Goal: Task Accomplishment & Management: Complete application form

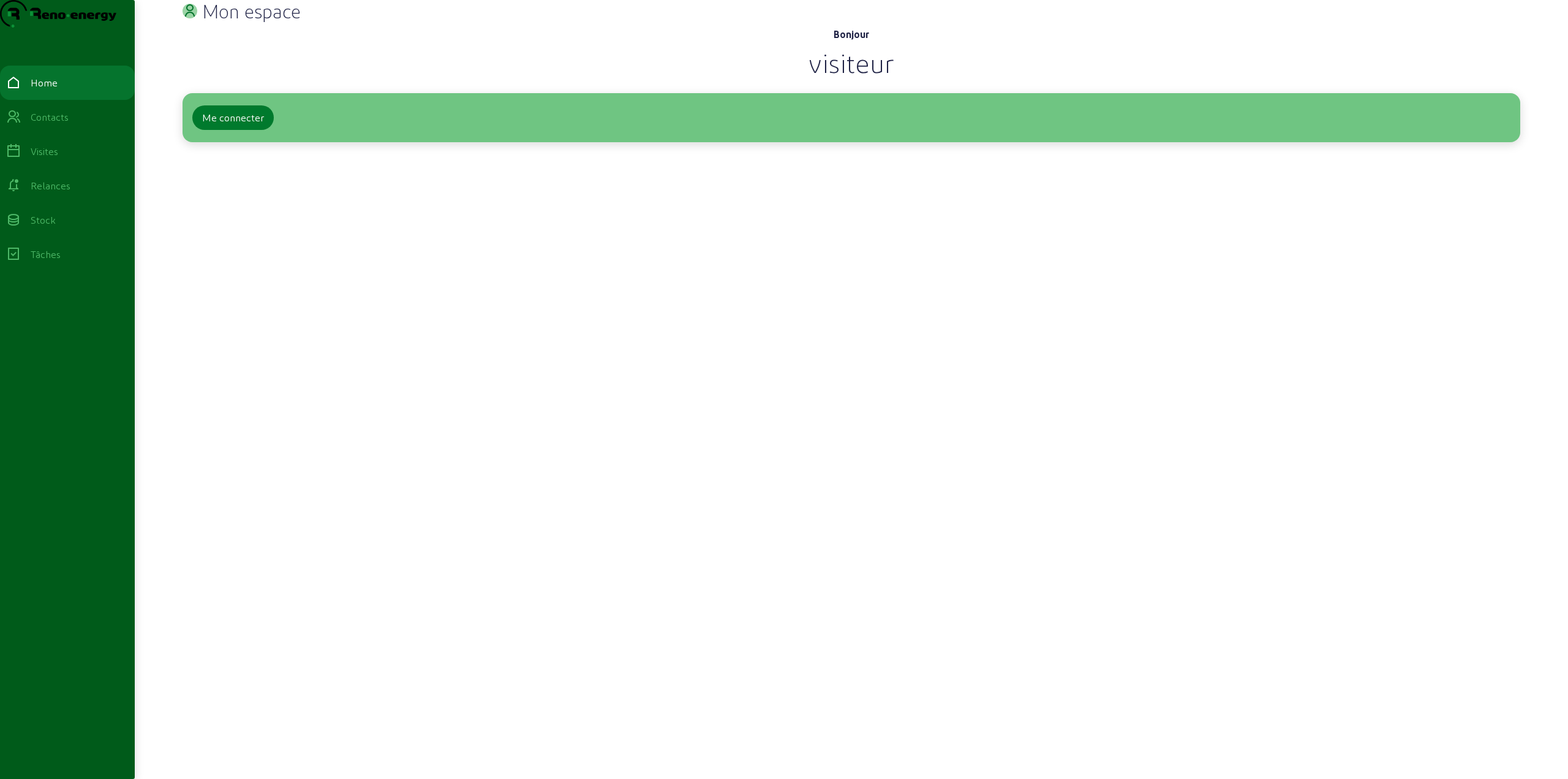
click at [250, 125] on div "Me connecter" at bounding box center [233, 118] width 62 height 15
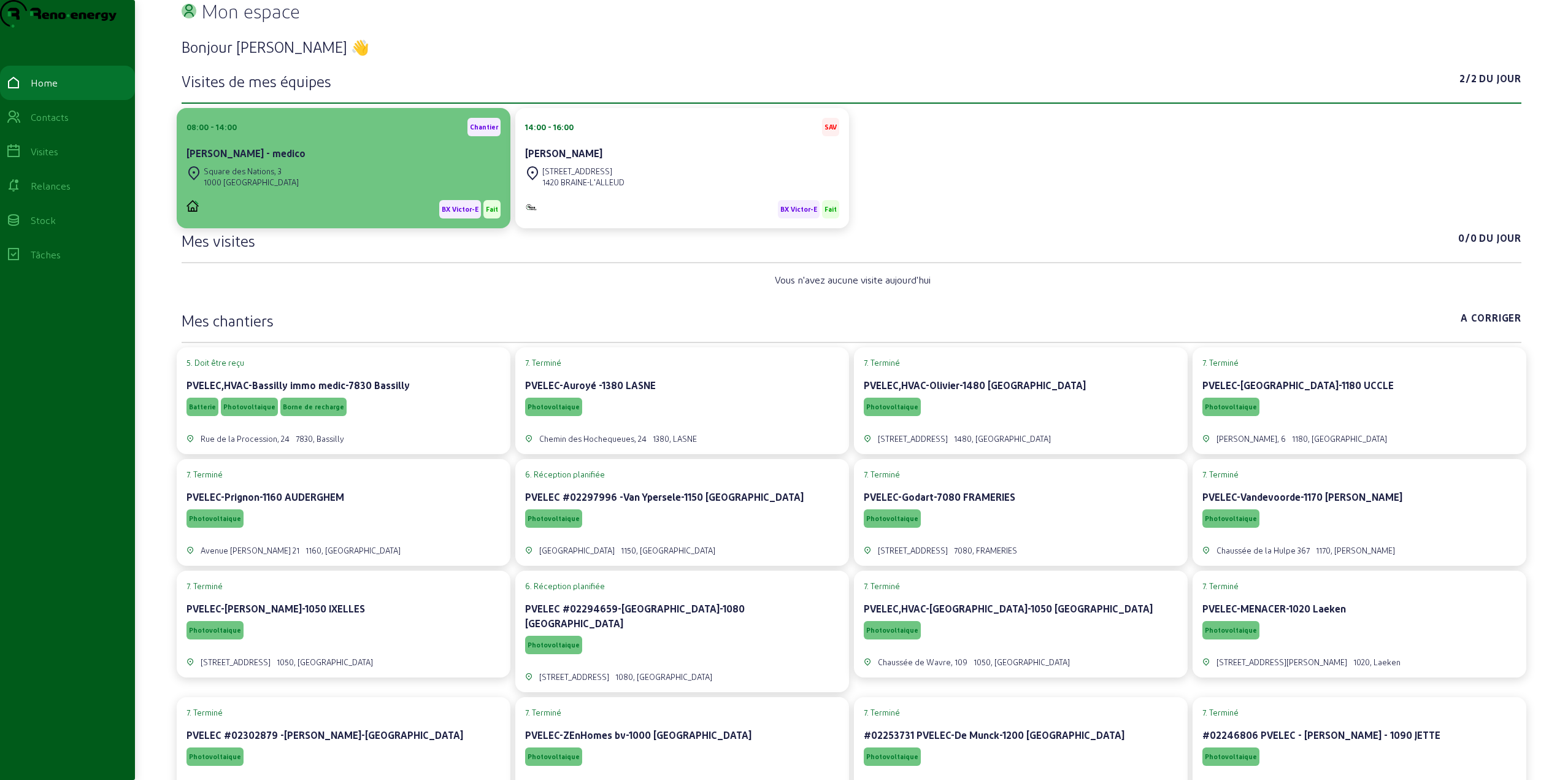
click at [347, 190] on div "[STREET_ADDRESS]" at bounding box center [343, 176] width 314 height 27
click at [330, 215] on div "BX Victor-E Fait" at bounding box center [343, 204] width 314 height 28
click at [237, 159] on cam-card-title "[PERSON_NAME] - medico" at bounding box center [246, 153] width 119 height 12
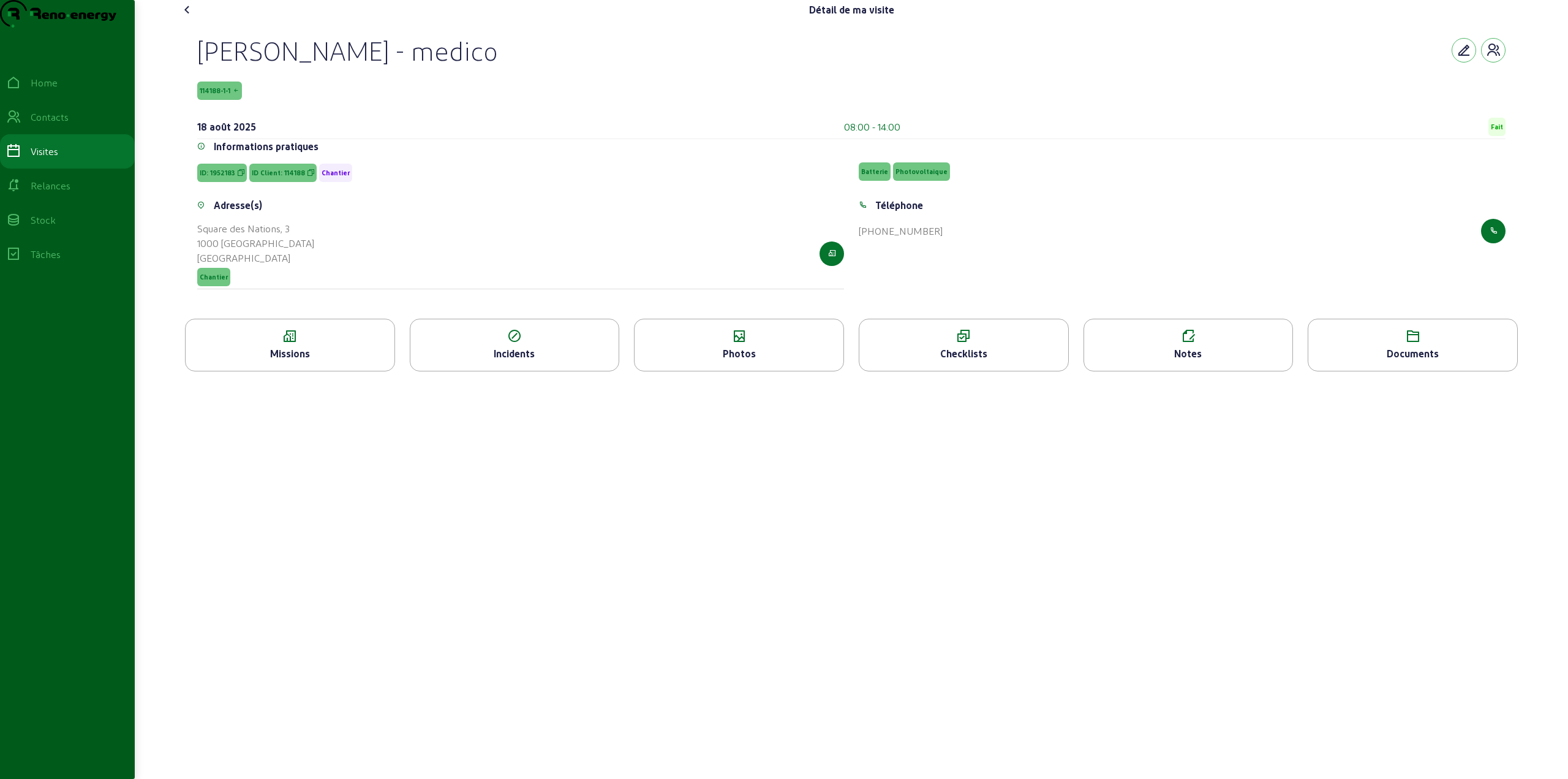
click at [975, 361] on div "Checklists" at bounding box center [964, 354] width 209 height 15
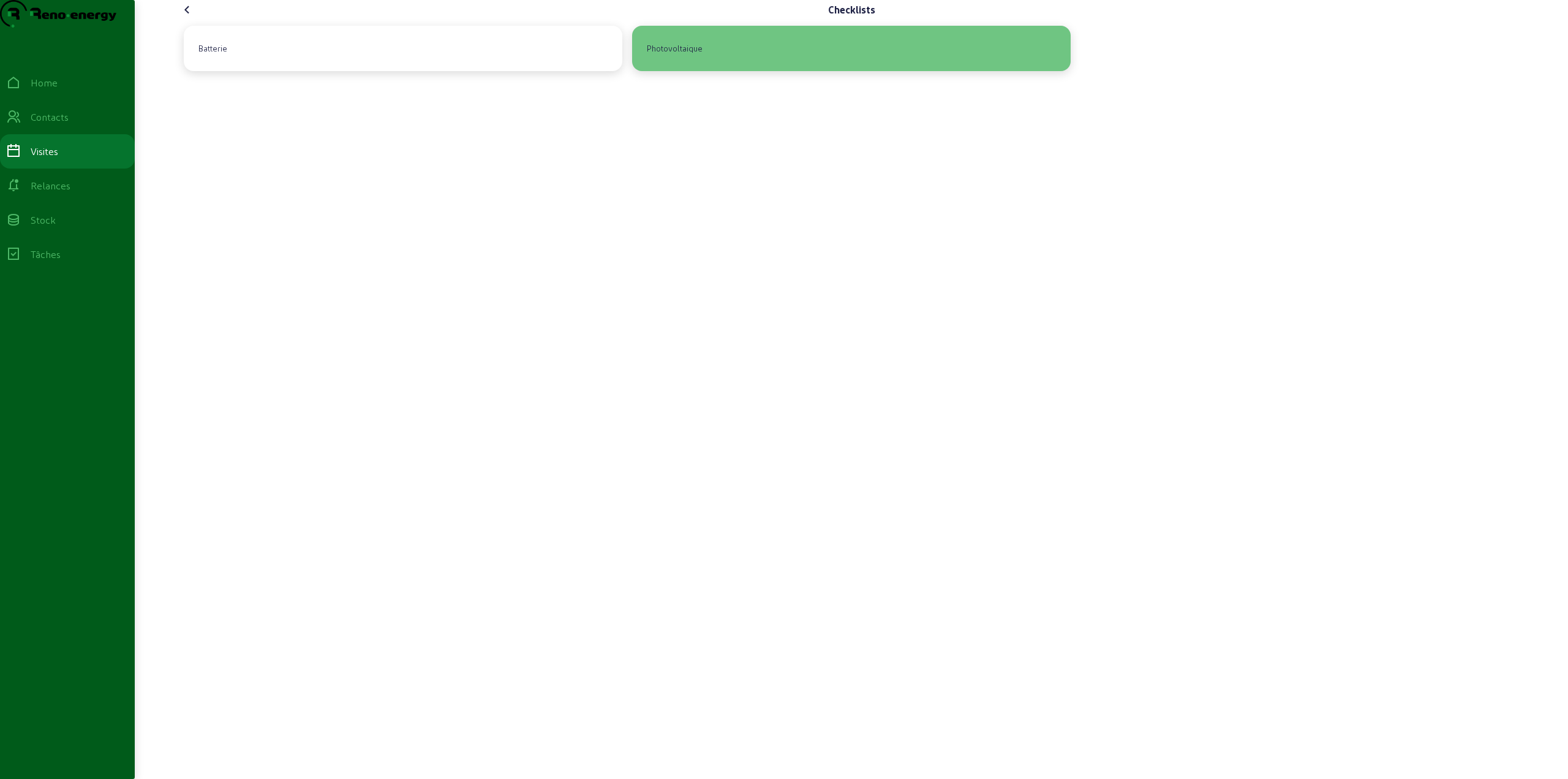
click at [666, 59] on div "Photovoltaique" at bounding box center [674, 48] width 66 height 21
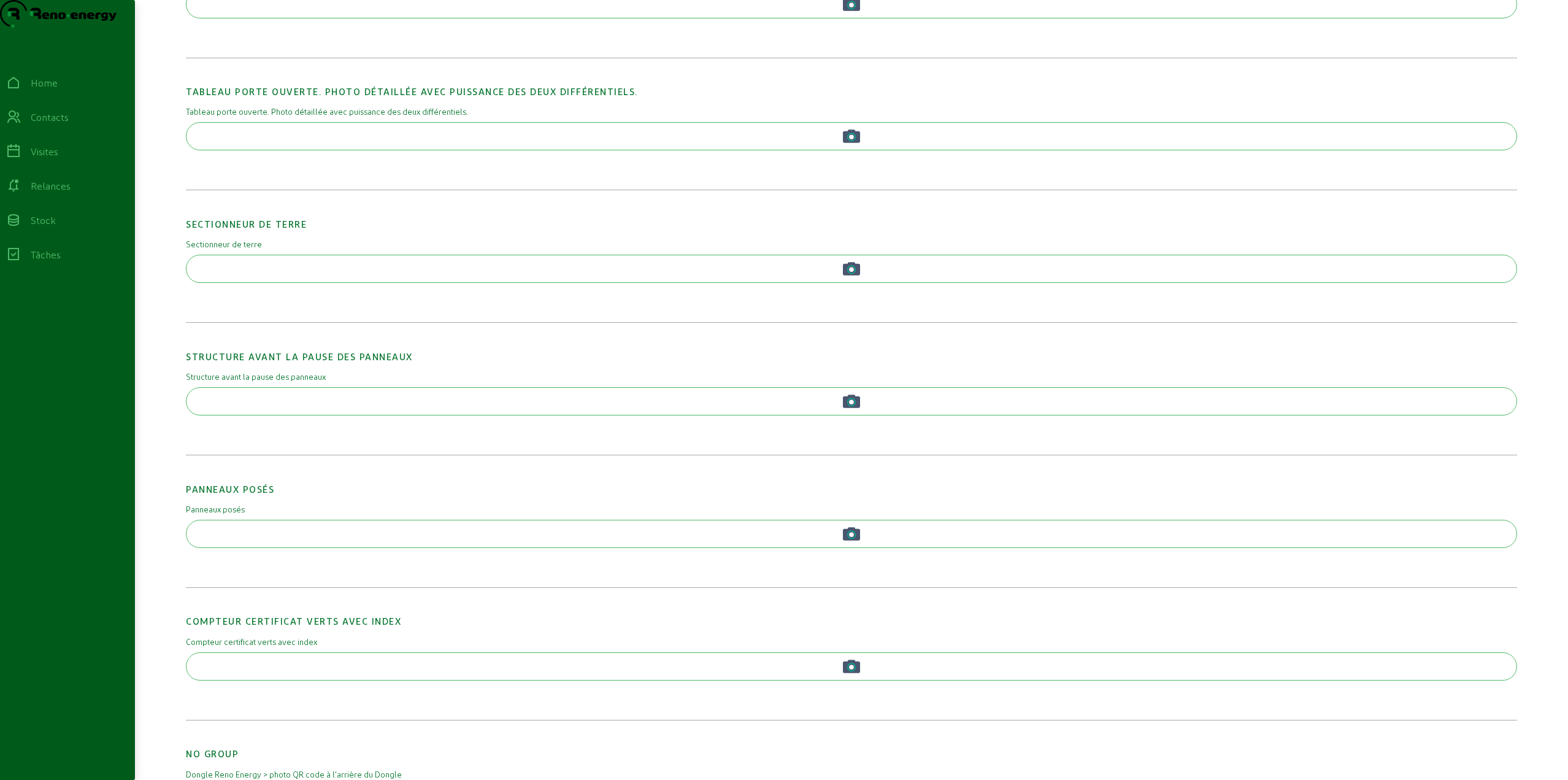
scroll to position [614, 0]
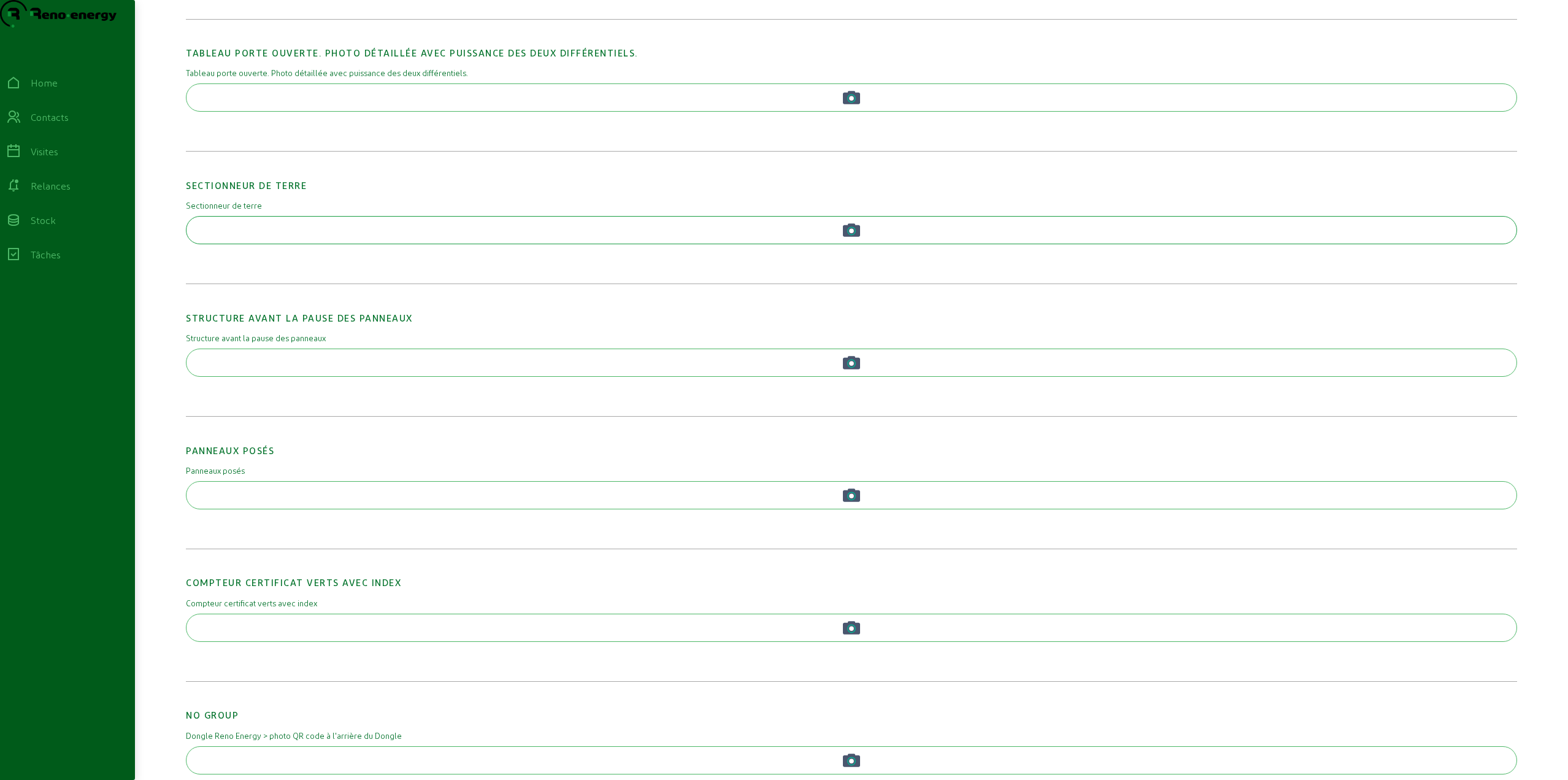
click at [662, 244] on button "button" at bounding box center [851, 230] width 1332 height 28
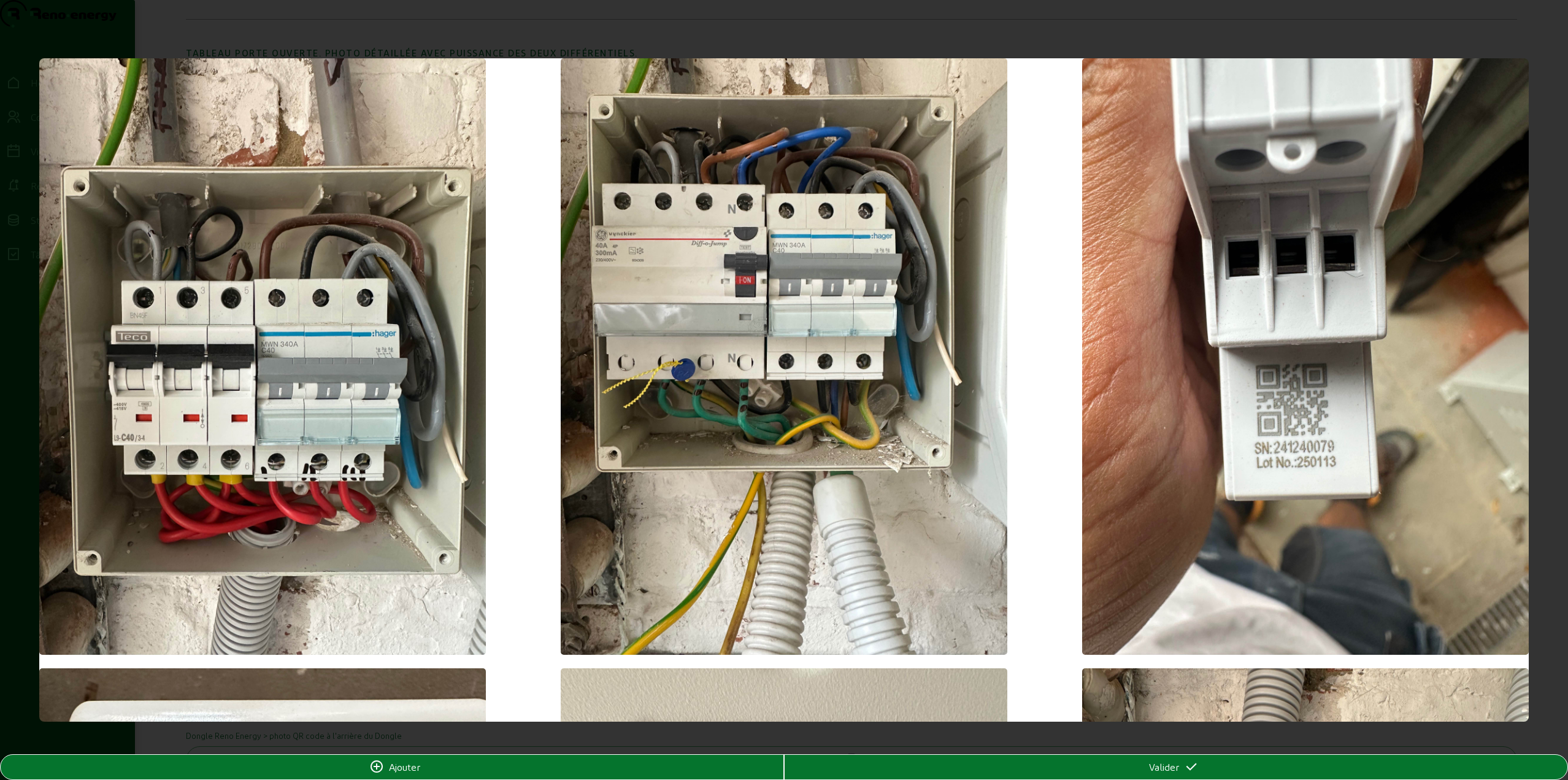
click at [1210, 737] on div at bounding box center [784, 390] width 1568 height 780
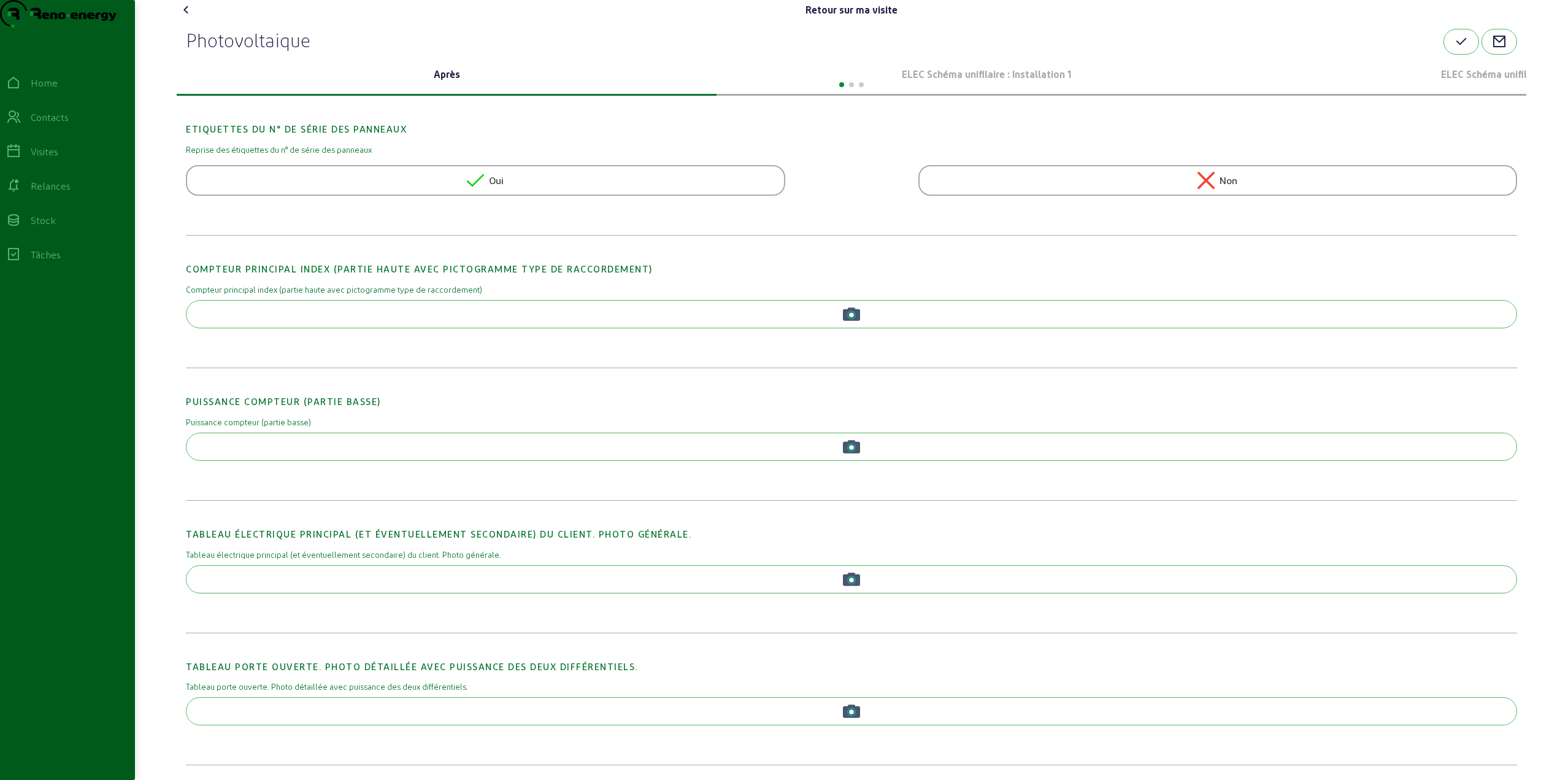
click at [973, 81] on p "ELEC Schéma unifilaire : Installation 1" at bounding box center [986, 74] width 530 height 15
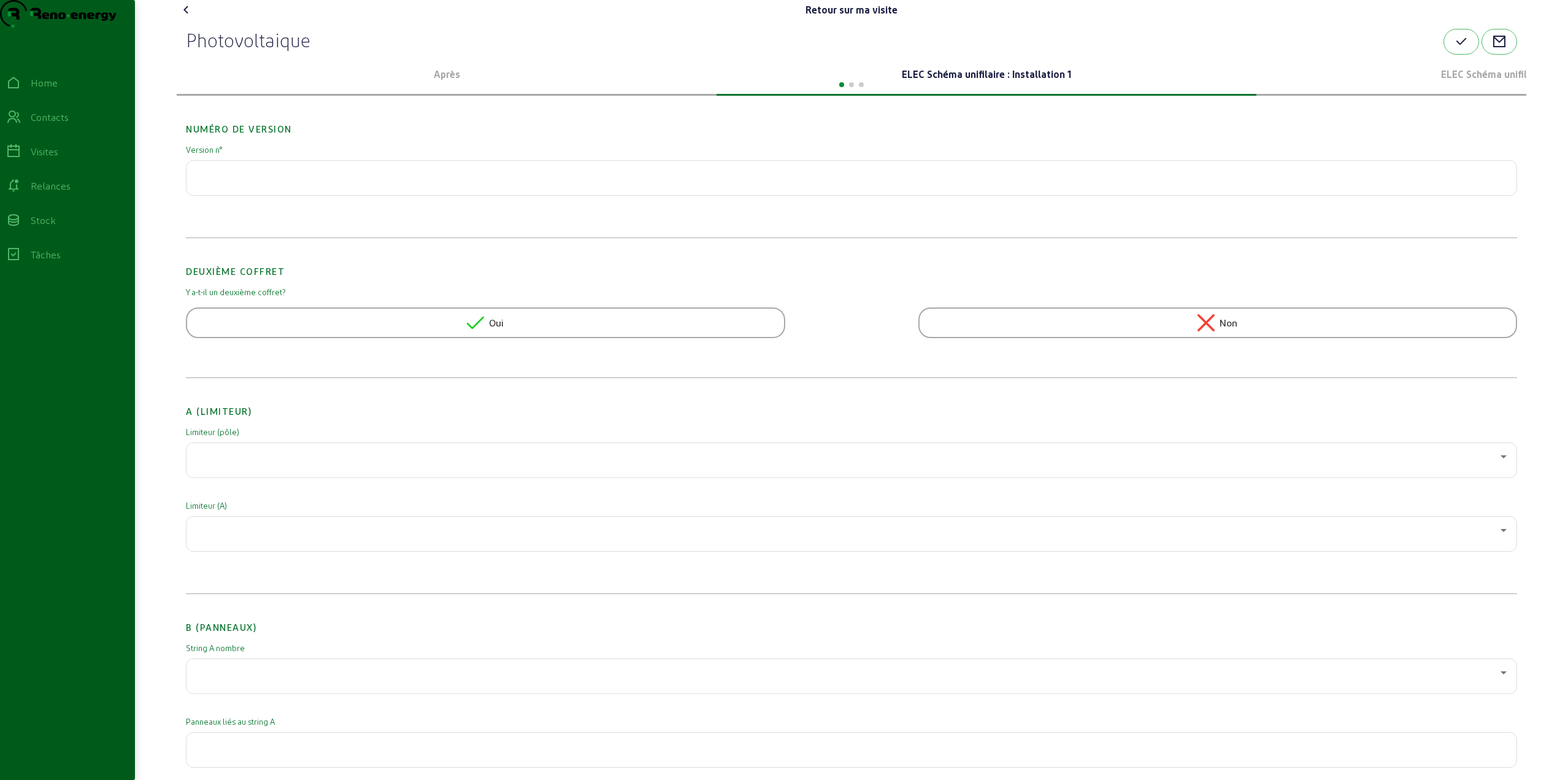
click at [498, 330] on span "Oui" at bounding box center [497, 323] width 15 height 15
click at [489, 330] on span "Oui" at bounding box center [497, 323] width 15 height 15
click at [297, 395] on div at bounding box center [848, 388] width 1304 height 15
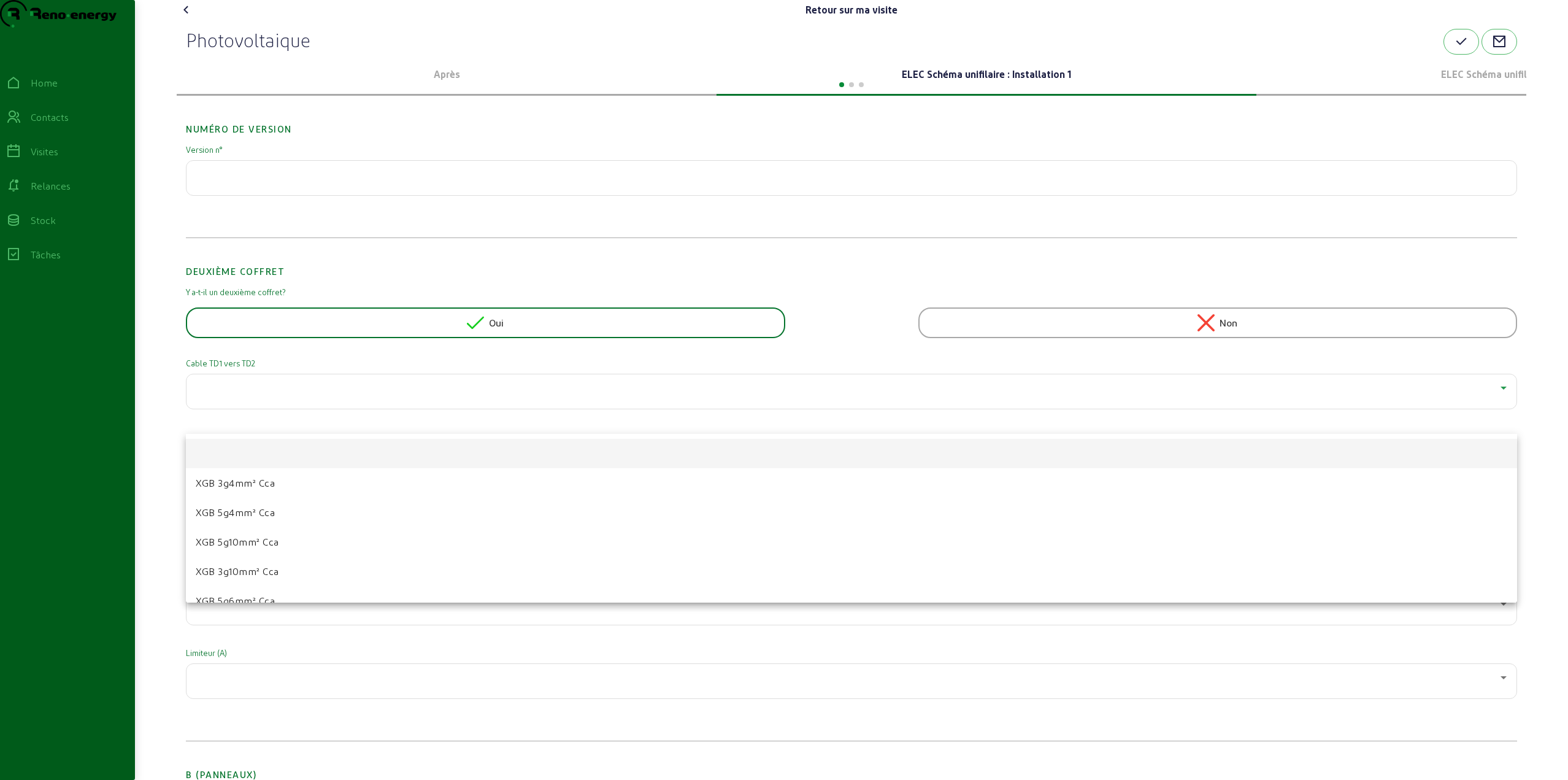
click at [599, 344] on div at bounding box center [784, 390] width 1568 height 780
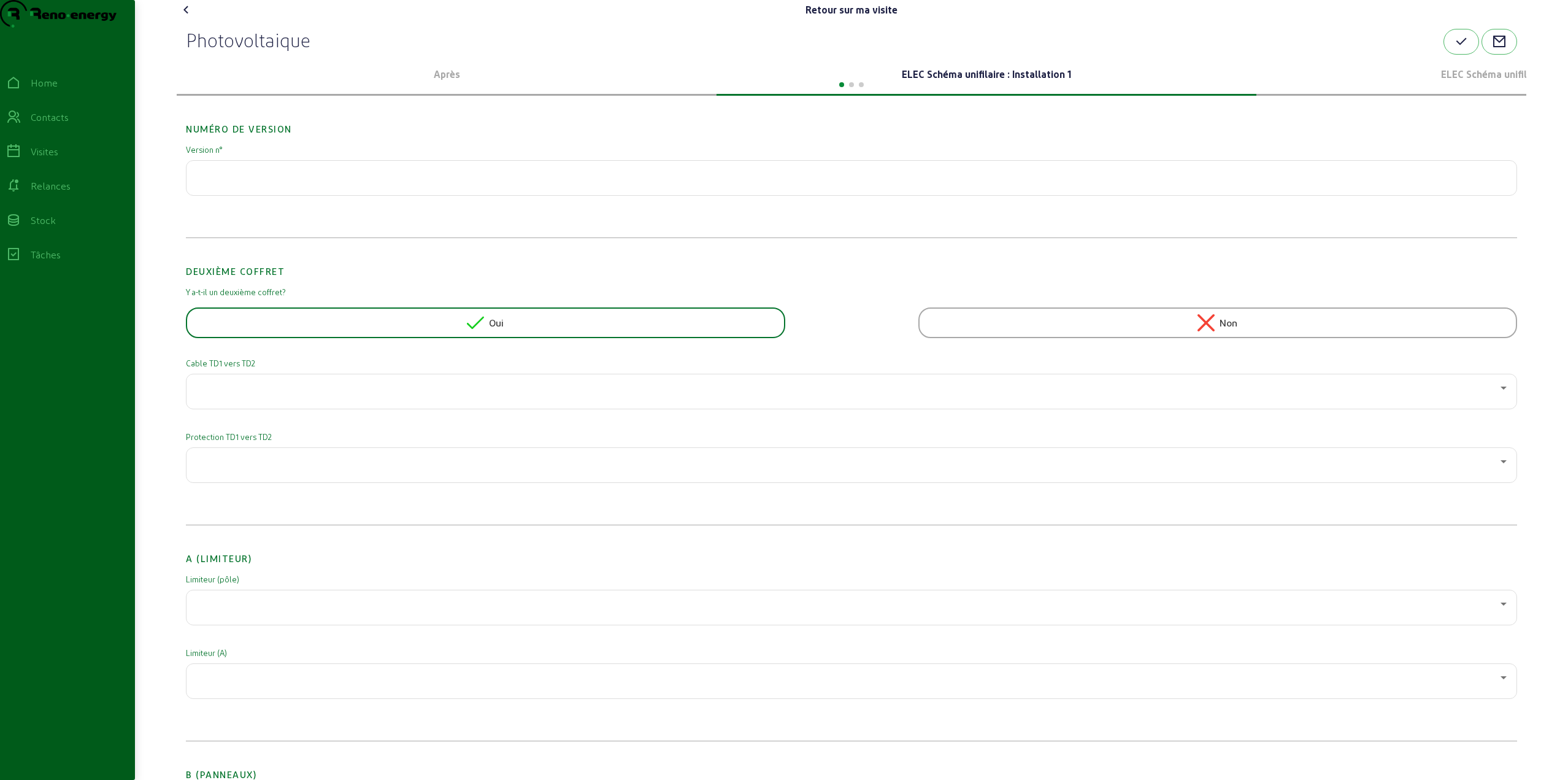
click at [484, 332] on div "Oui" at bounding box center [485, 322] width 37 height 17
click at [318, 477] on div at bounding box center [851, 460] width 1310 height 34
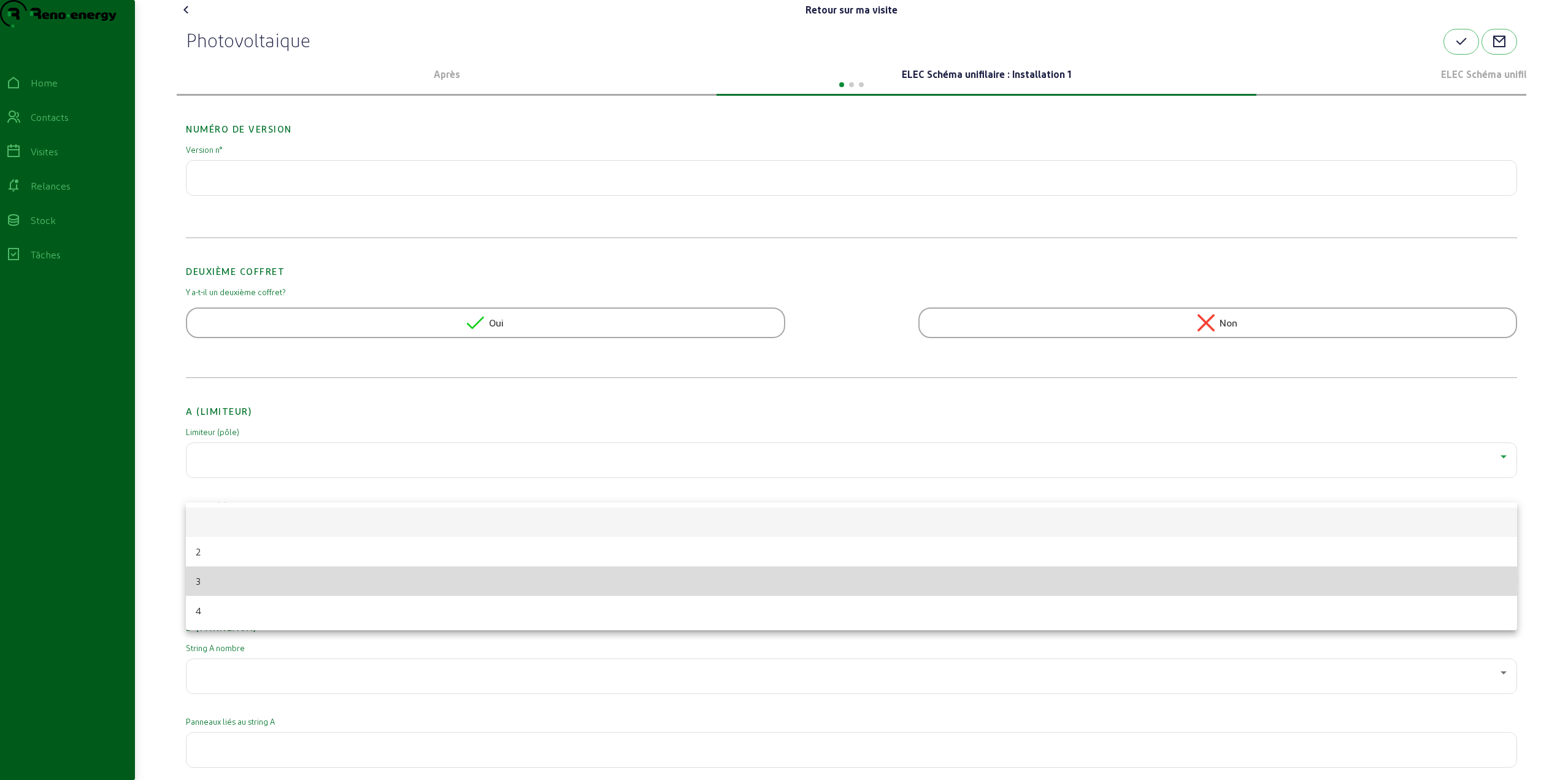
click at [226, 580] on mat-option "3" at bounding box center [851, 580] width 1332 height 29
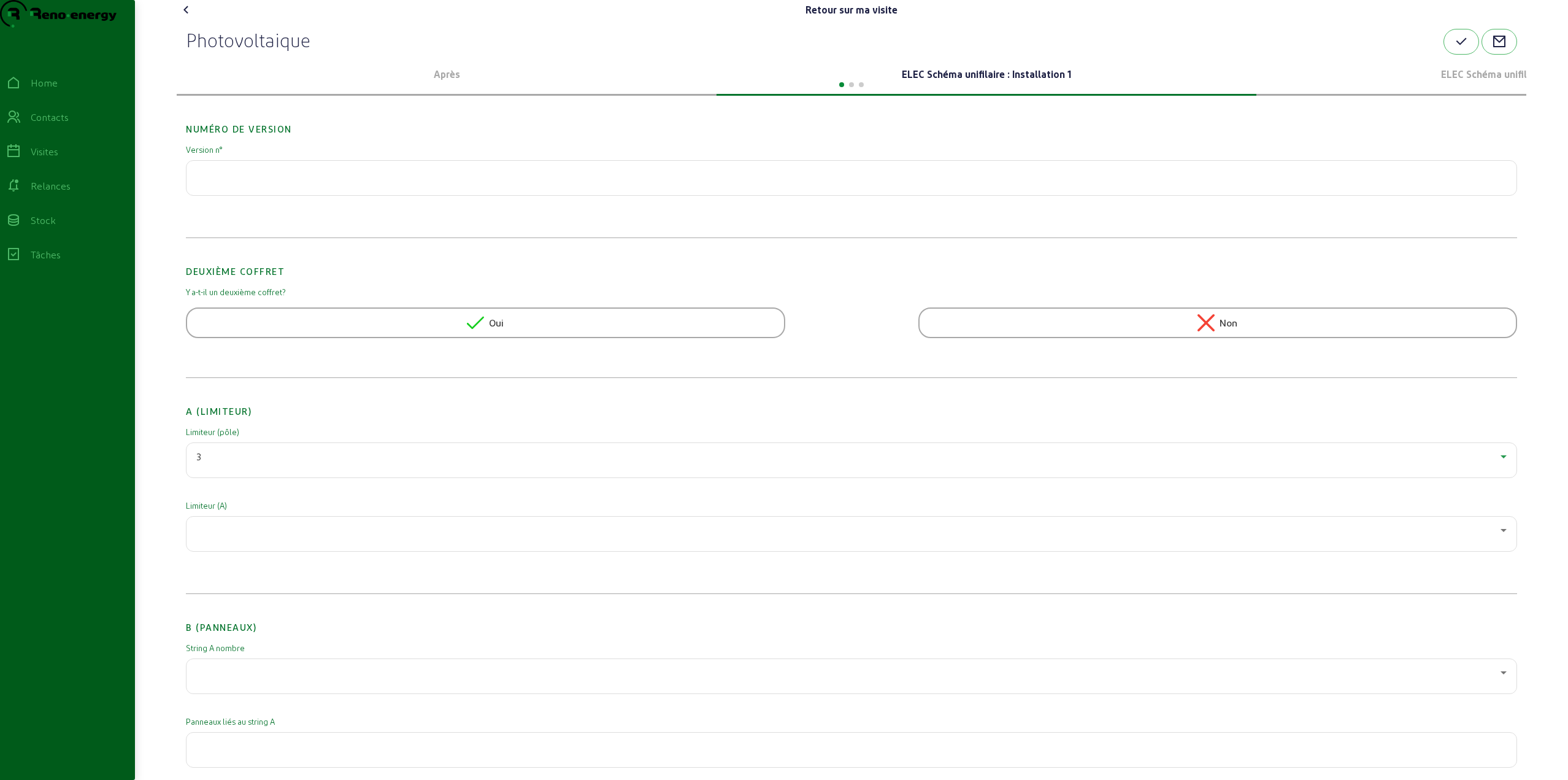
click at [248, 551] on div at bounding box center [851, 534] width 1310 height 34
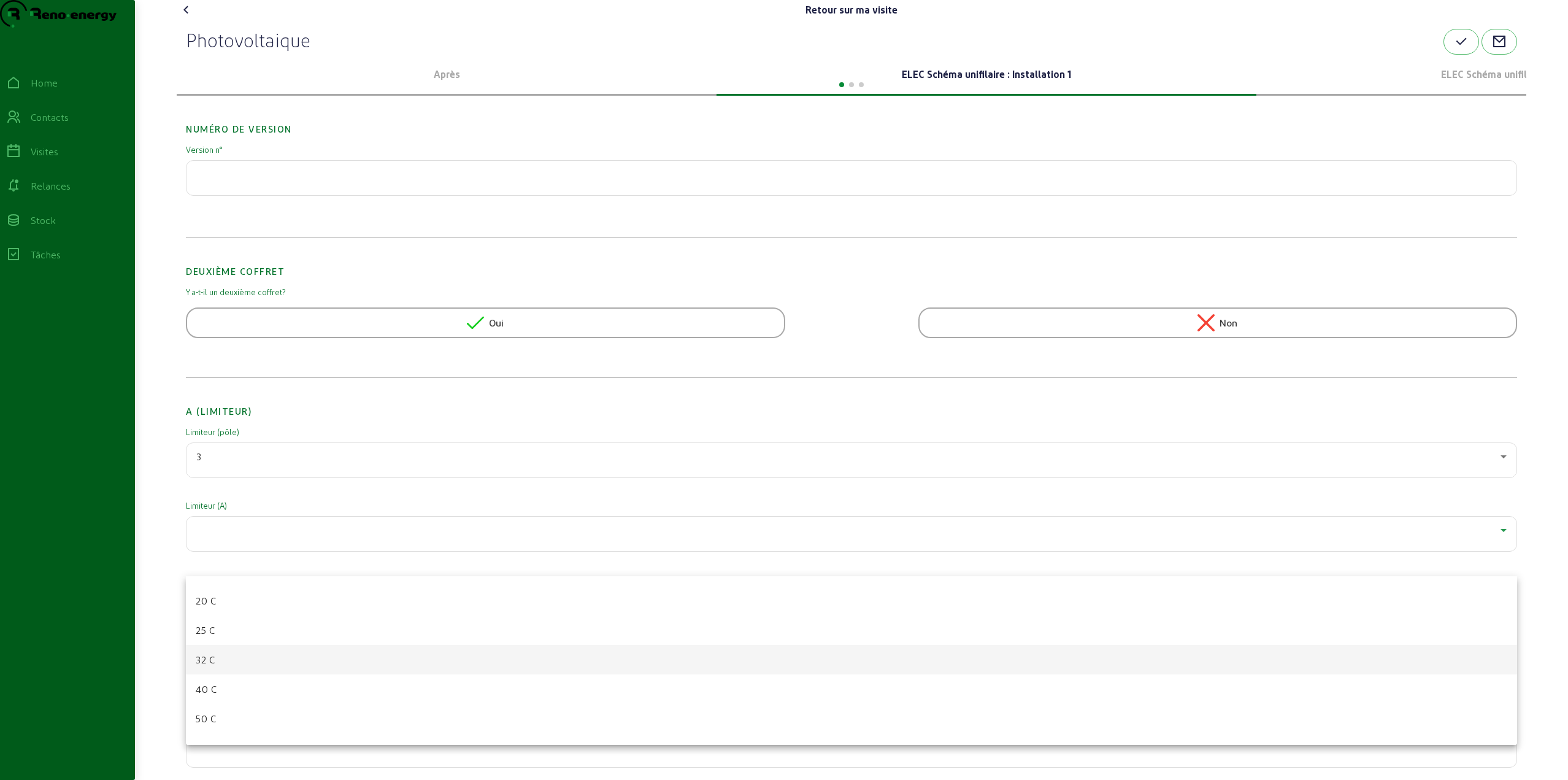
scroll to position [61, 0]
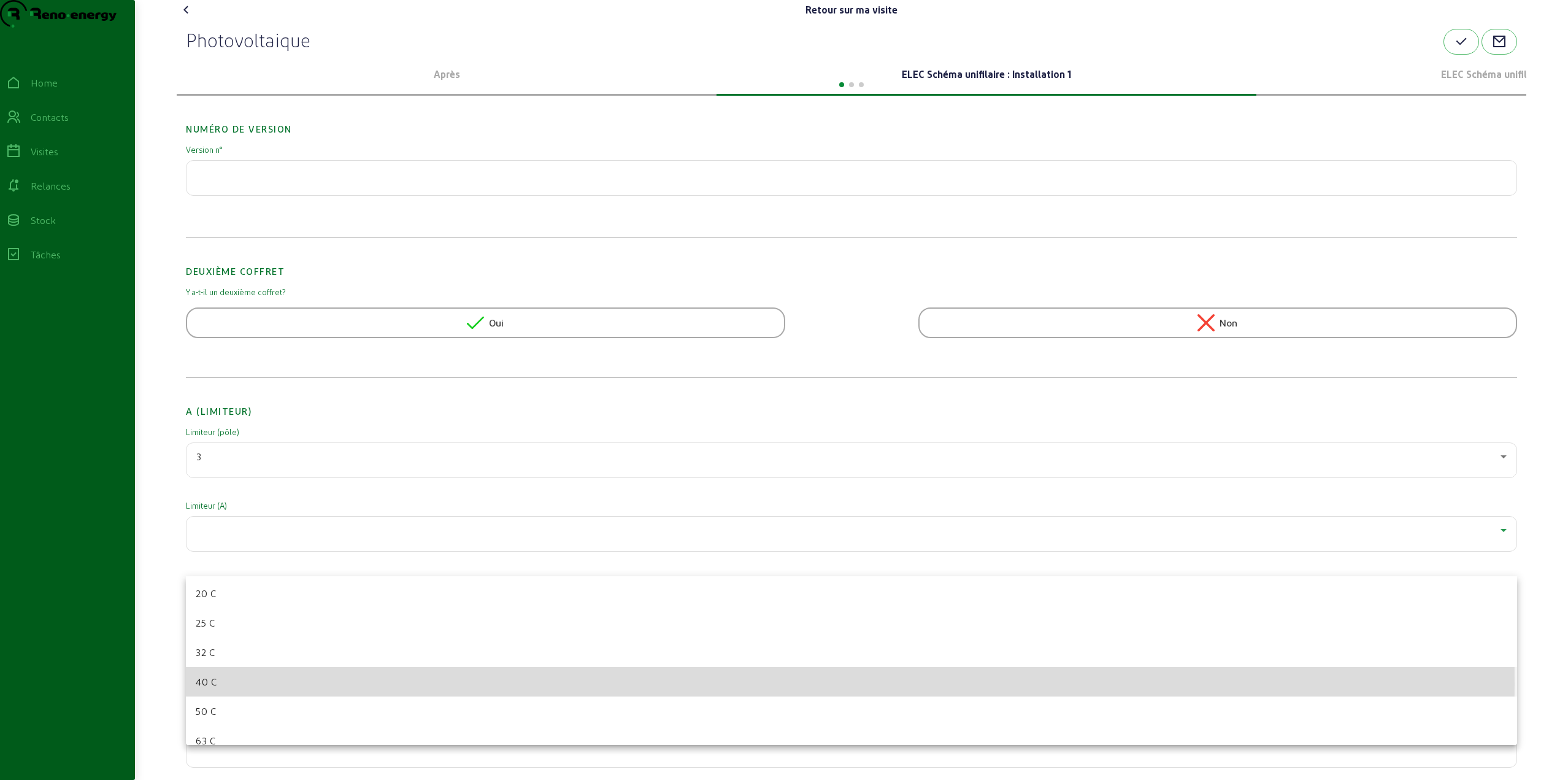
click at [231, 684] on mat-option "40 C" at bounding box center [851, 681] width 1332 height 29
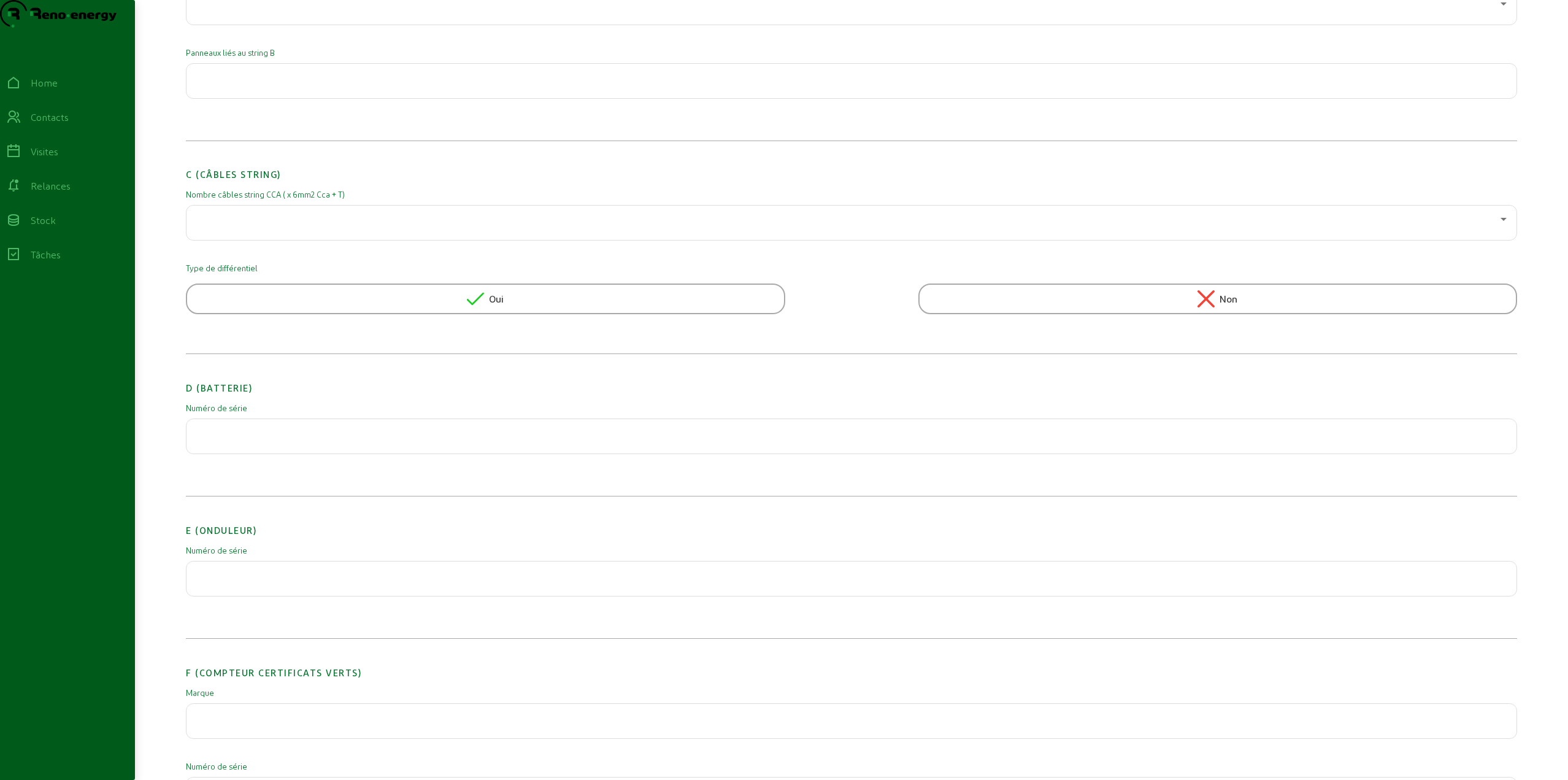
scroll to position [859, 0]
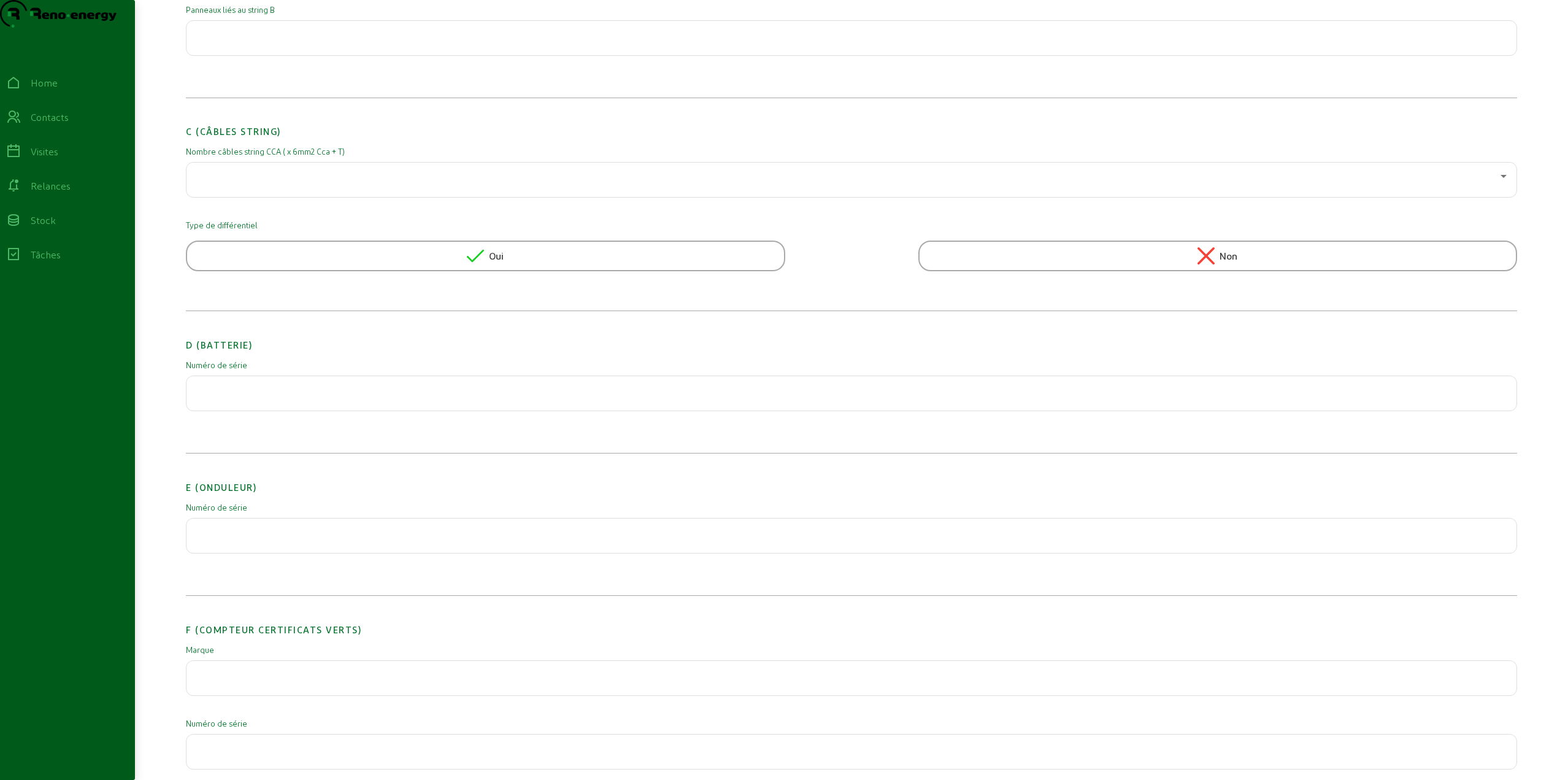
click at [251, 553] on div at bounding box center [851, 535] width 1310 height 34
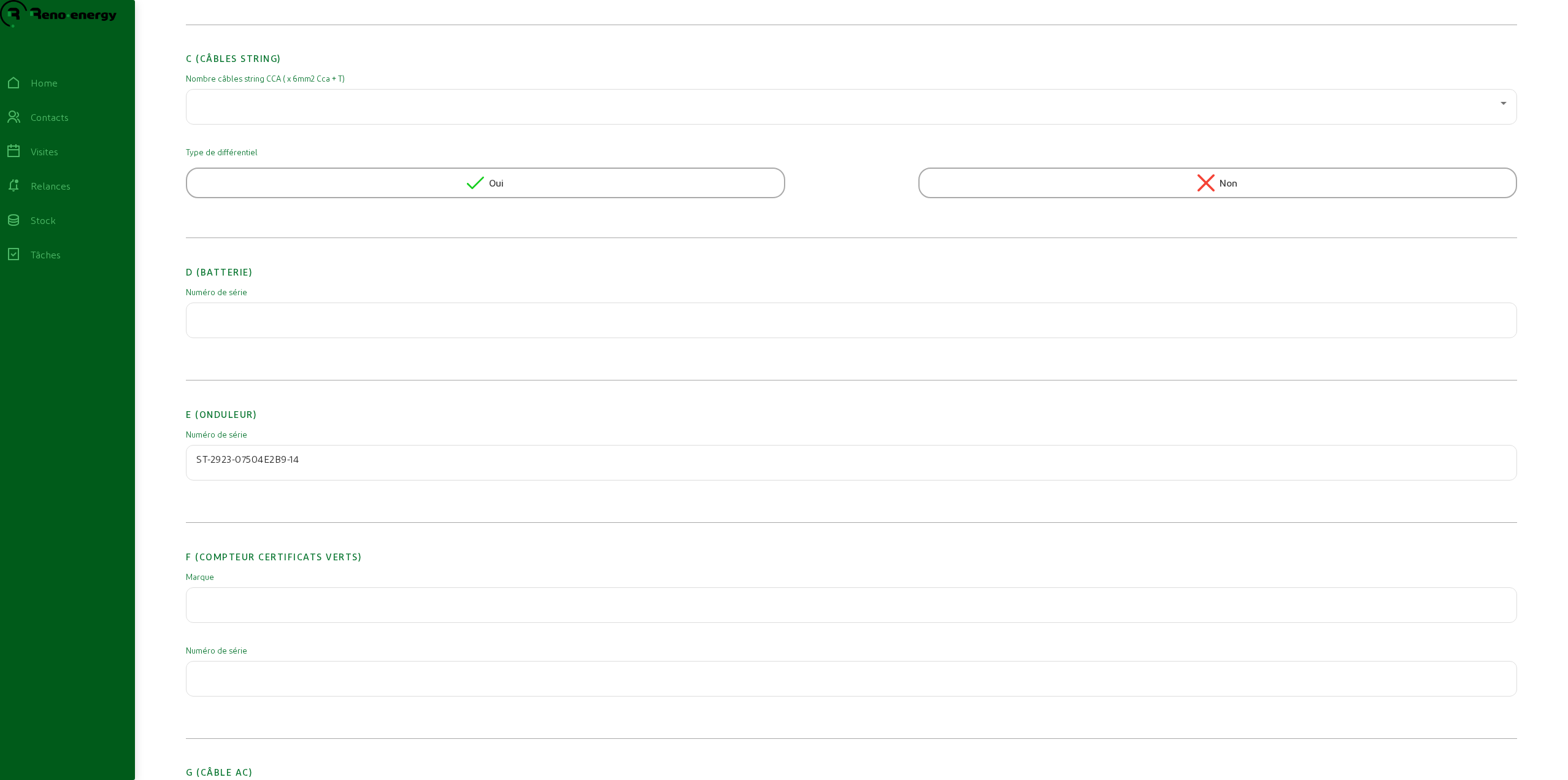
scroll to position [981, 0]
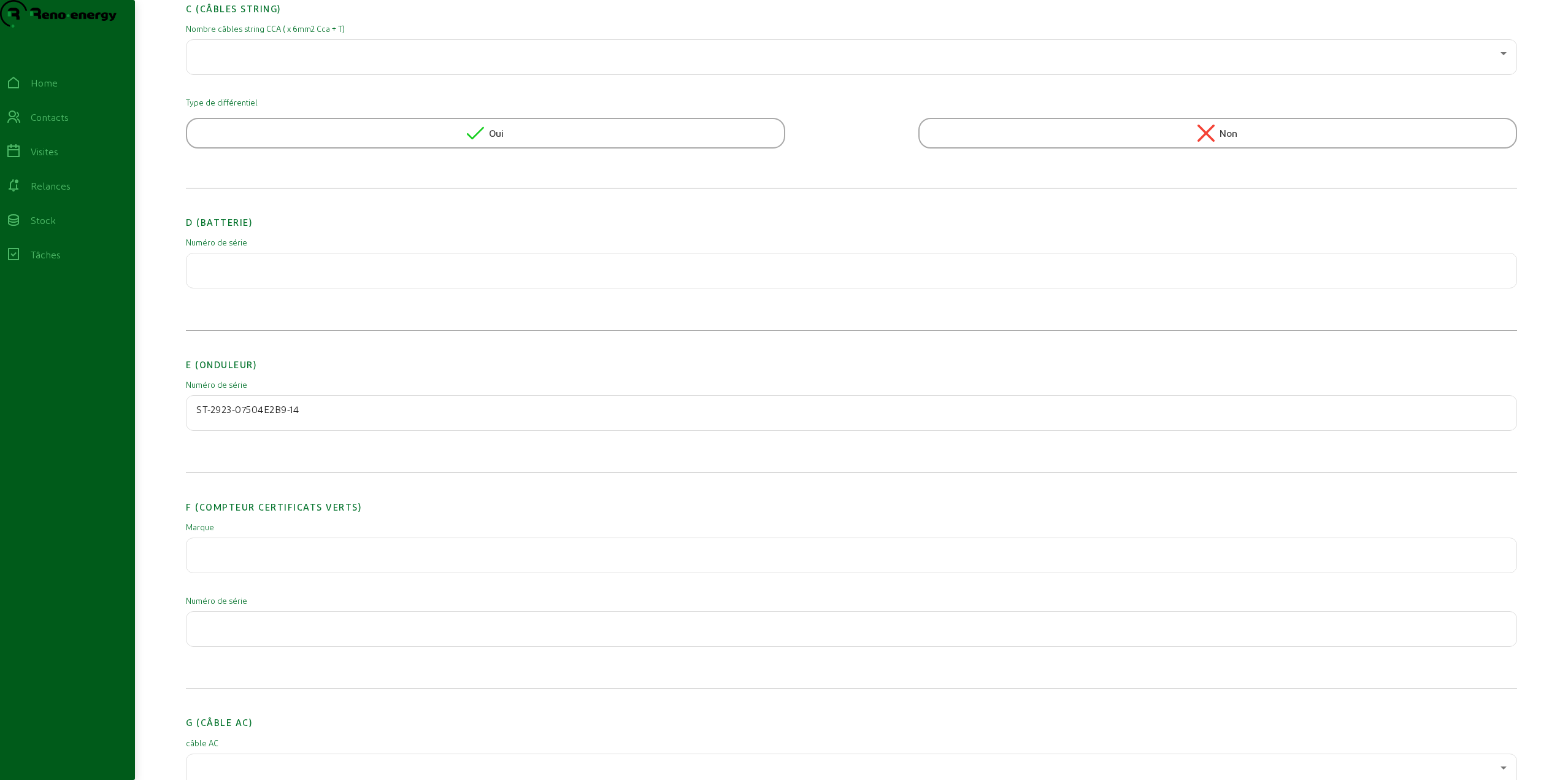
type input "ST-2923-07504E2B9-14"
click at [238, 572] on div at bounding box center [851, 555] width 1310 height 34
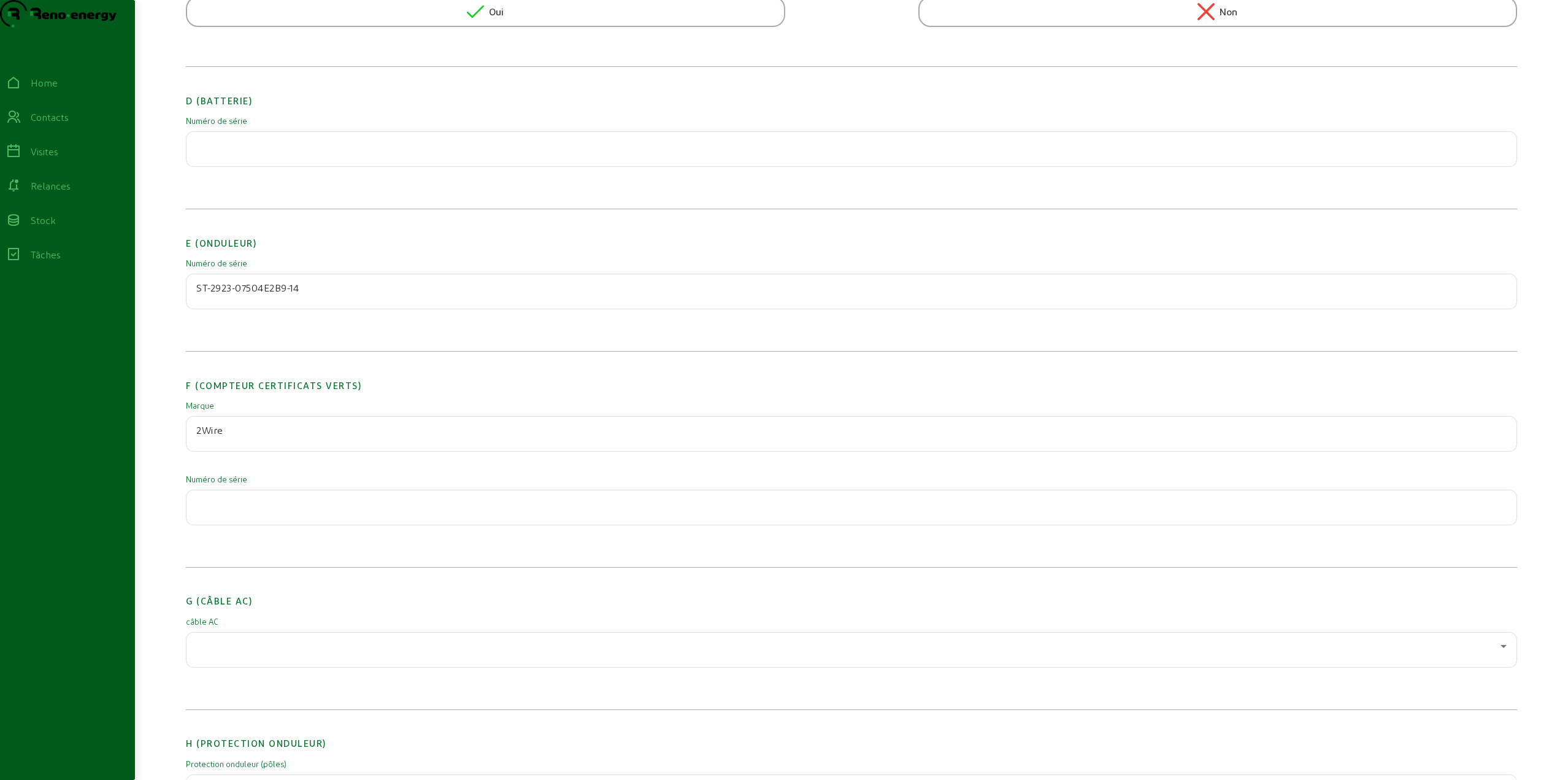
scroll to position [1105, 0]
type input "2Wire"
click at [229, 524] on div at bounding box center [851, 506] width 1310 height 34
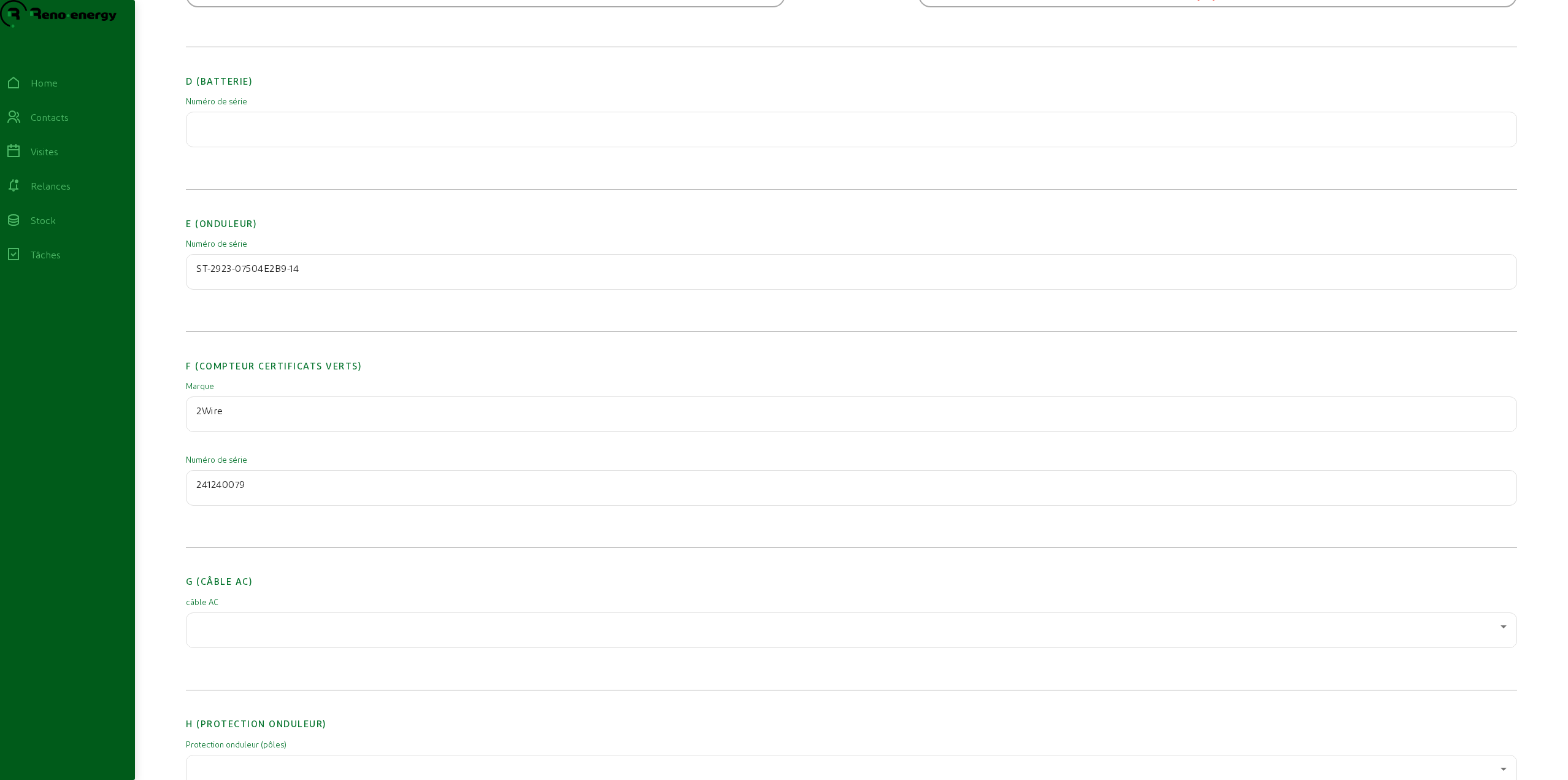
scroll to position [1166, 0]
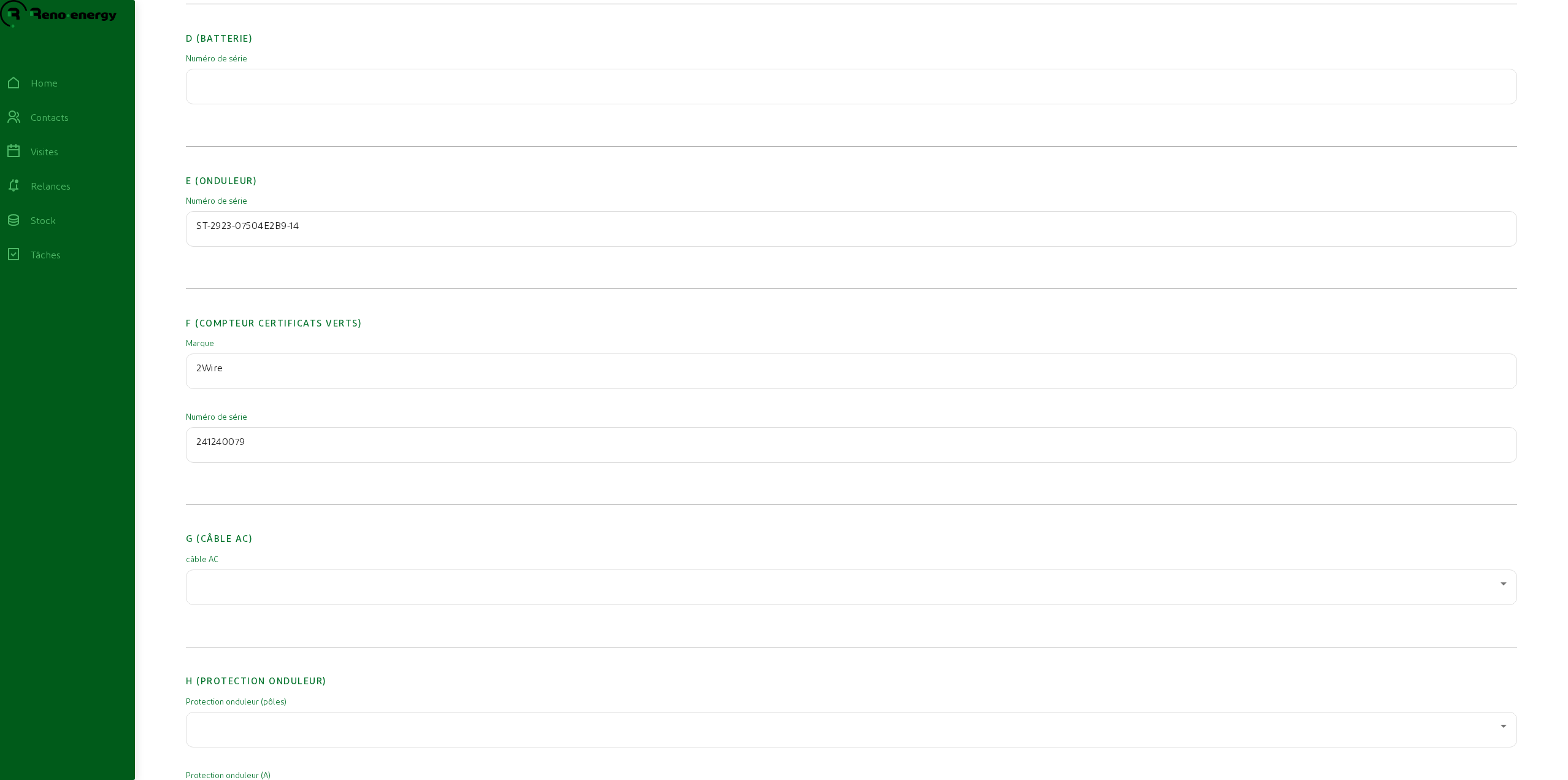
type input "241240079"
click at [226, 591] on div at bounding box center [848, 584] width 1304 height 15
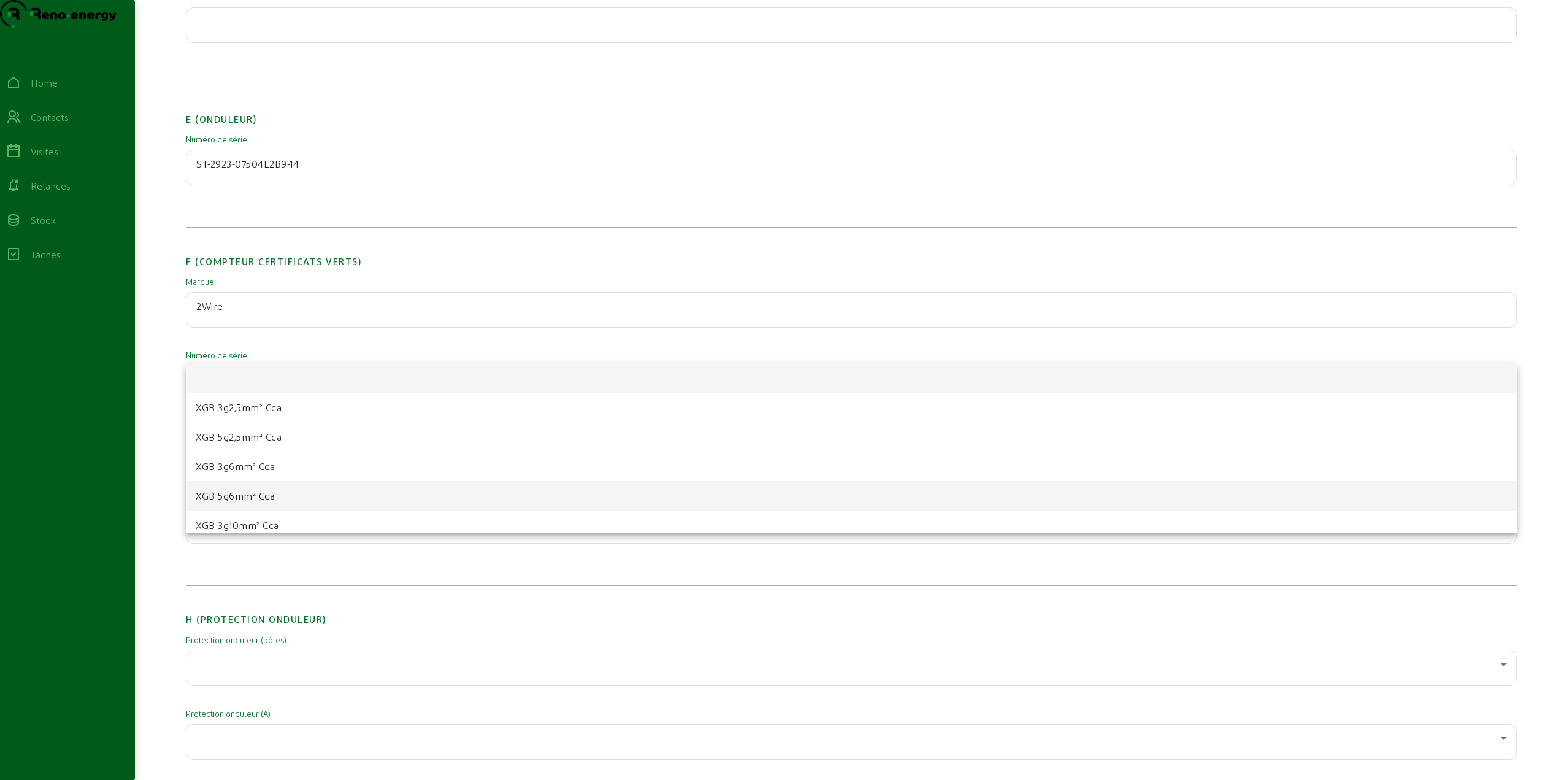
scroll to position [0, 0]
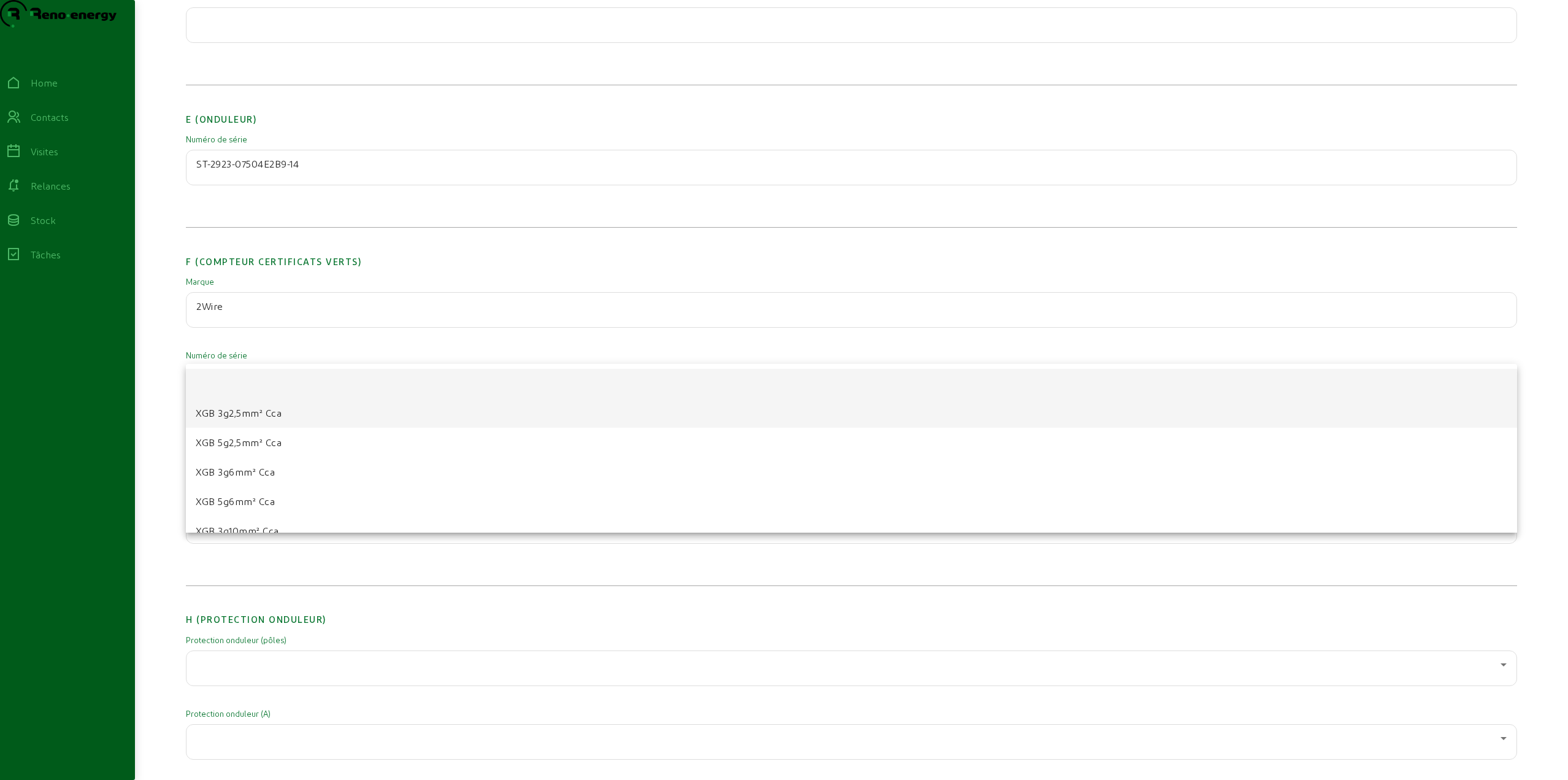
click at [262, 420] on span "XGB 3g2,5mm² Cca" at bounding box center [238, 413] width 86 height 15
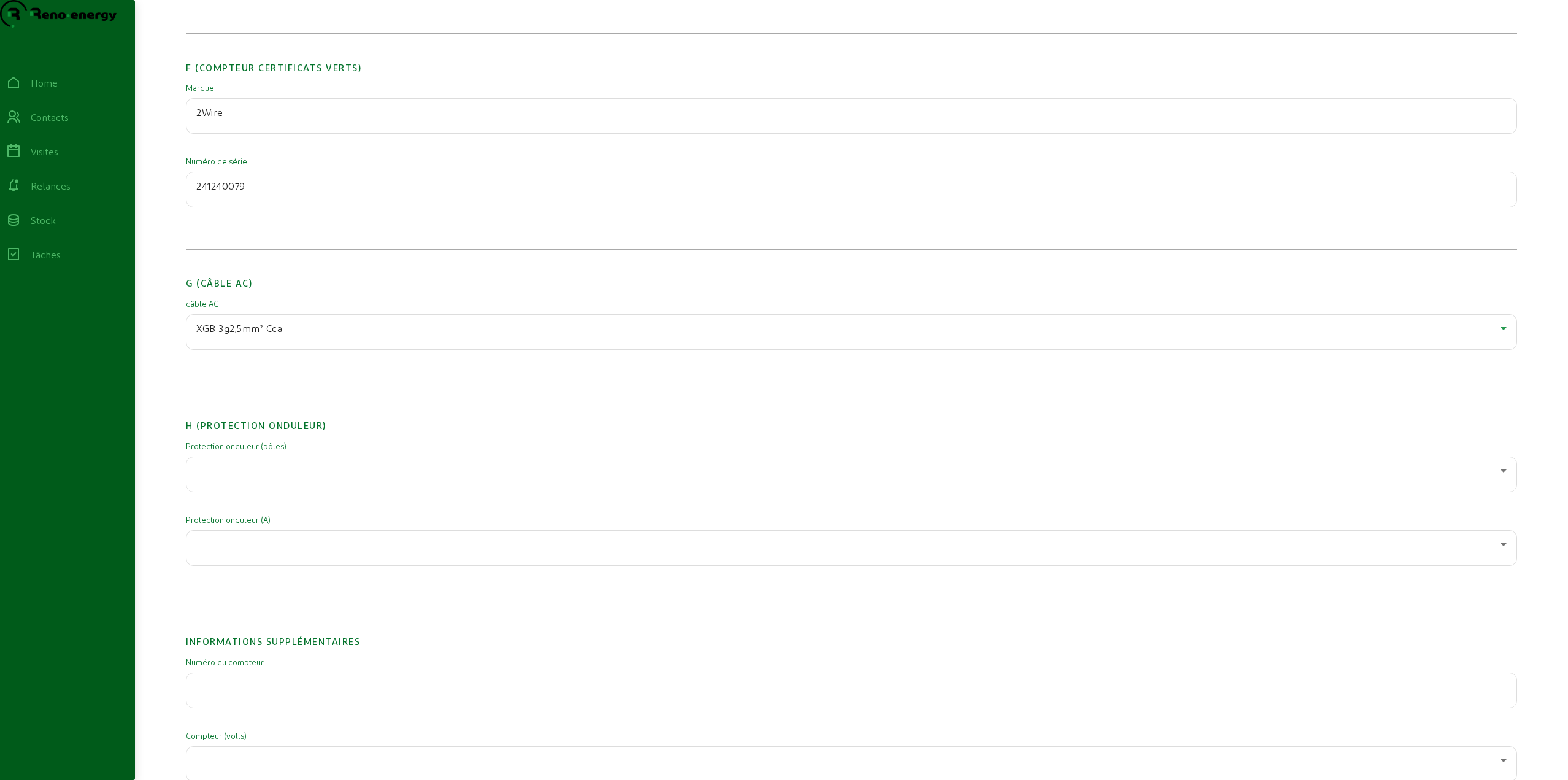
scroll to position [1472, 0]
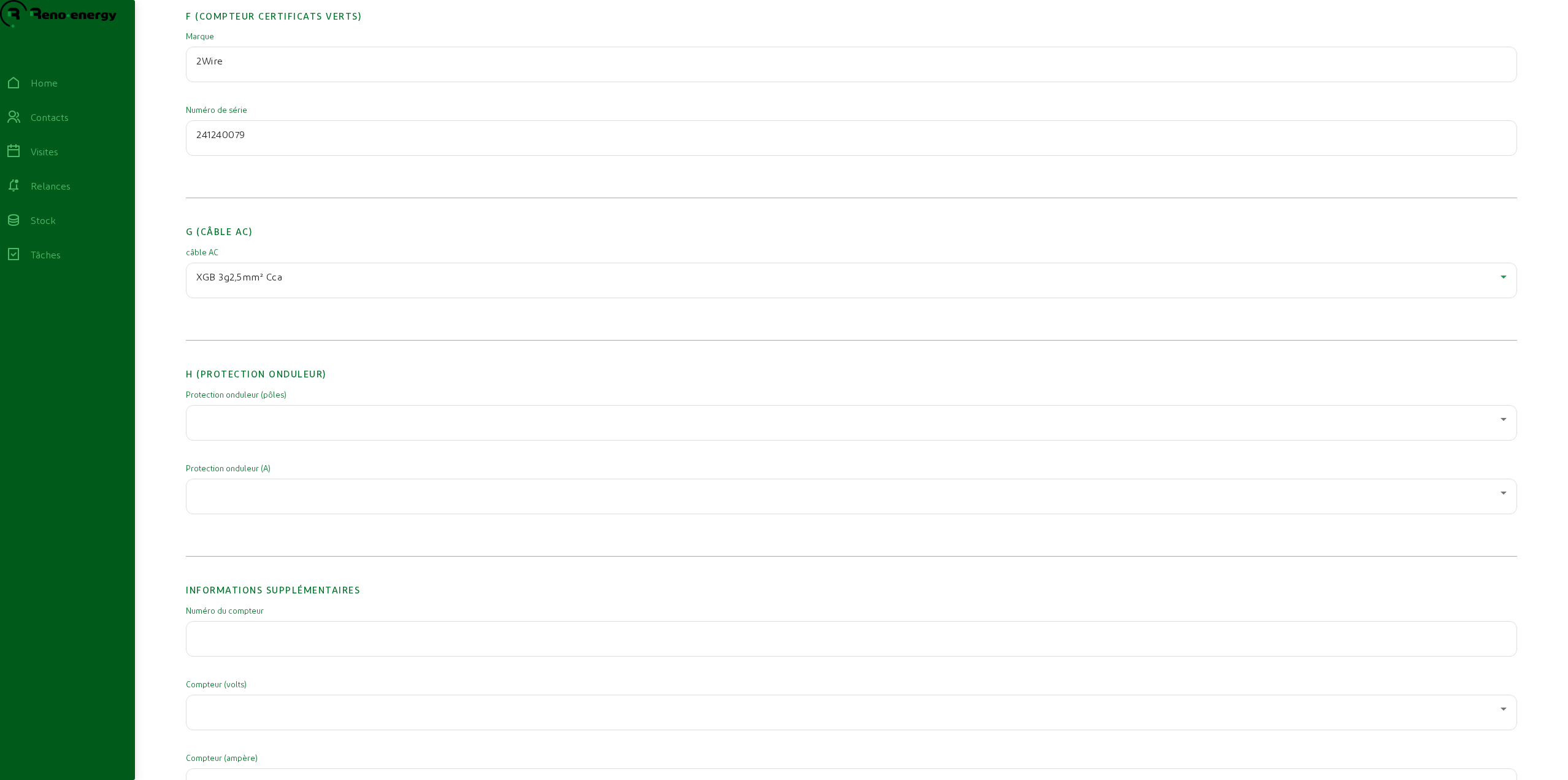
click at [261, 427] on div at bounding box center [848, 419] width 1304 height 15
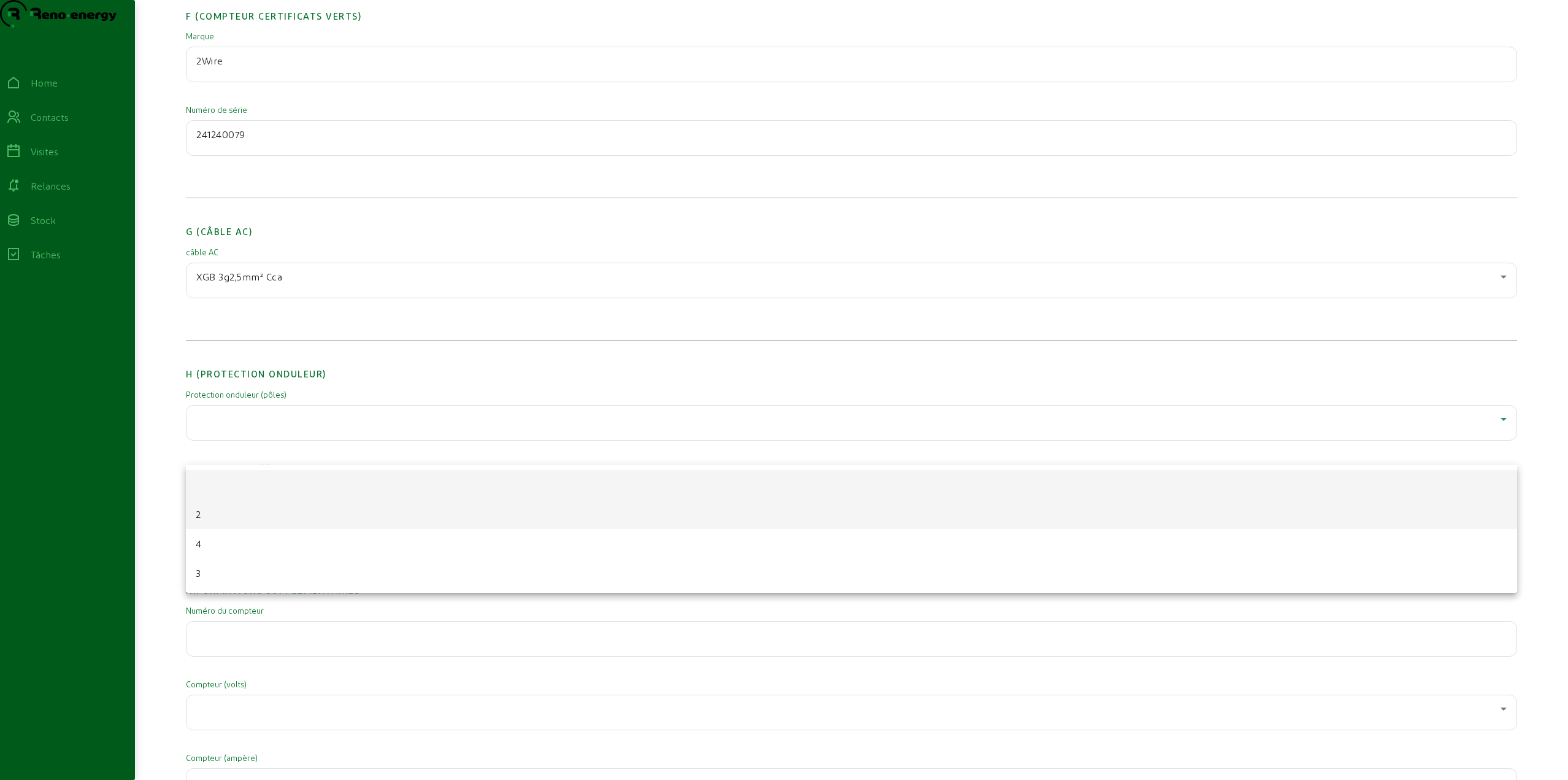
click at [233, 517] on mat-option "2" at bounding box center [851, 514] width 1332 height 29
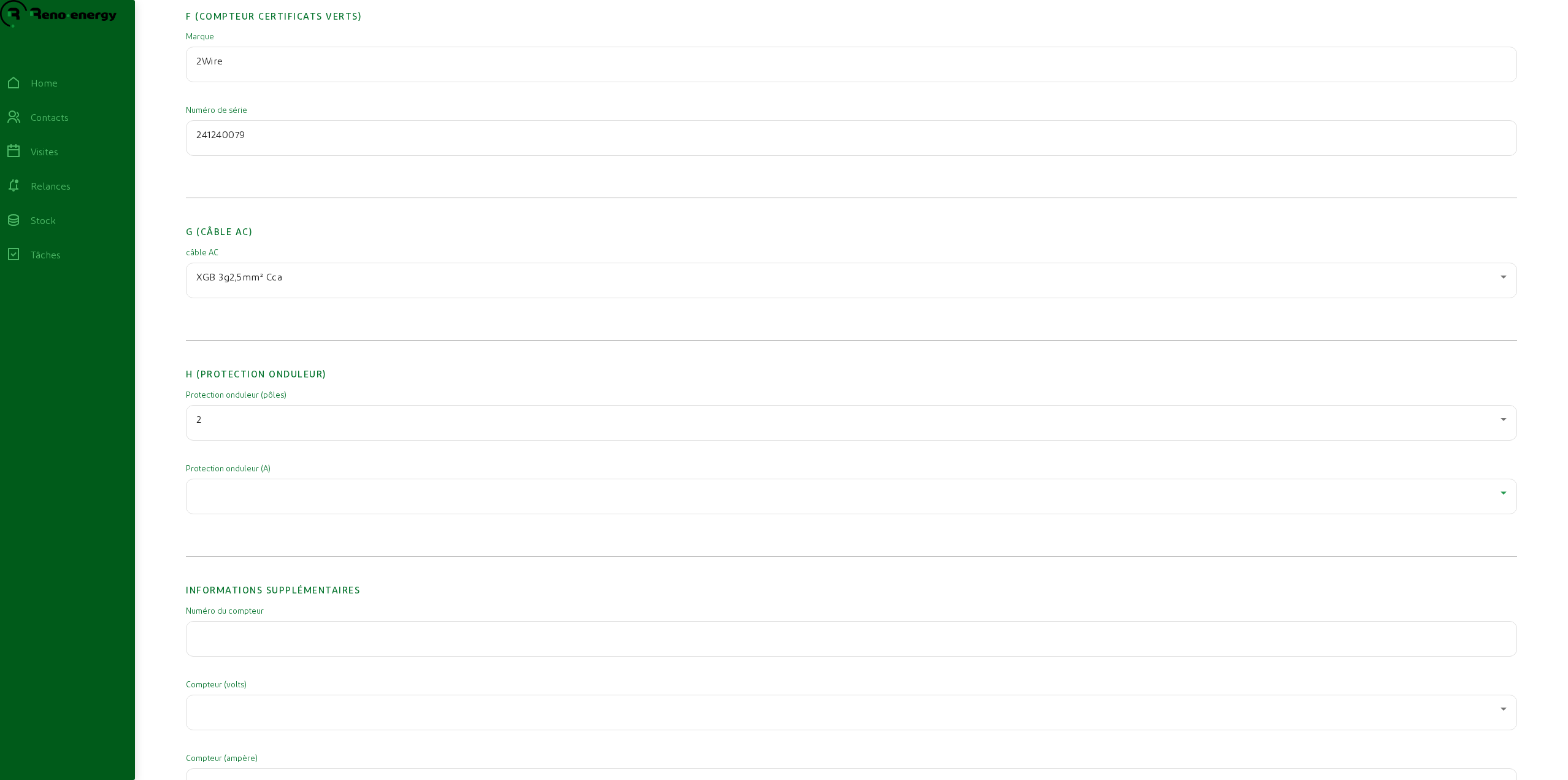
click at [249, 500] on div at bounding box center [848, 493] width 1304 height 15
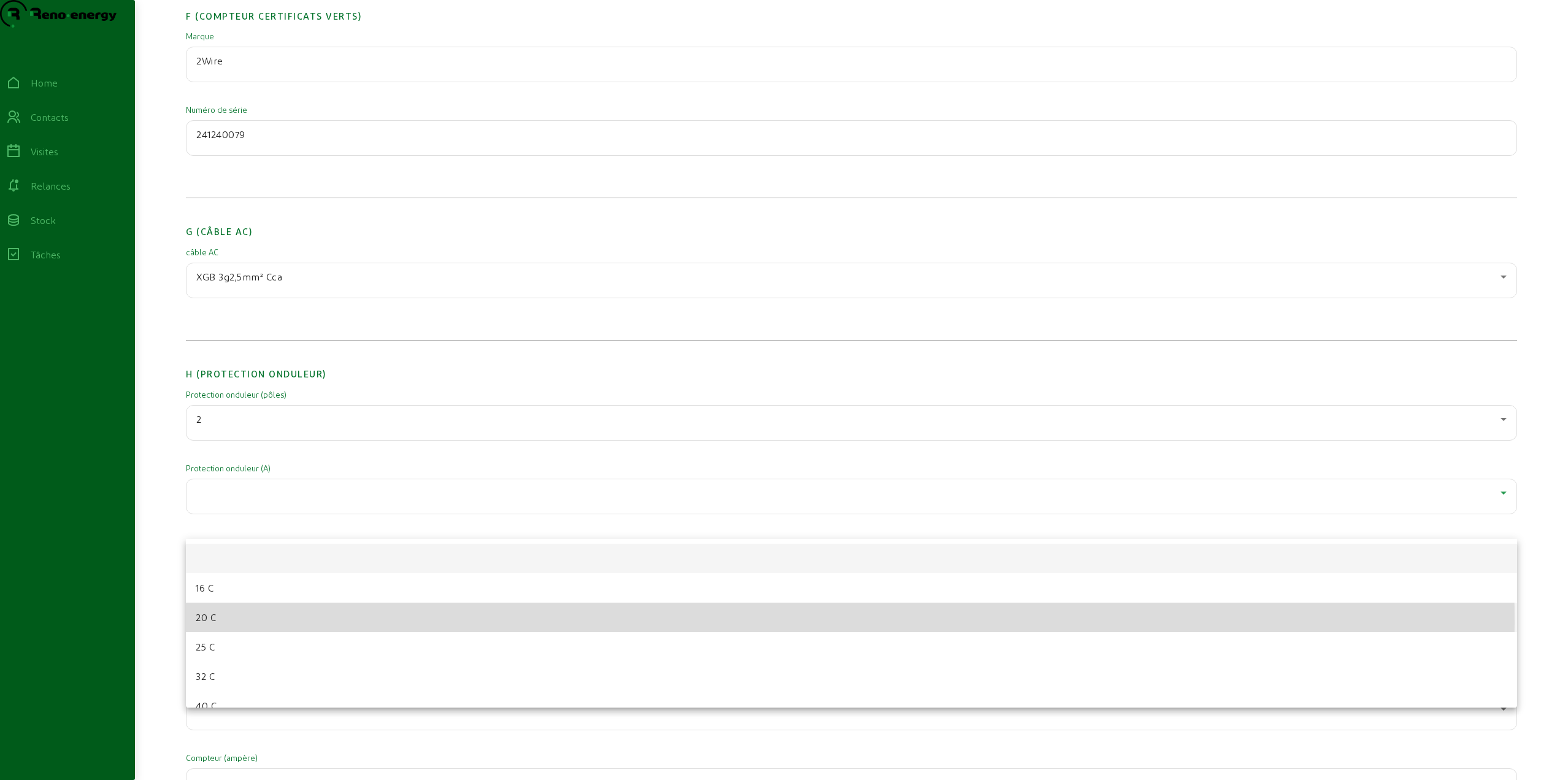
click at [240, 624] on mat-option "20 C" at bounding box center [851, 617] width 1332 height 29
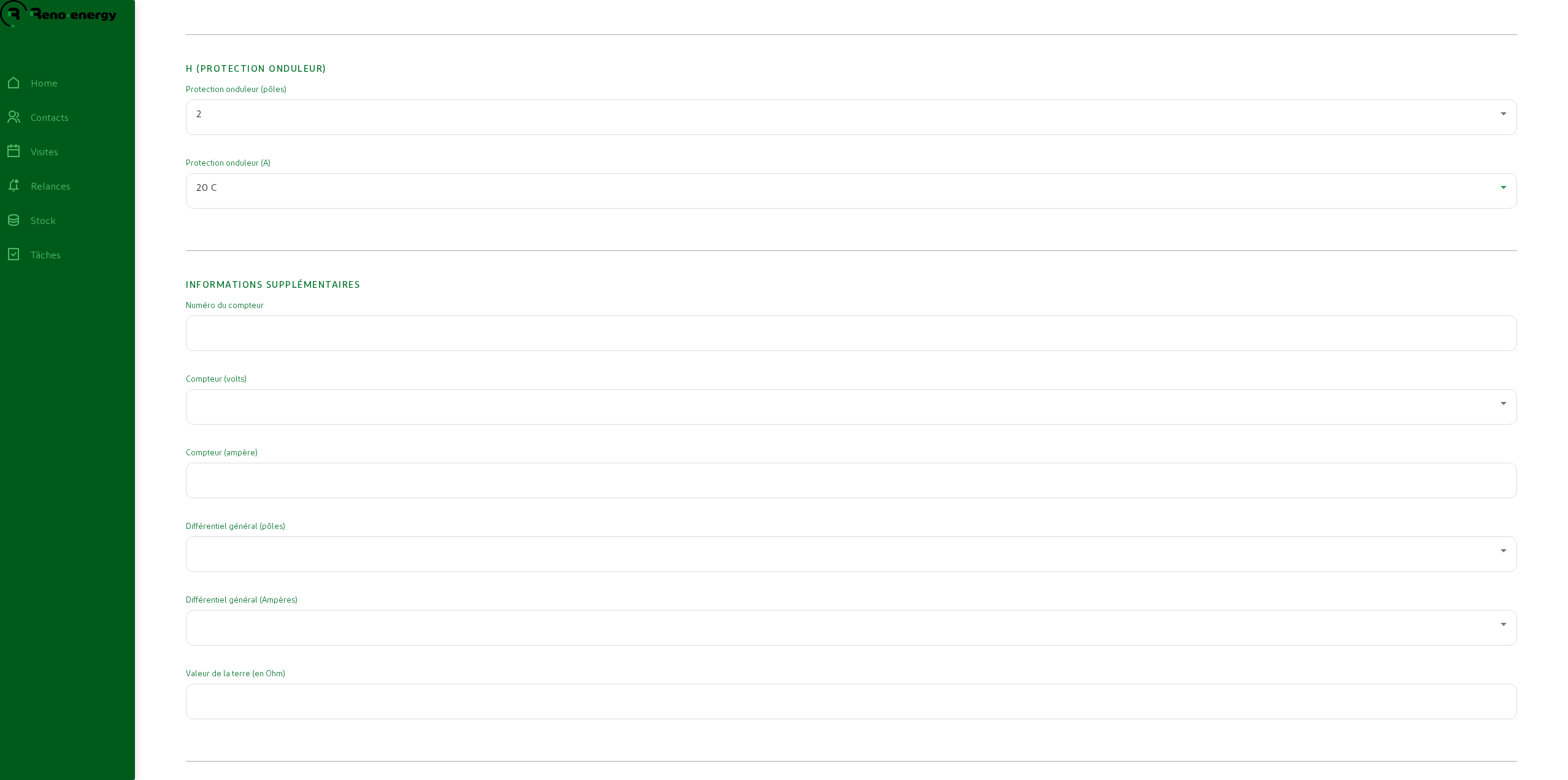
scroll to position [1780, 0]
click at [240, 423] on div at bounding box center [851, 405] width 1310 height 34
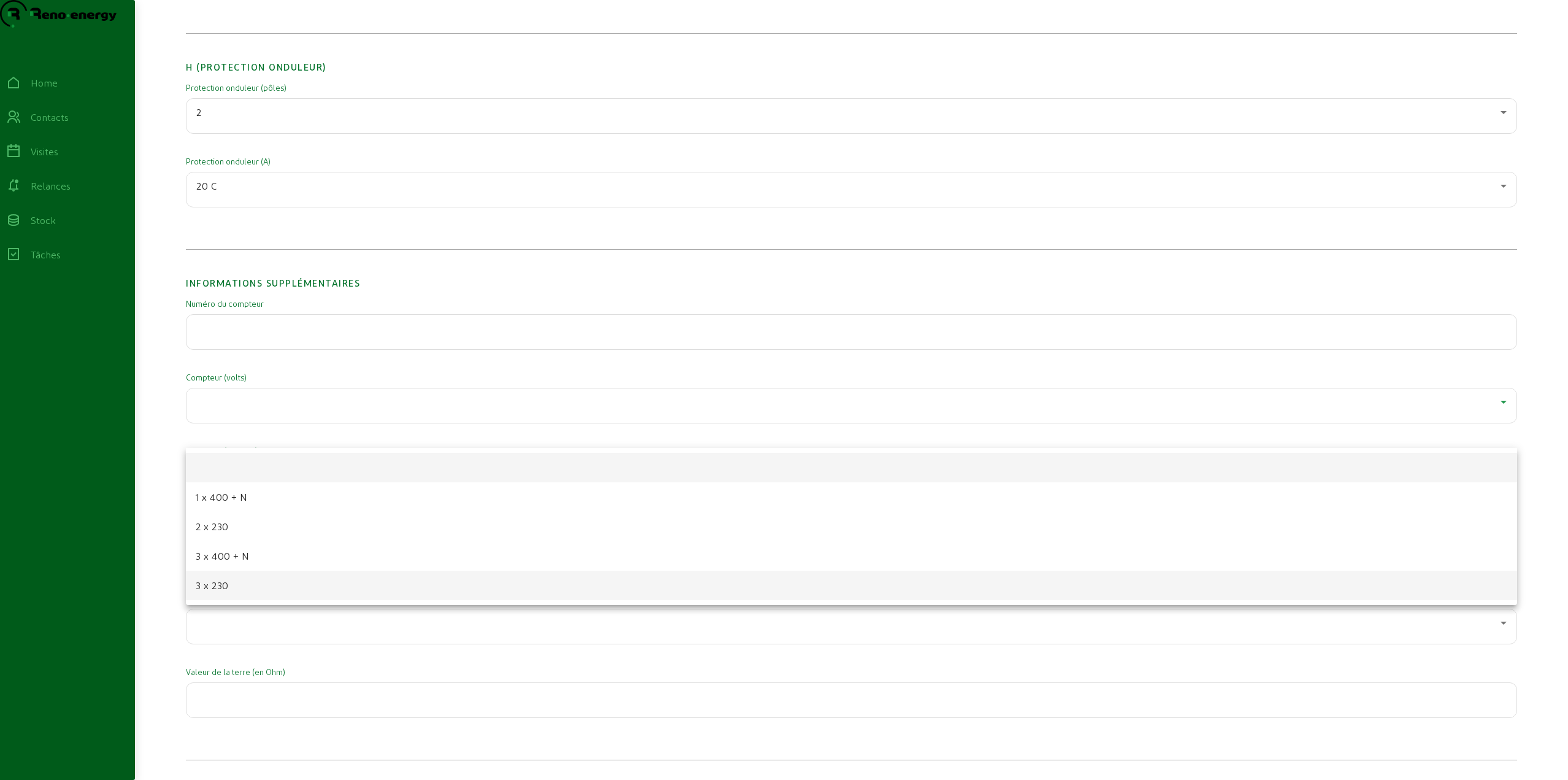
click at [235, 590] on mat-option "3 x 230" at bounding box center [851, 585] width 1332 height 29
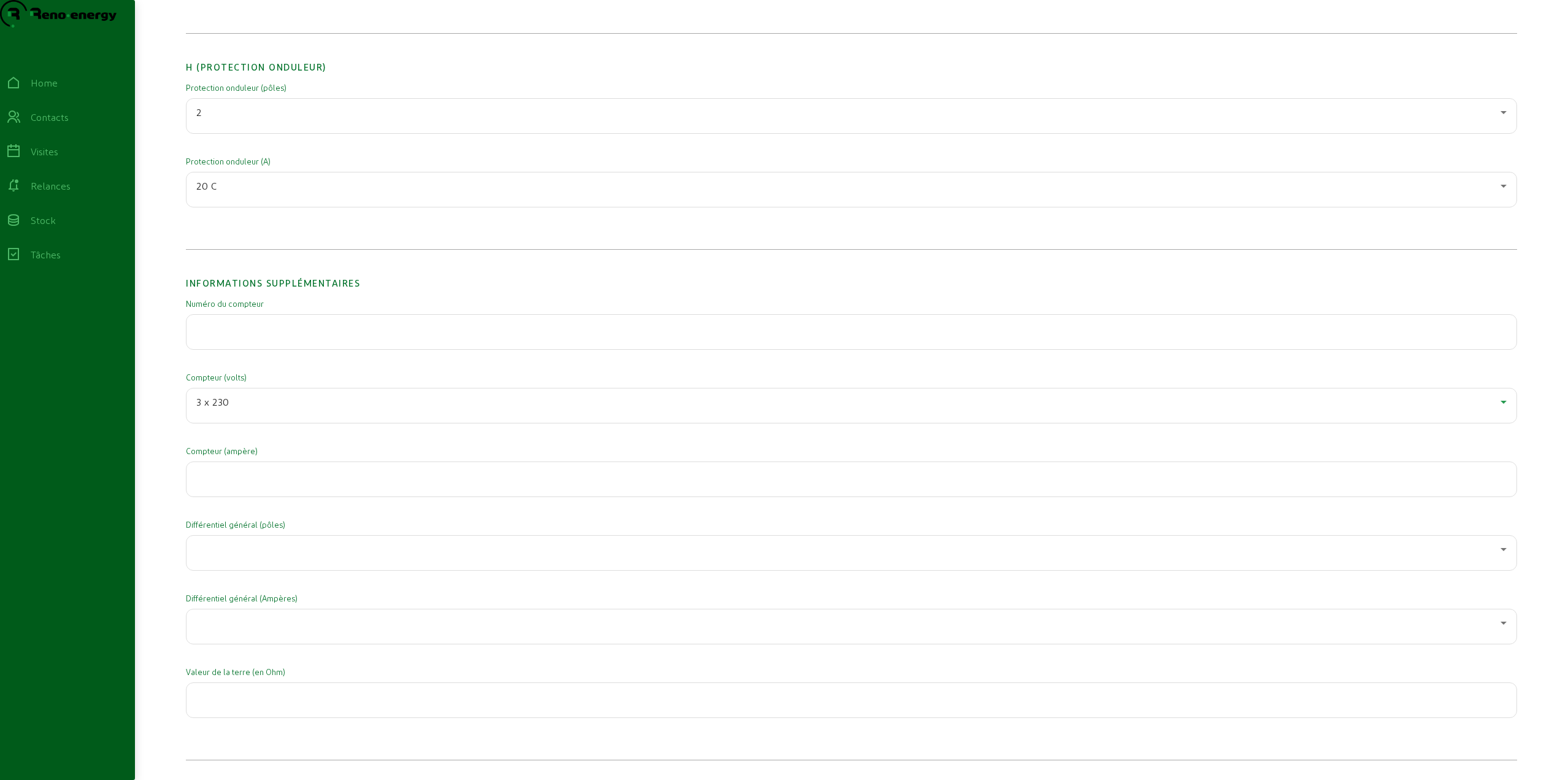
click at [244, 483] on input "number" at bounding box center [851, 475] width 1310 height 15
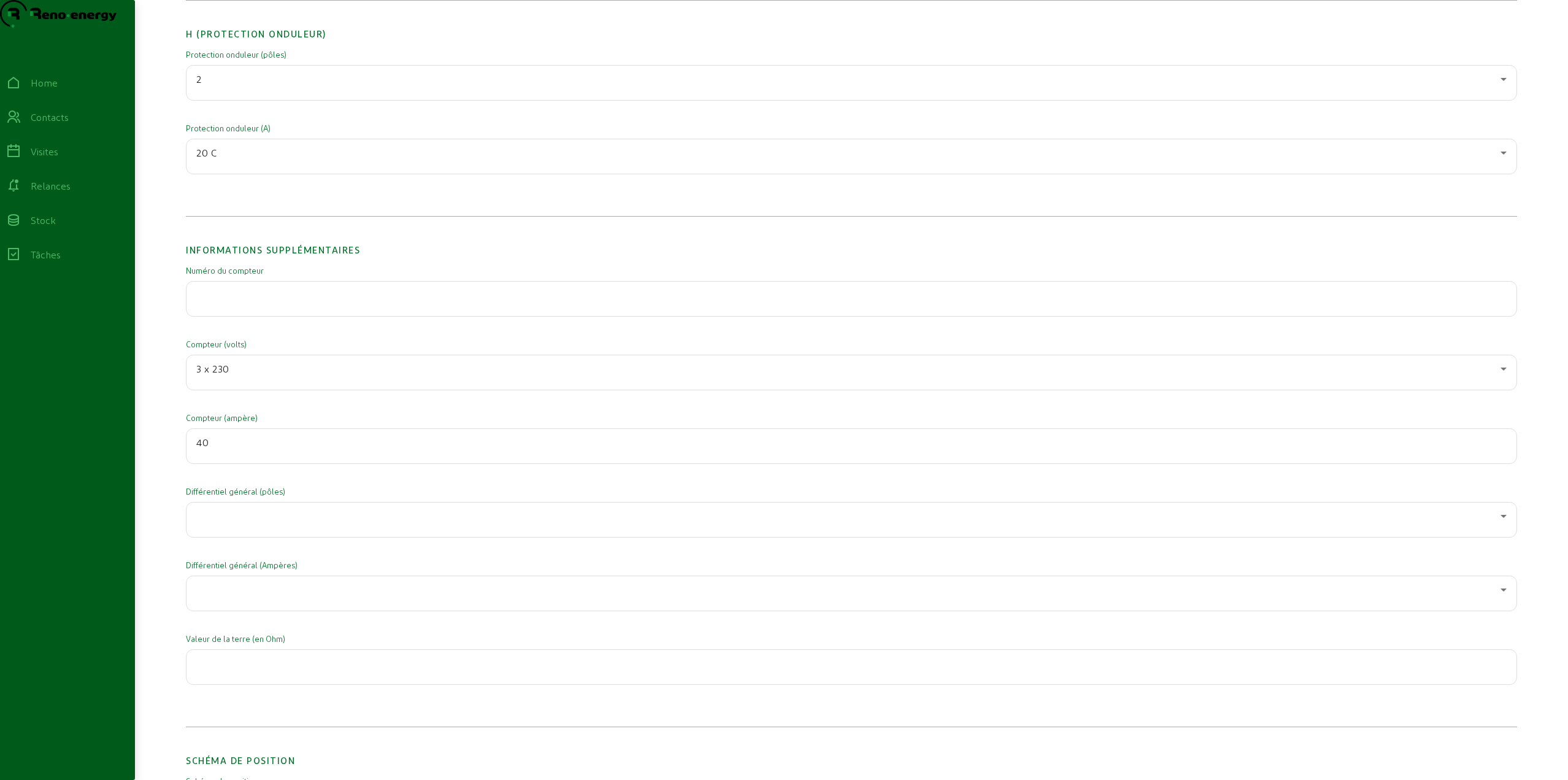
scroll to position [1841, 0]
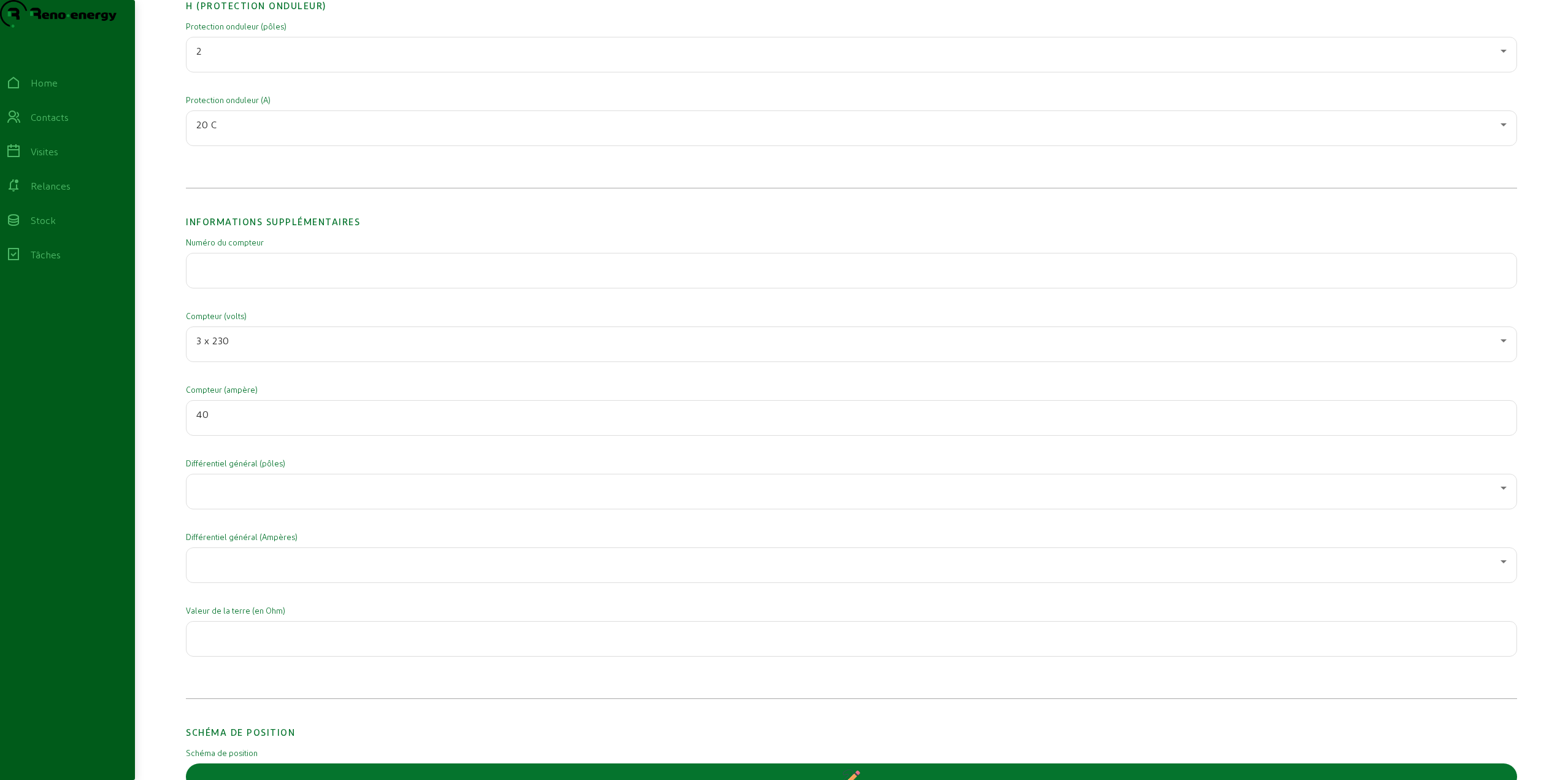
type input "40"
click at [251, 509] on div at bounding box center [851, 491] width 1310 height 34
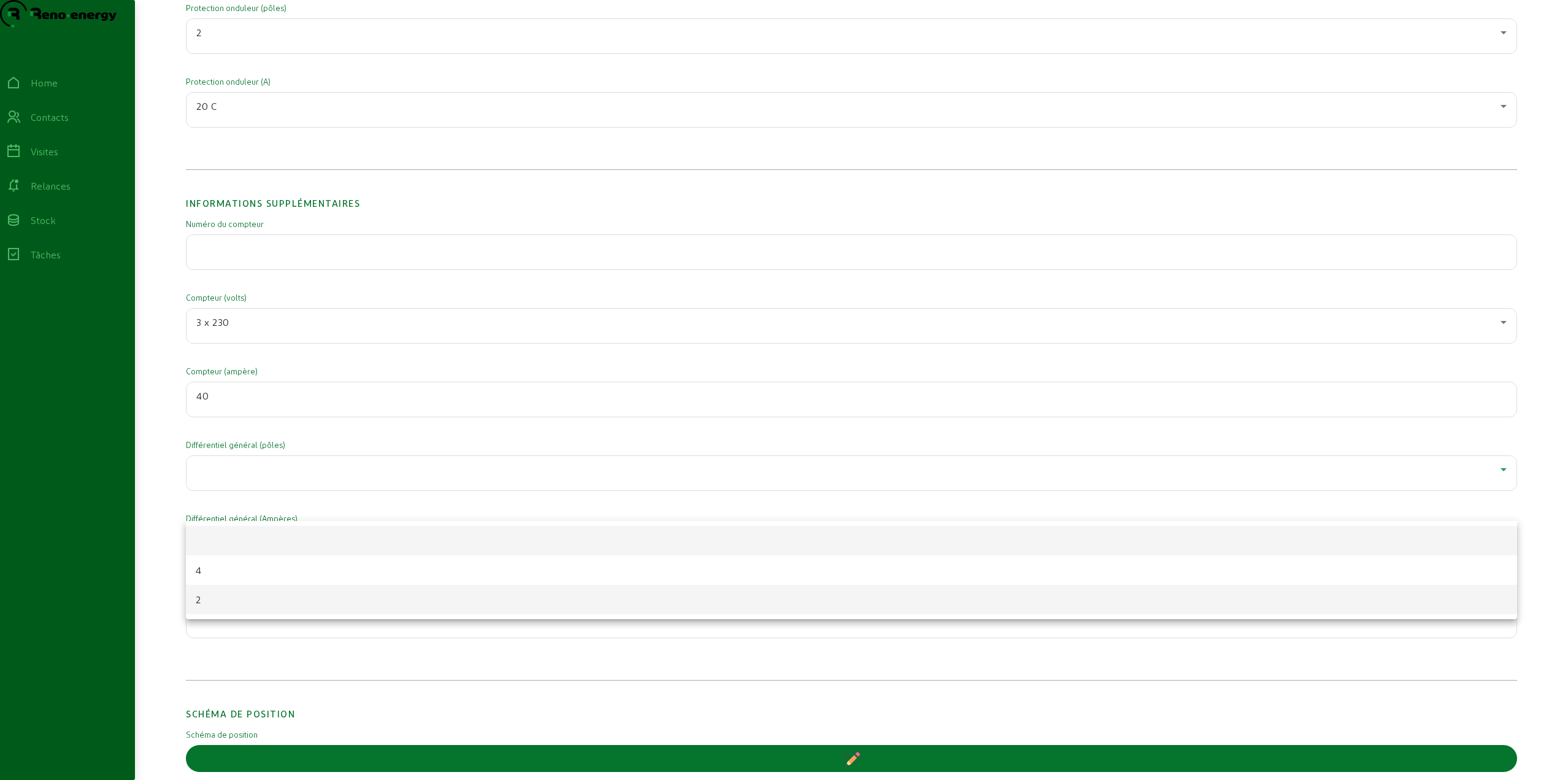
scroll to position [1963, 0]
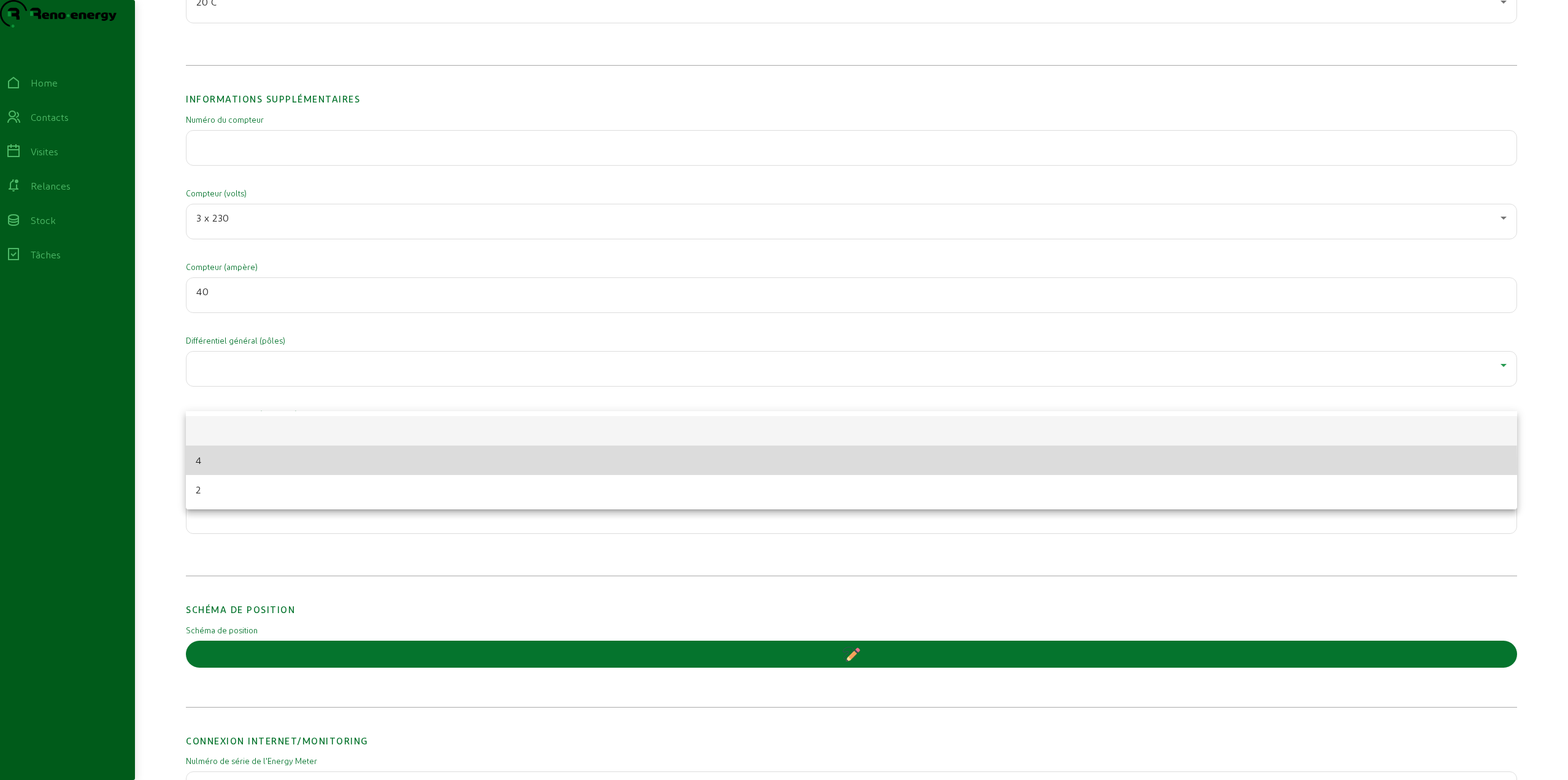
click at [218, 466] on mat-option "4" at bounding box center [851, 460] width 1332 height 29
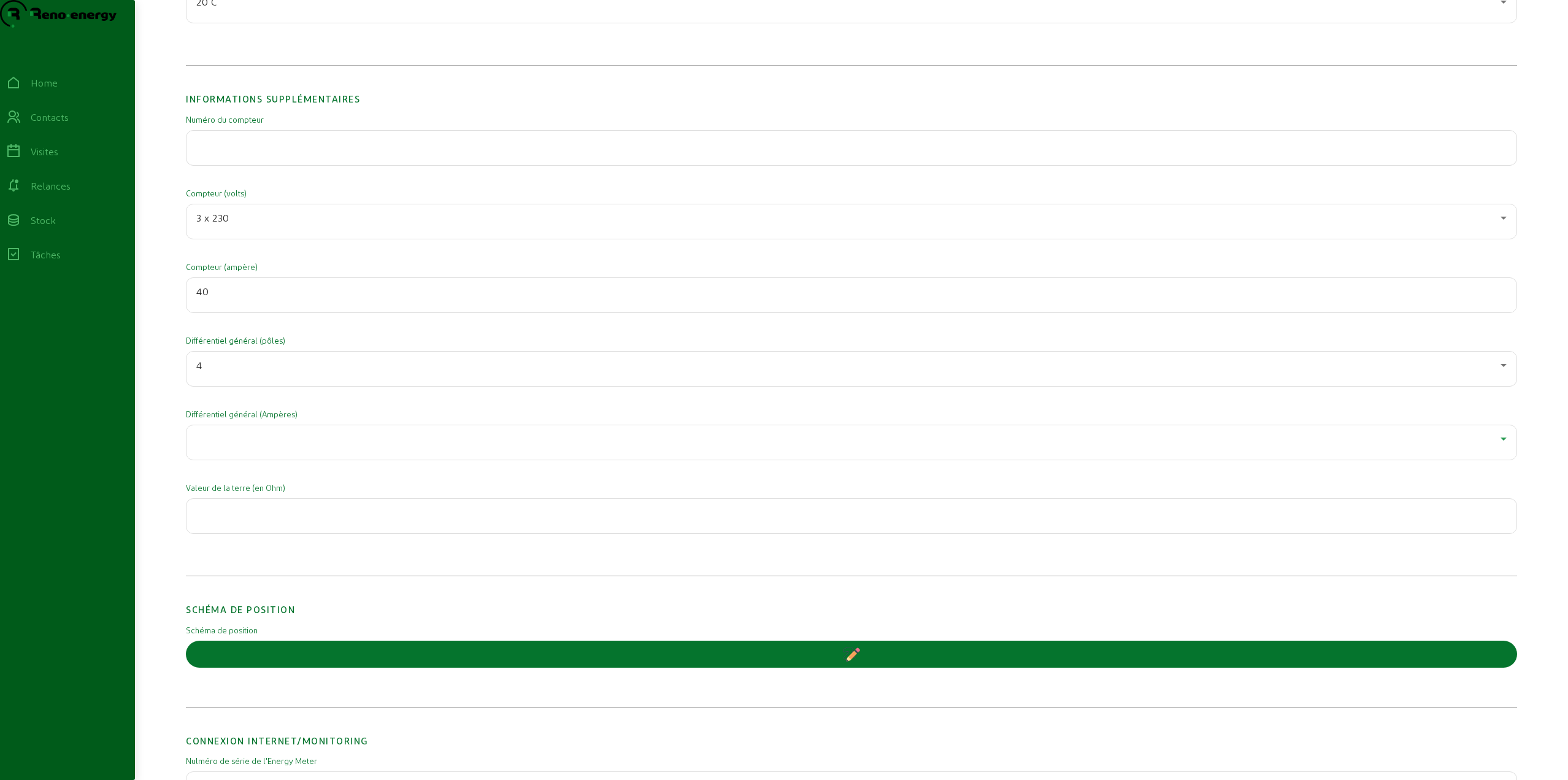
click at [235, 446] on div at bounding box center [848, 439] width 1304 height 15
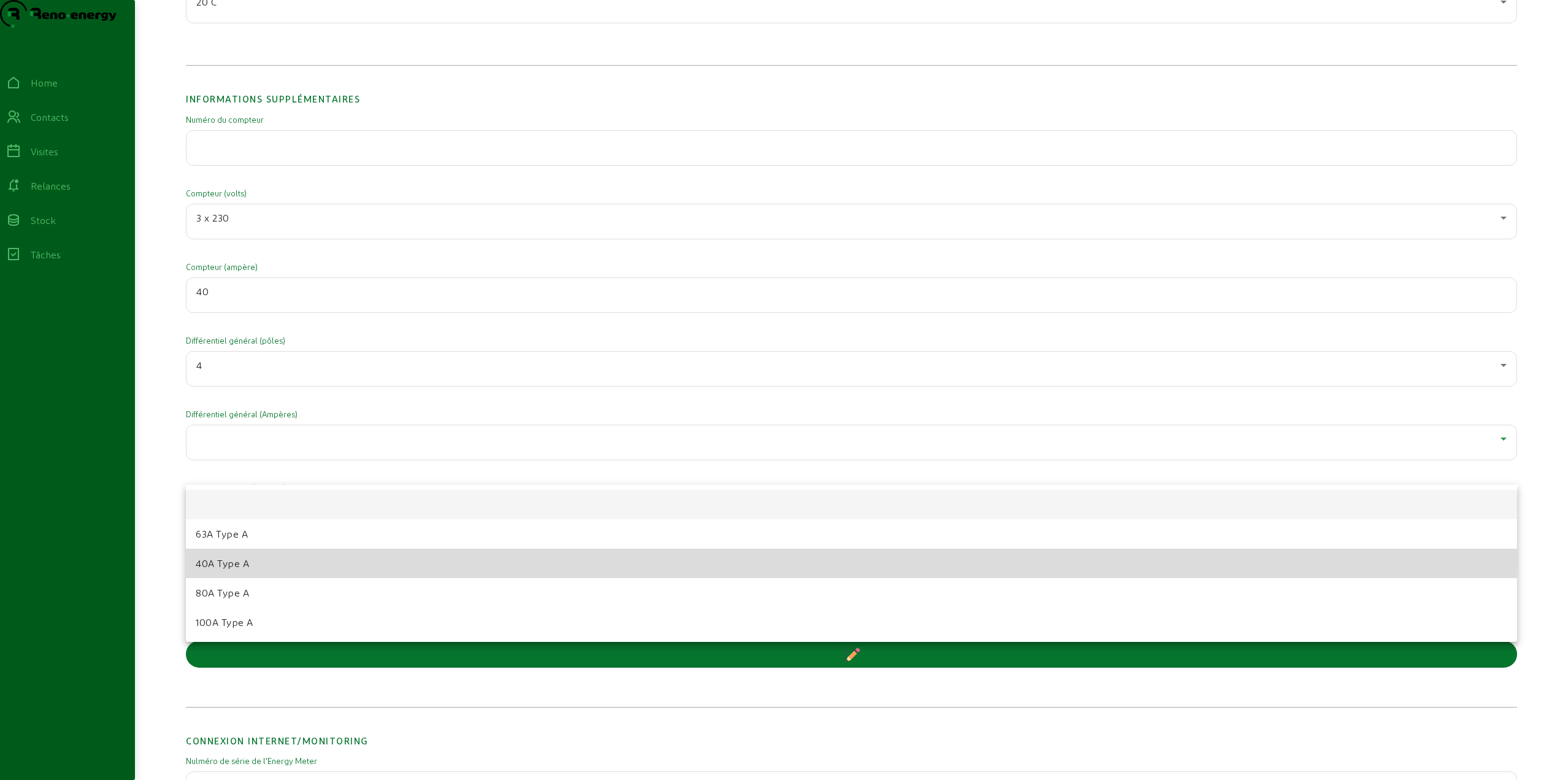
click at [246, 559] on span "40A Type A" at bounding box center [222, 564] width 53 height 15
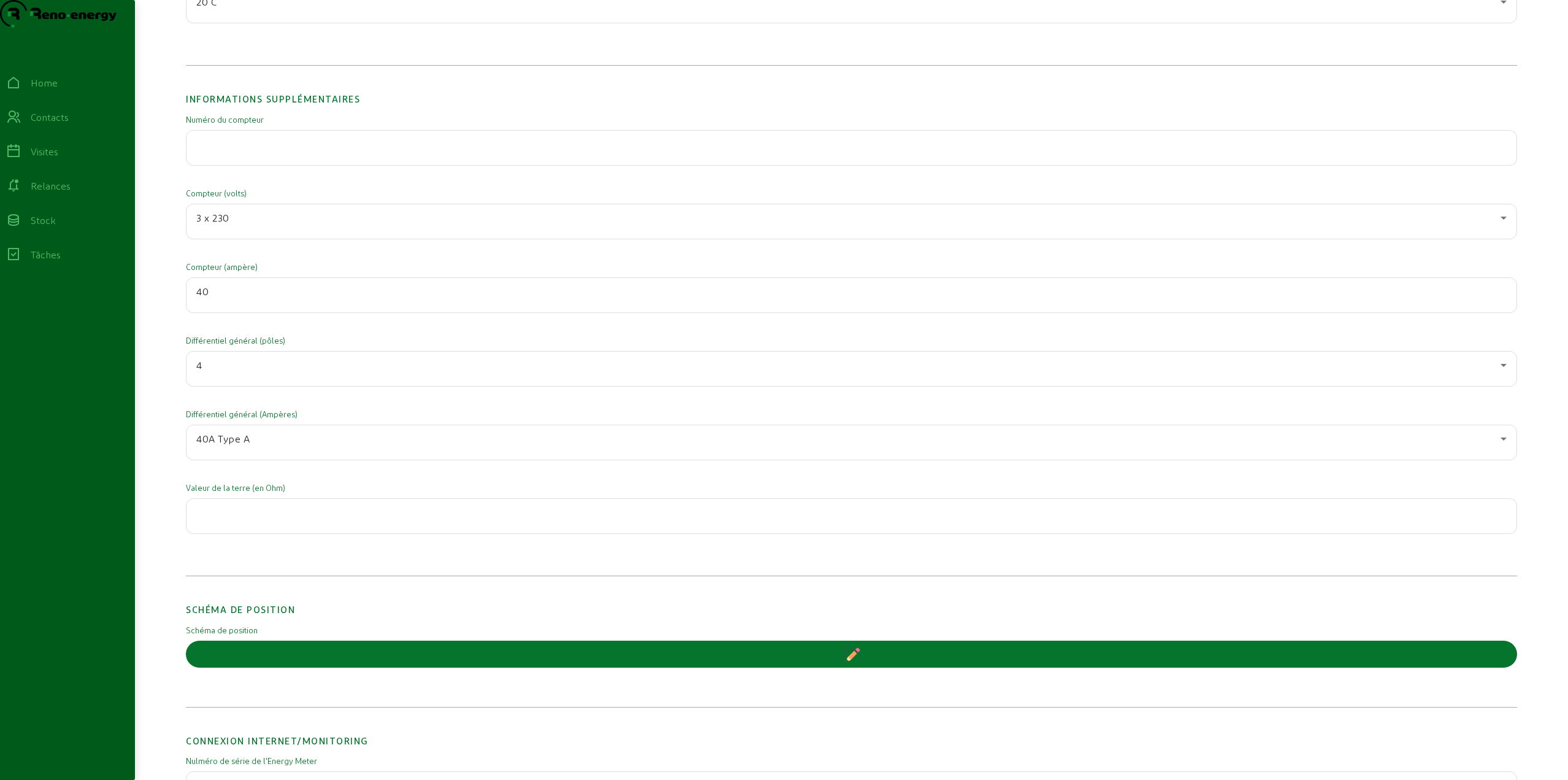
click at [225, 520] on input "number" at bounding box center [851, 512] width 1310 height 15
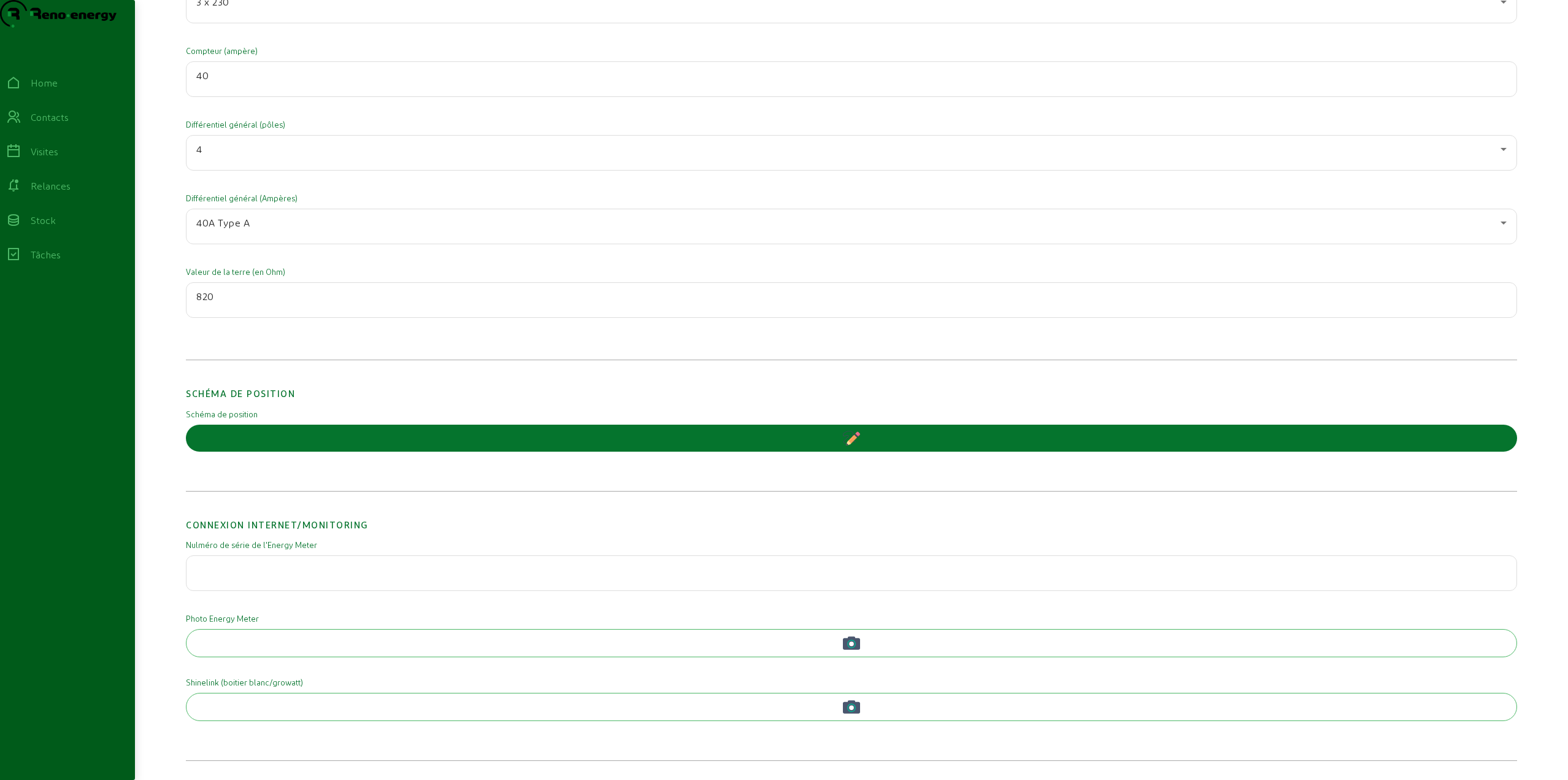
scroll to position [2204, 0]
type input "820"
click at [816, 440] on button "button" at bounding box center [851, 438] width 1332 height 27
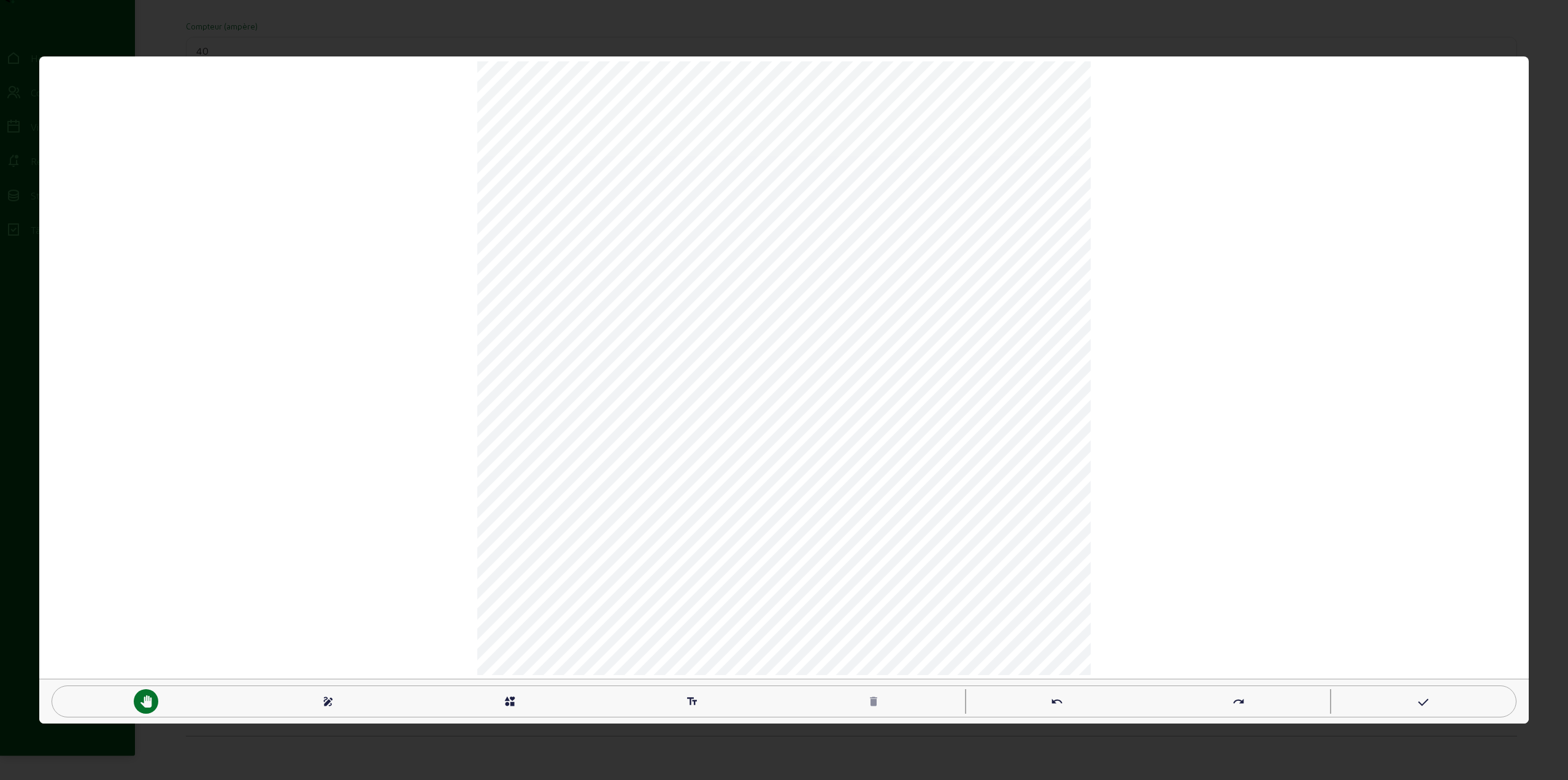
click at [330, 706] on mat-icon "draw" at bounding box center [328, 701] width 13 height 13
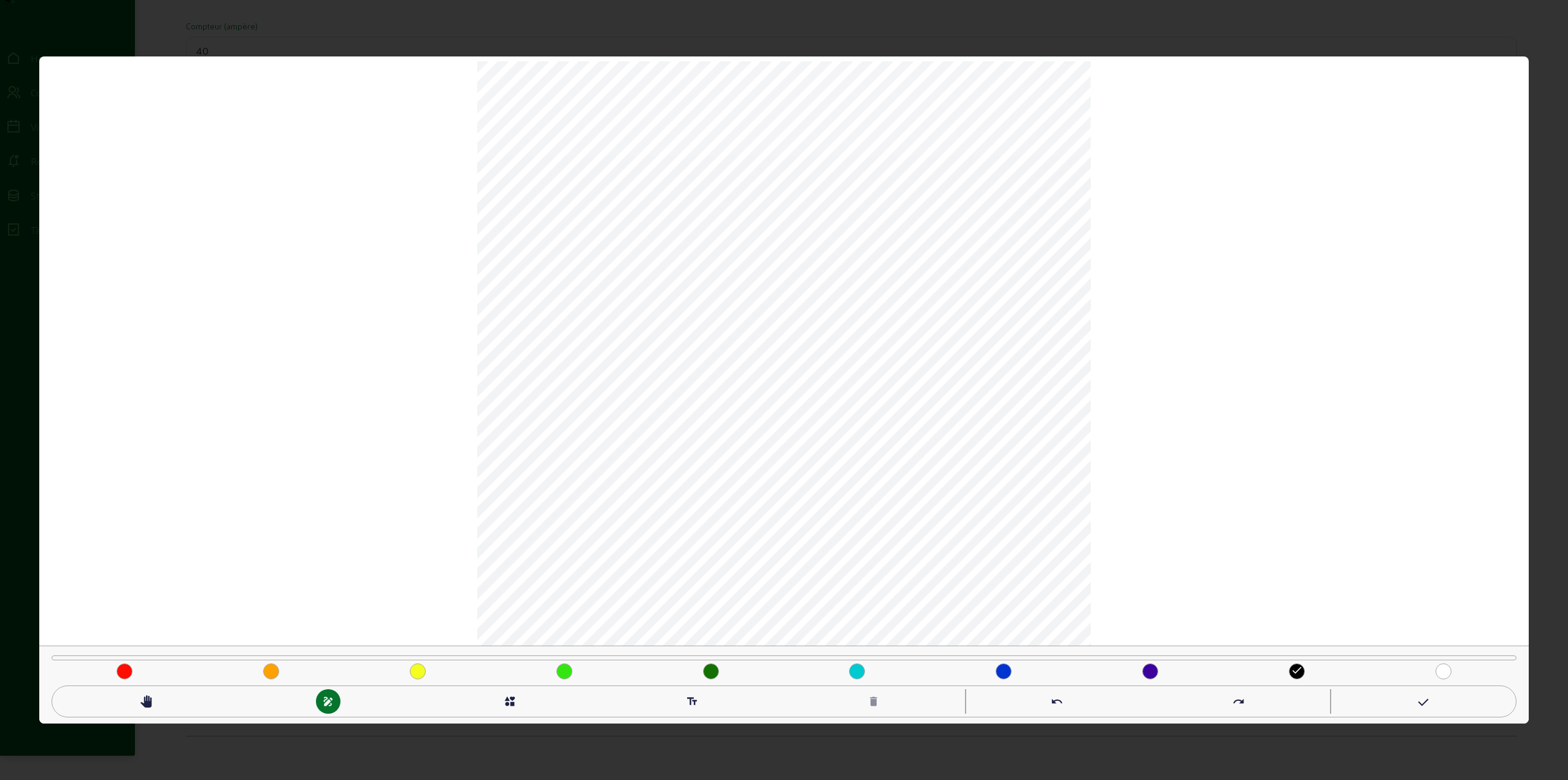
click at [149, 701] on mat-icon "pan_tool" at bounding box center [146, 701] width 13 height 13
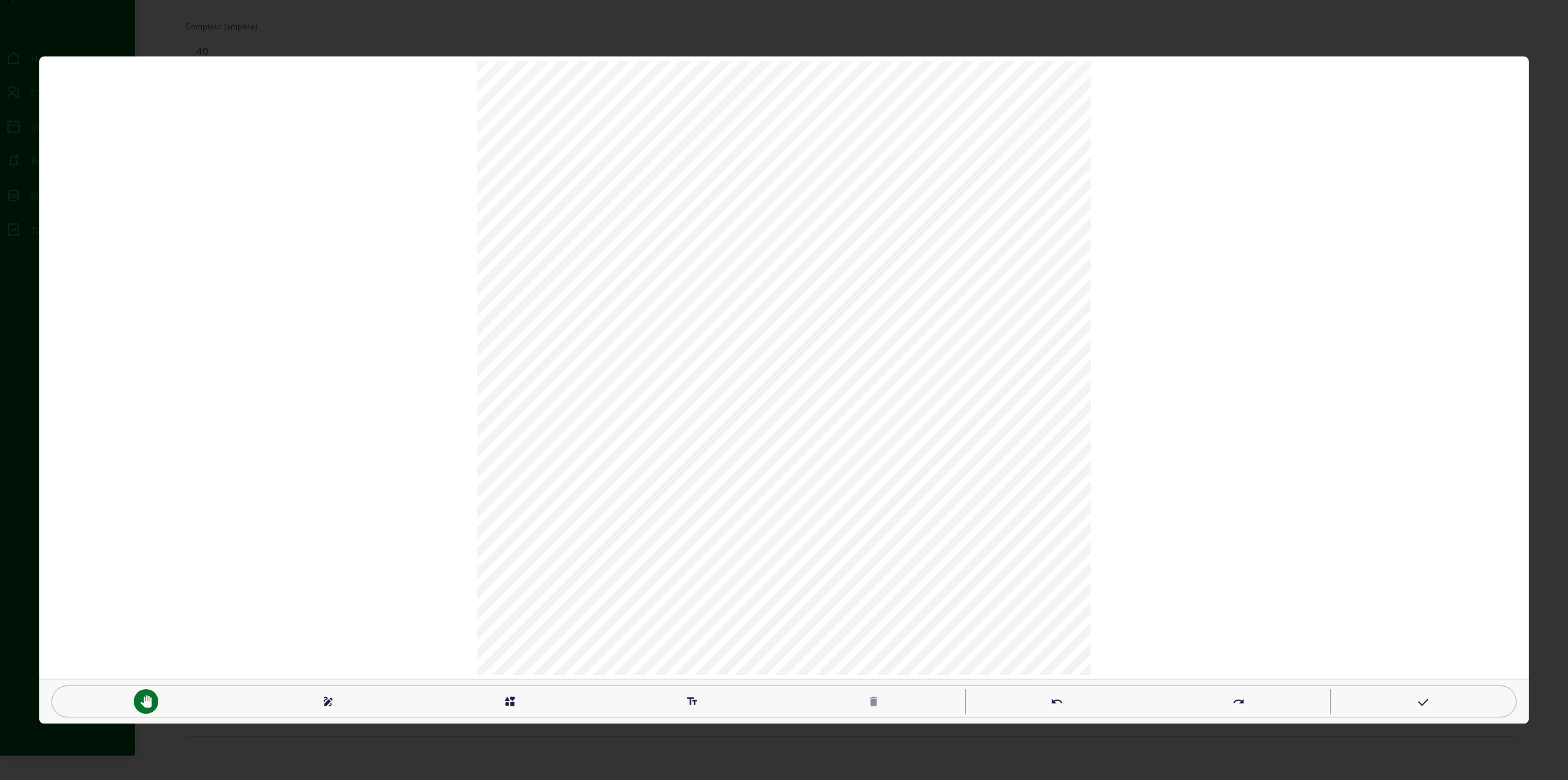
click at [516, 705] on mat-icon "interests" at bounding box center [510, 701] width 13 height 13
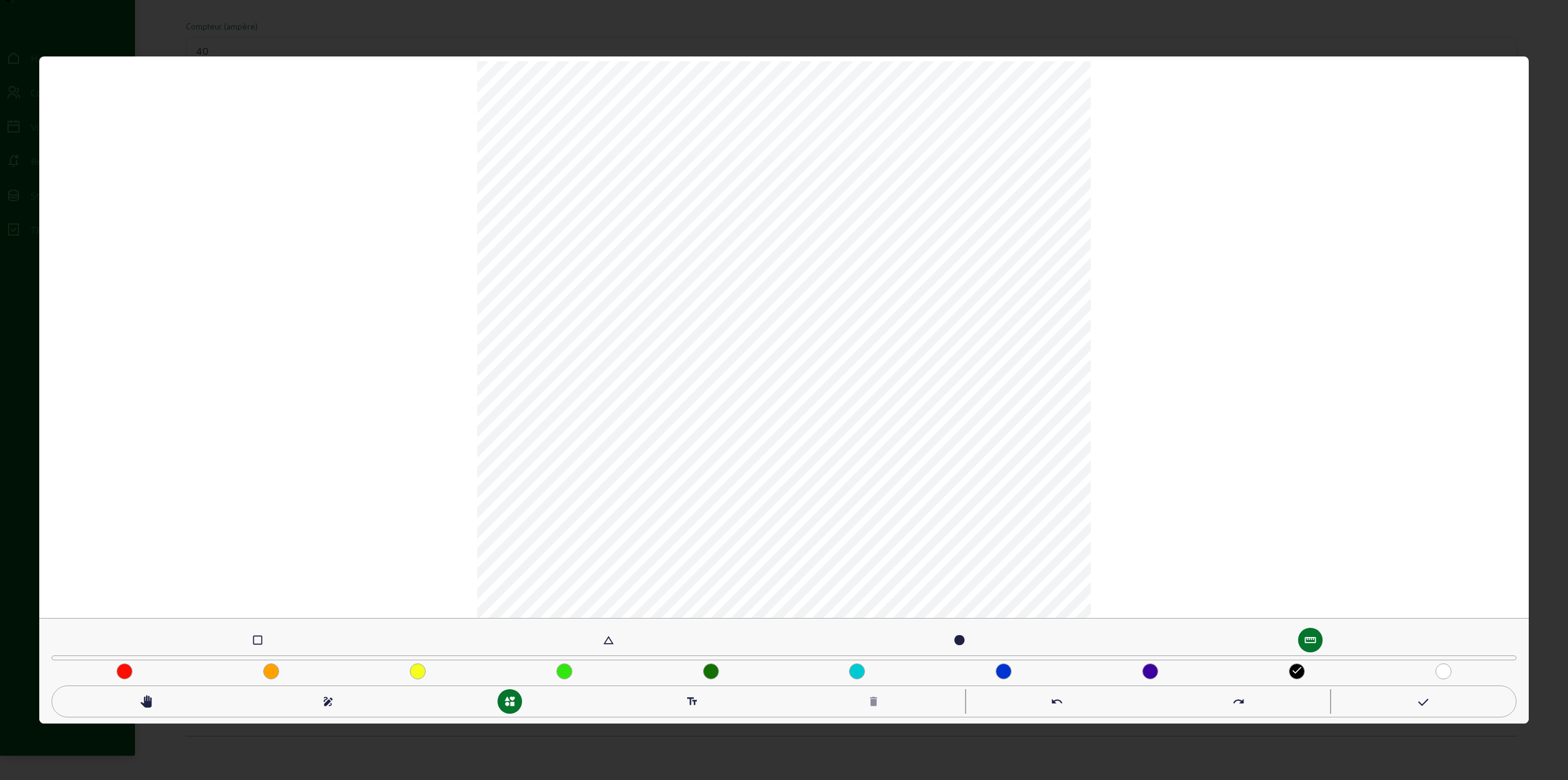
click at [251, 641] on mat-icon "check_box_outline_blank" at bounding box center [258, 640] width 13 height 13
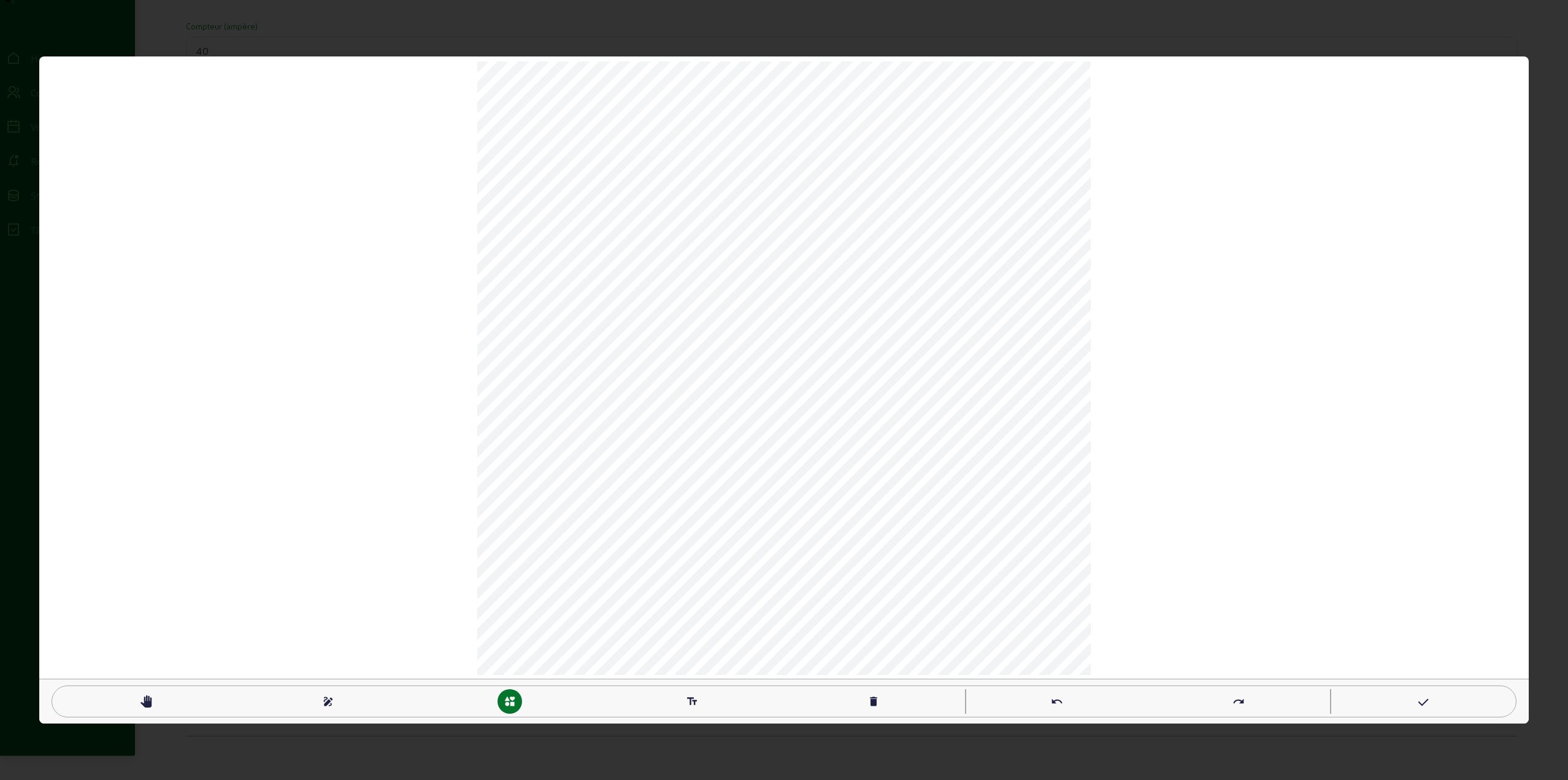
click at [1061, 704] on mat-icon "undo" at bounding box center [1057, 701] width 13 height 13
click at [1060, 705] on mat-icon "undo" at bounding box center [1057, 701] width 13 height 13
click at [1053, 699] on mat-icon "undo" at bounding box center [1057, 701] width 13 height 13
click at [1054, 701] on mat-icon "undo" at bounding box center [1057, 701] width 13 height 13
click at [118, 709] on div "pan_tool" at bounding box center [146, 701] width 182 height 24
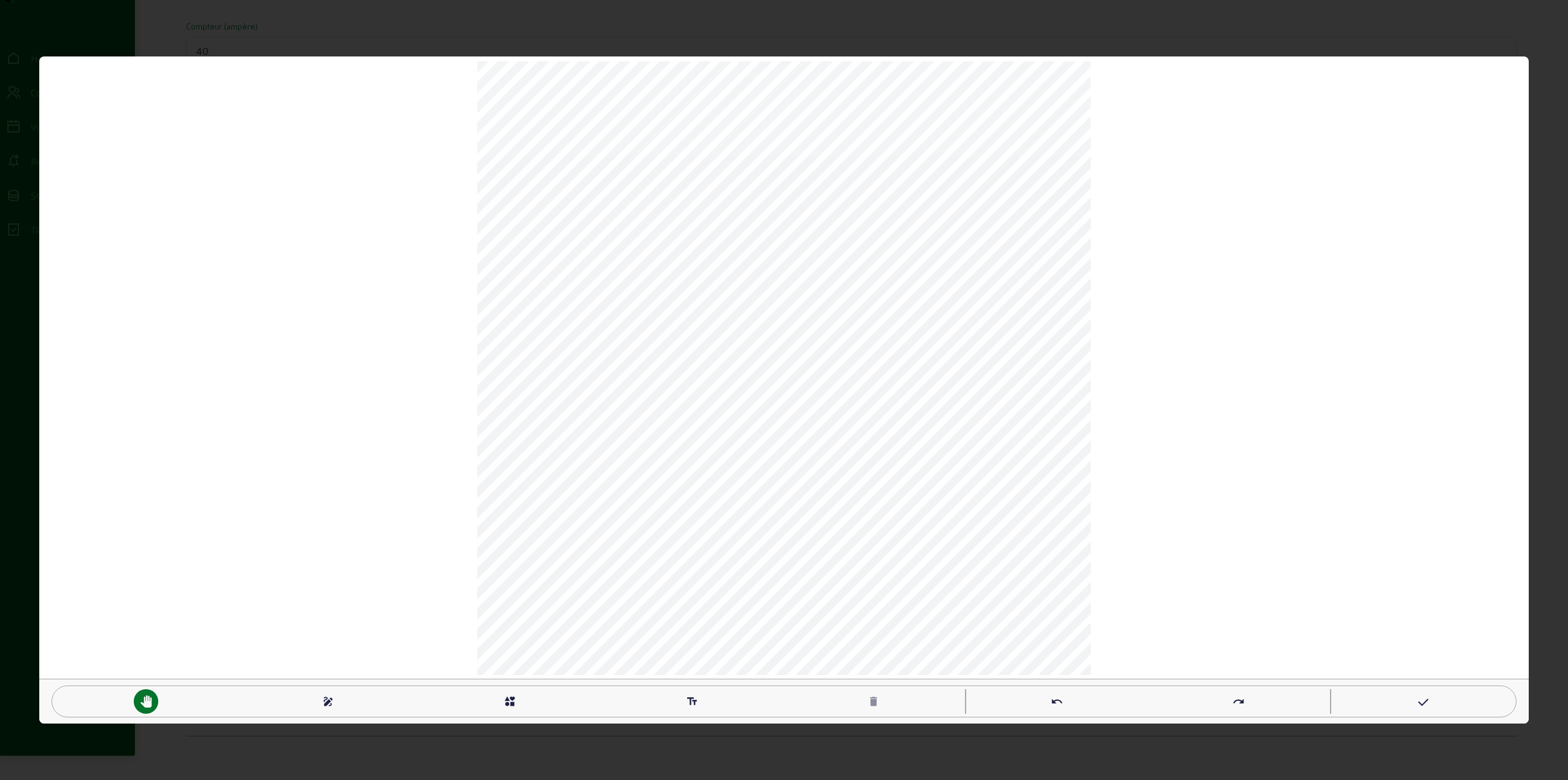
click at [1067, 701] on div "undo" at bounding box center [1056, 701] width 24 height 24
click at [1057, 702] on mat-icon "undo" at bounding box center [1057, 701] width 13 height 13
click at [323, 702] on mat-icon "draw" at bounding box center [328, 701] width 13 height 13
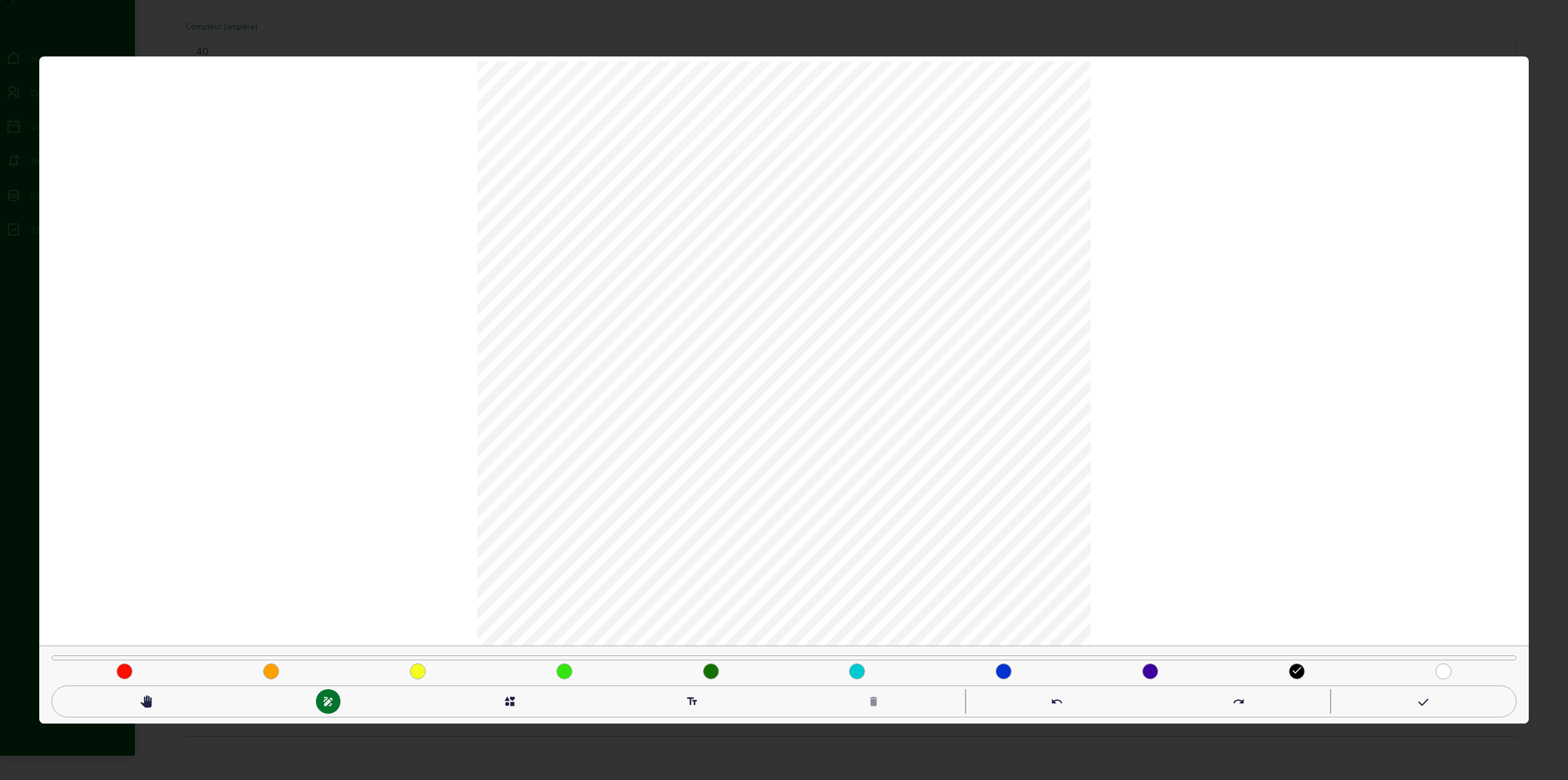
click at [509, 704] on mat-icon "interests" at bounding box center [510, 701] width 13 height 13
click at [273, 641] on div "check_box_outline_blank" at bounding box center [257, 639] width 351 height 24
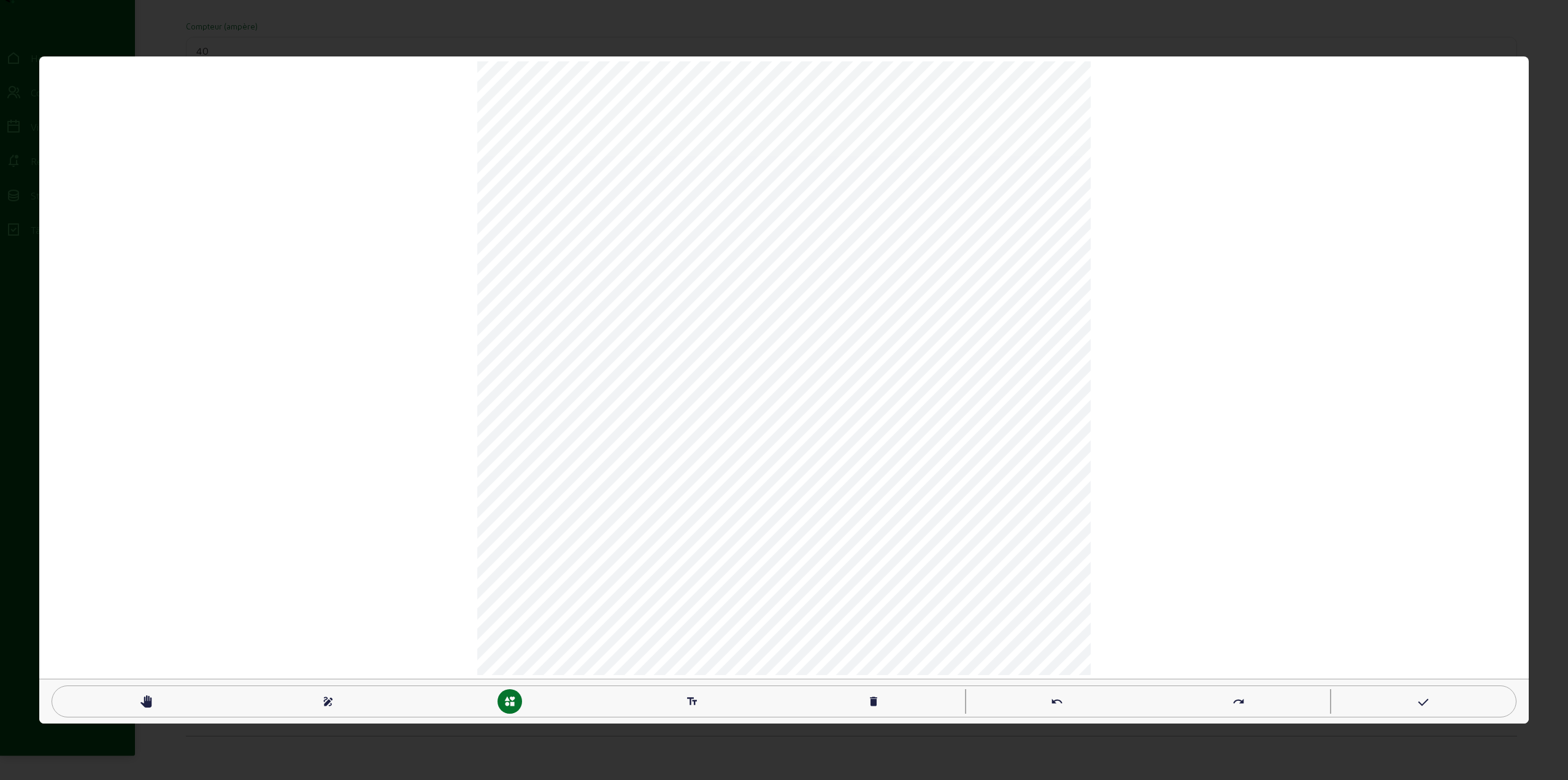
click at [330, 706] on mat-icon "draw" at bounding box center [328, 701] width 13 height 13
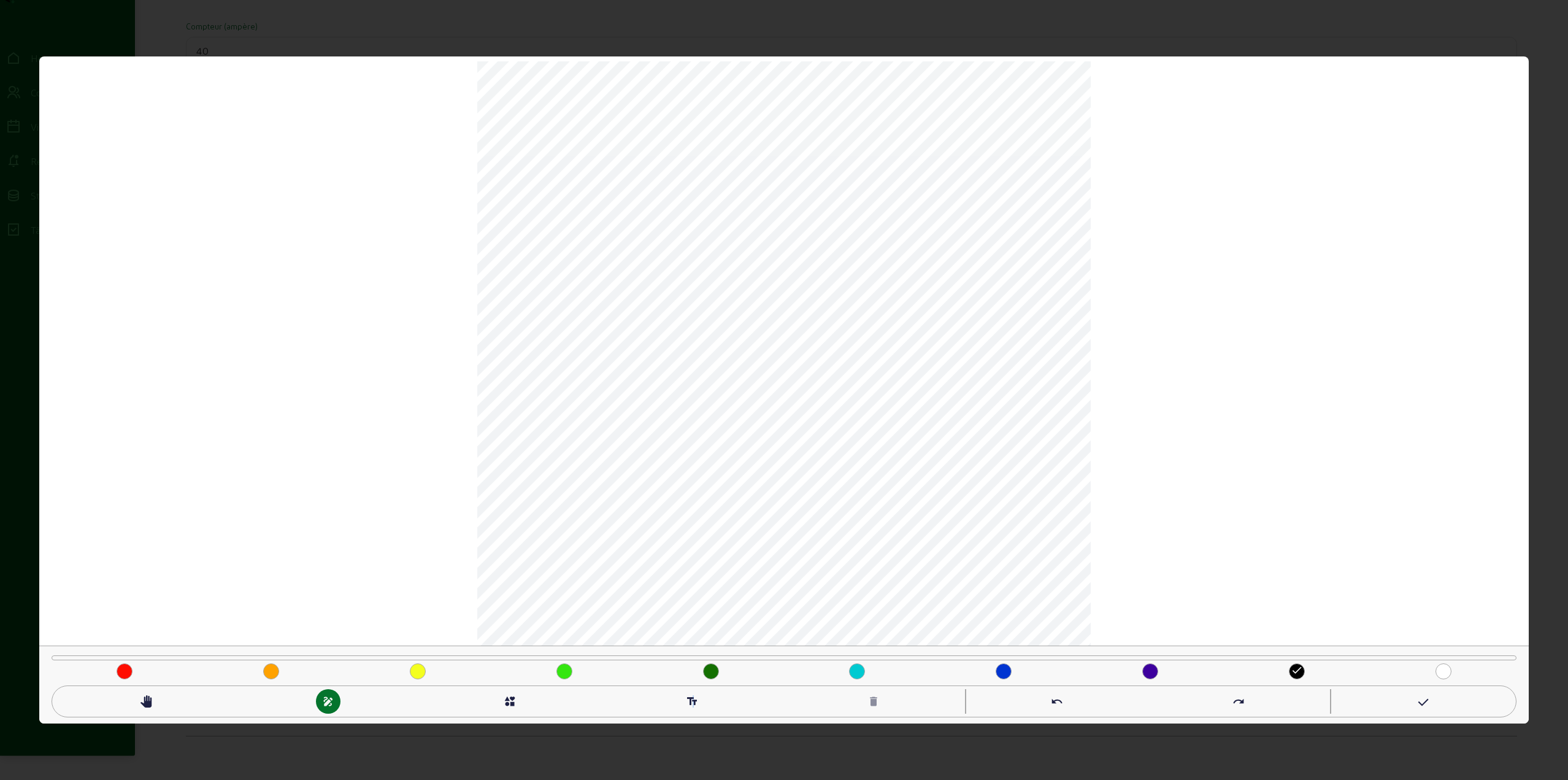
click at [692, 704] on mat-icon "text_fields" at bounding box center [692, 701] width 13 height 13
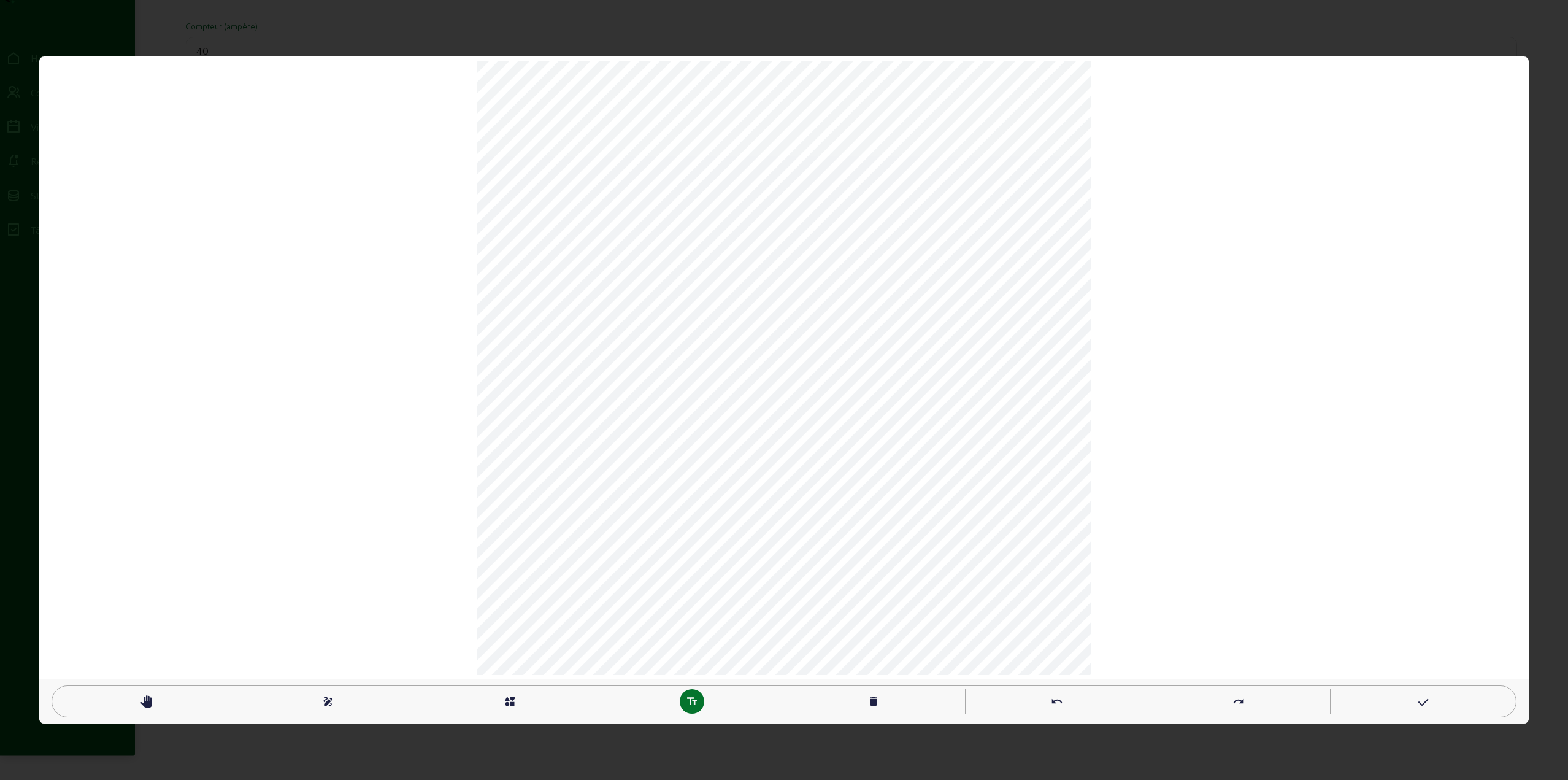
scroll to position [1, 3]
type textarea "Batterie"
type textarea "PV"
type textarea "TGBT"
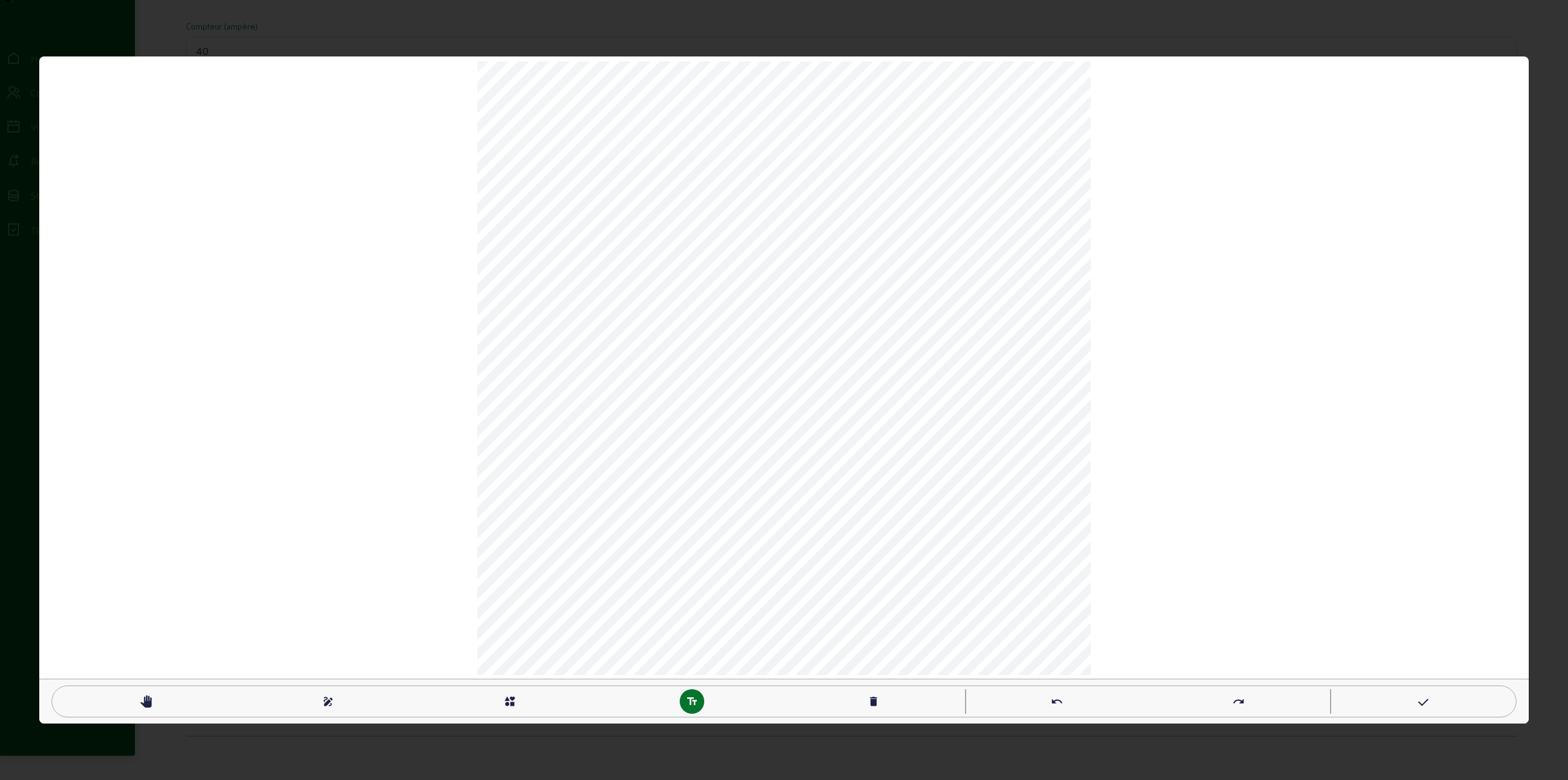
type textarea "ST"
click at [325, 703] on mat-icon "draw" at bounding box center [328, 701] width 13 height 13
click at [1058, 697] on mat-icon "undo" at bounding box center [1057, 701] width 13 height 13
click at [687, 699] on mat-icon "text_fields" at bounding box center [692, 701] width 13 height 13
type textarea "KWA"
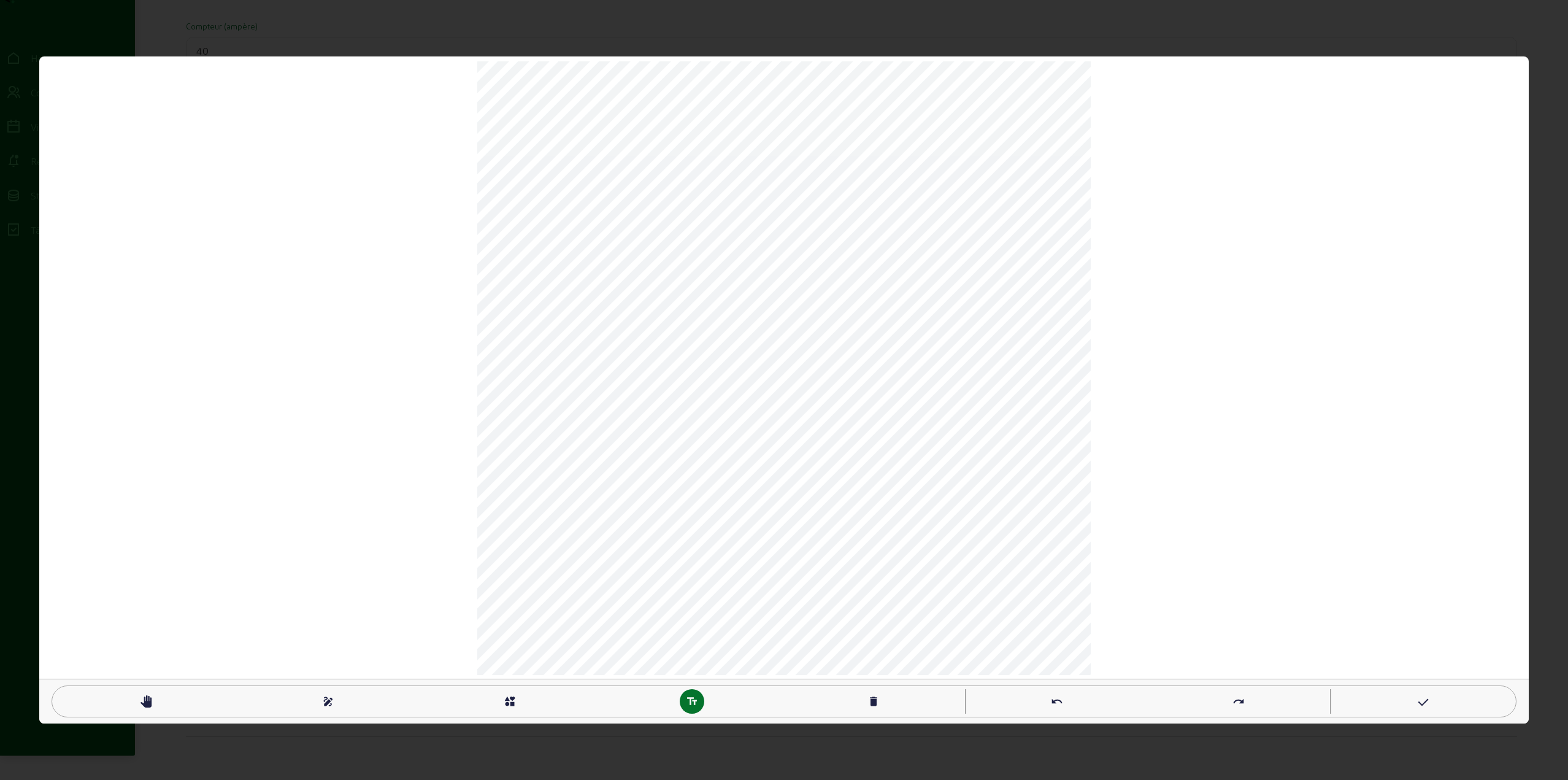
click at [507, 702] on mat-icon "interests" at bounding box center [510, 701] width 13 height 13
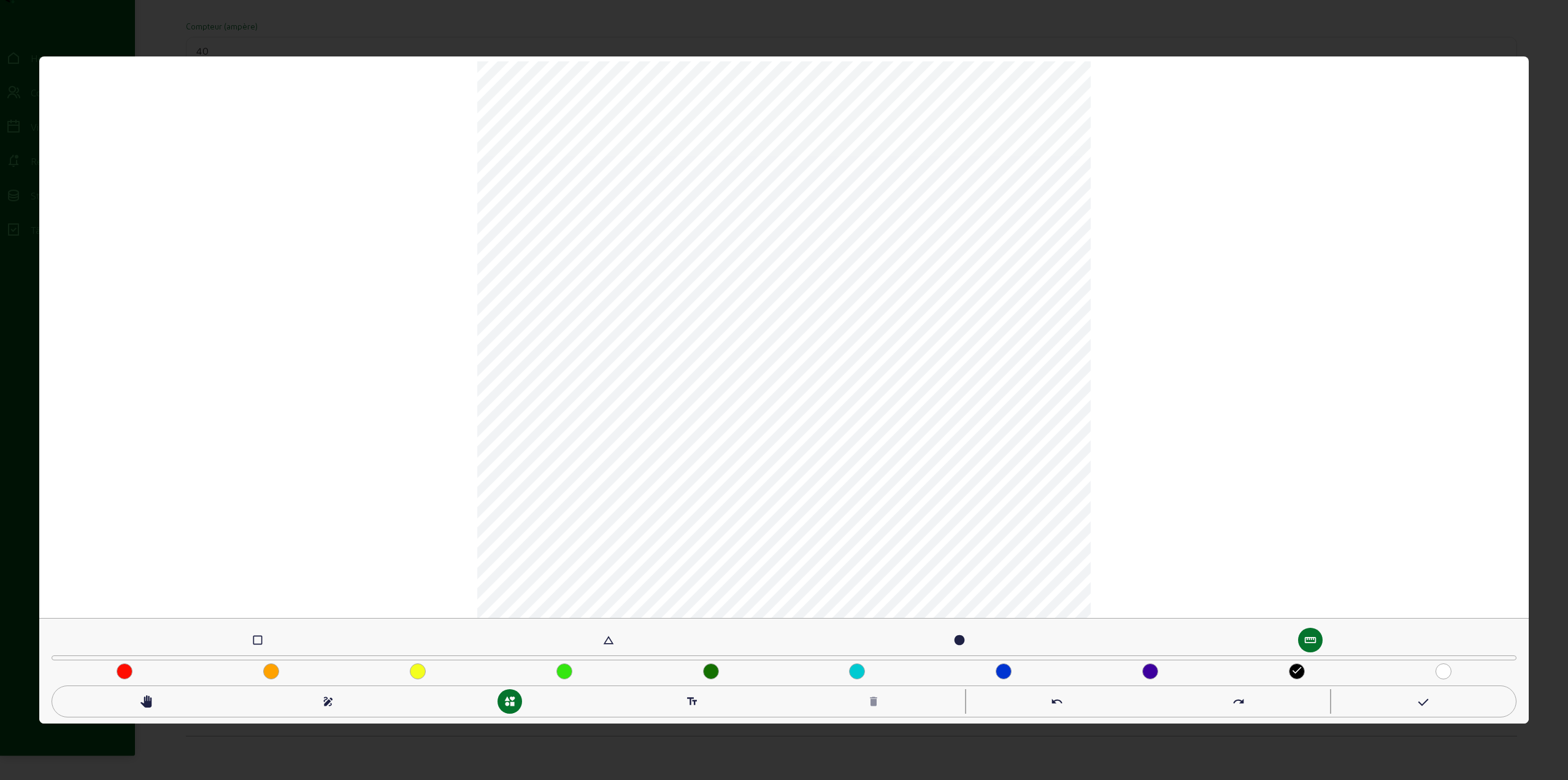
click at [253, 643] on mat-icon "check_box_outline_blank" at bounding box center [258, 640] width 13 height 13
click at [697, 699] on mat-icon "text_fields" at bounding box center [692, 701] width 13 height 13
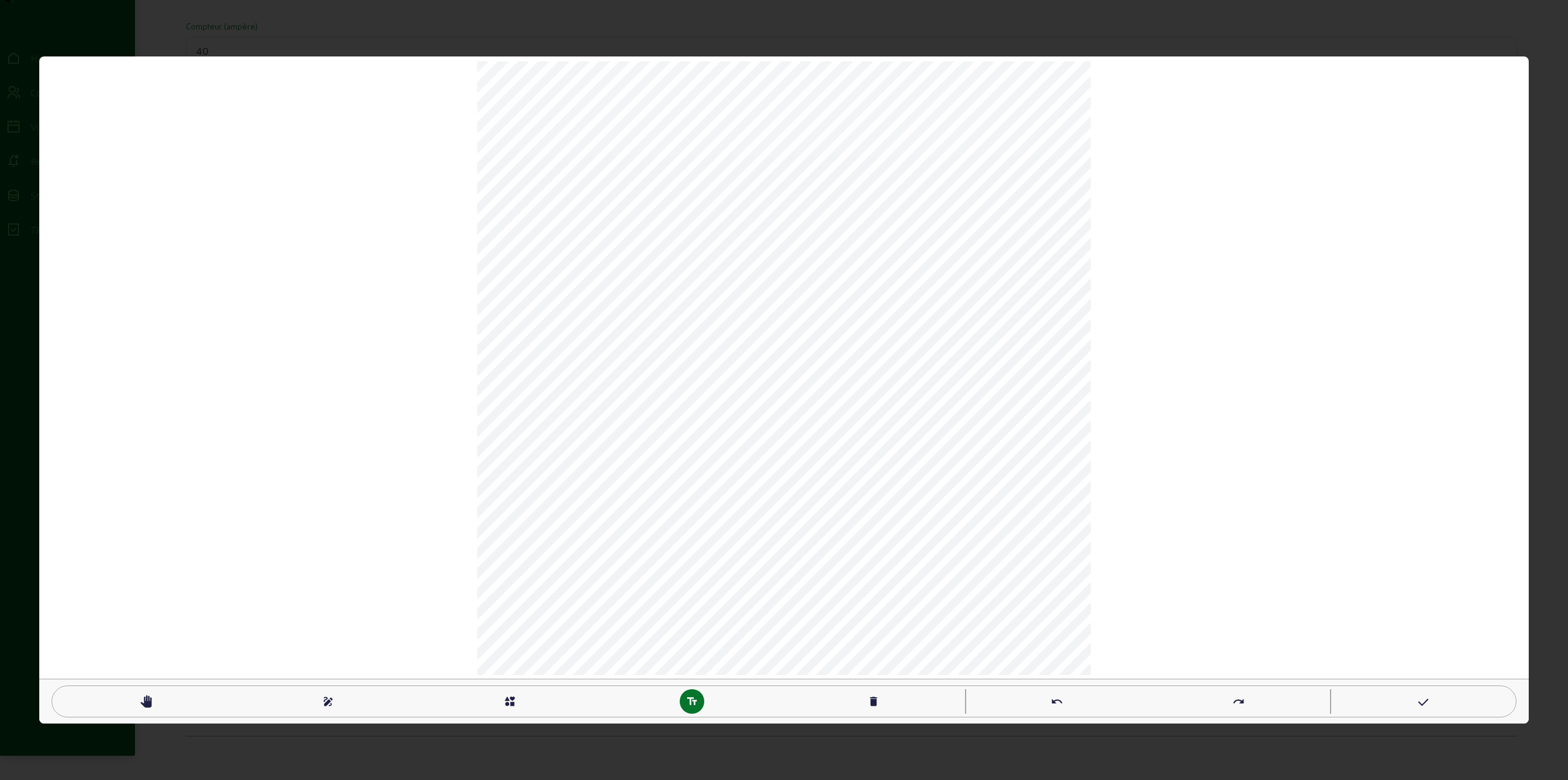
type textarea "GARAGE"
click at [508, 703] on mat-icon "interests" at bounding box center [510, 701] width 13 height 13
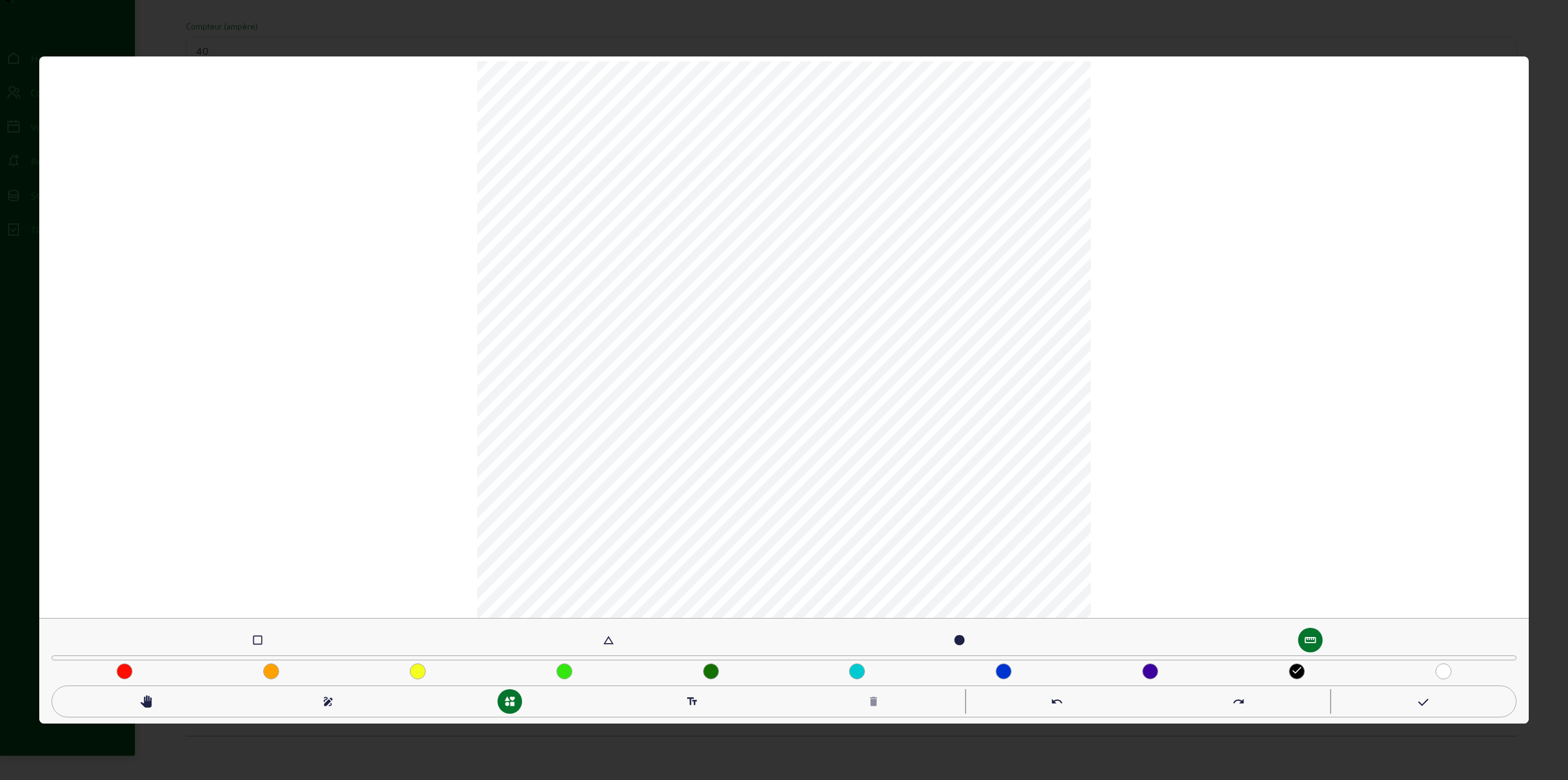
click at [256, 639] on mat-icon "check_box_outline_blank" at bounding box center [258, 640] width 13 height 13
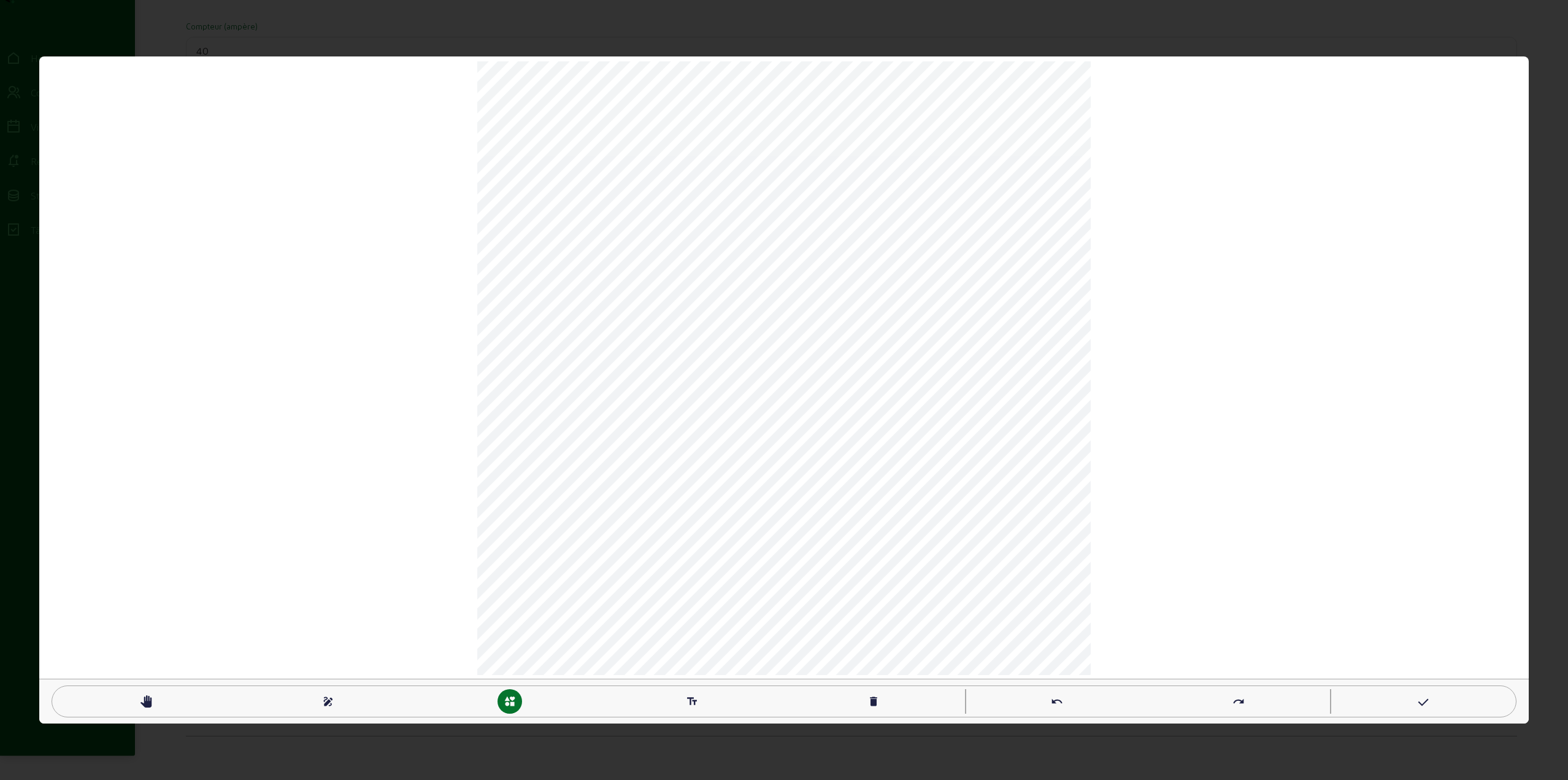
click at [1062, 702] on mat-icon "undo" at bounding box center [1057, 701] width 13 height 13
click at [1060, 702] on mat-icon "undo" at bounding box center [1057, 701] width 13 height 13
click at [145, 700] on mat-icon "pan_tool" at bounding box center [146, 701] width 13 height 13
click at [1417, 699] on icon at bounding box center [1422, 702] width 13 height 15
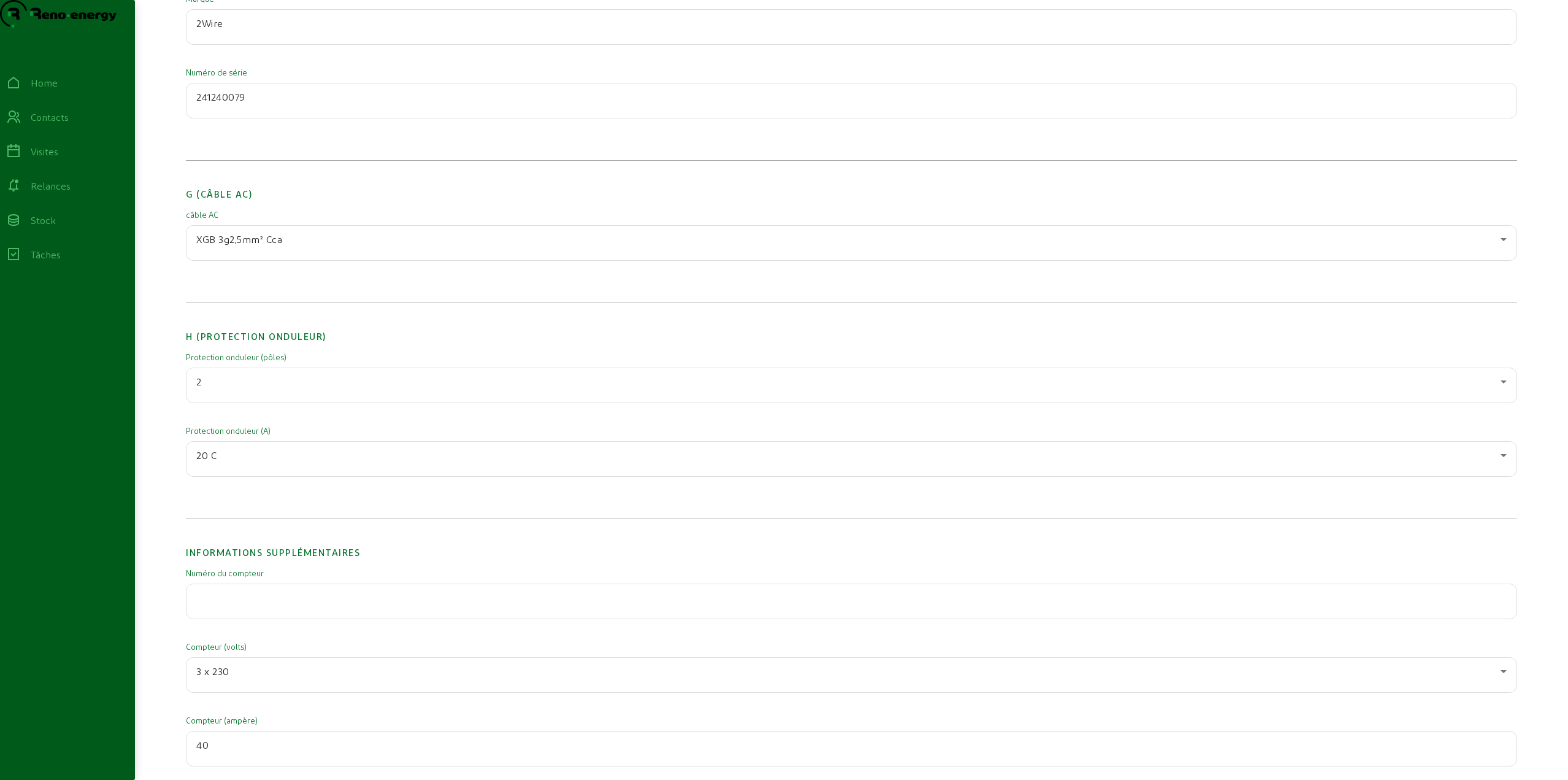
scroll to position [1506, 0]
click at [221, 609] on input "text" at bounding box center [851, 602] width 1310 height 15
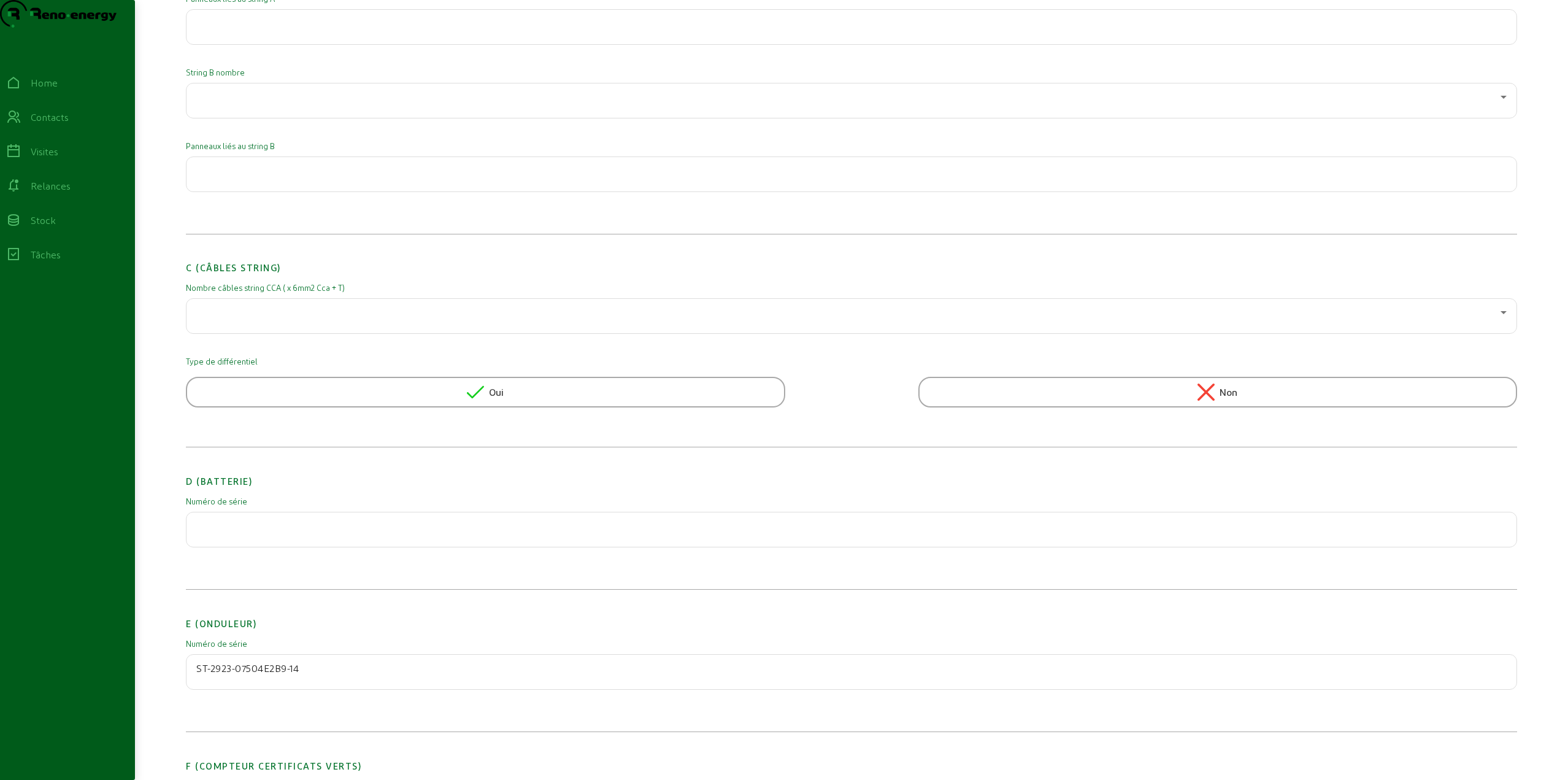
scroll to position [709, 0]
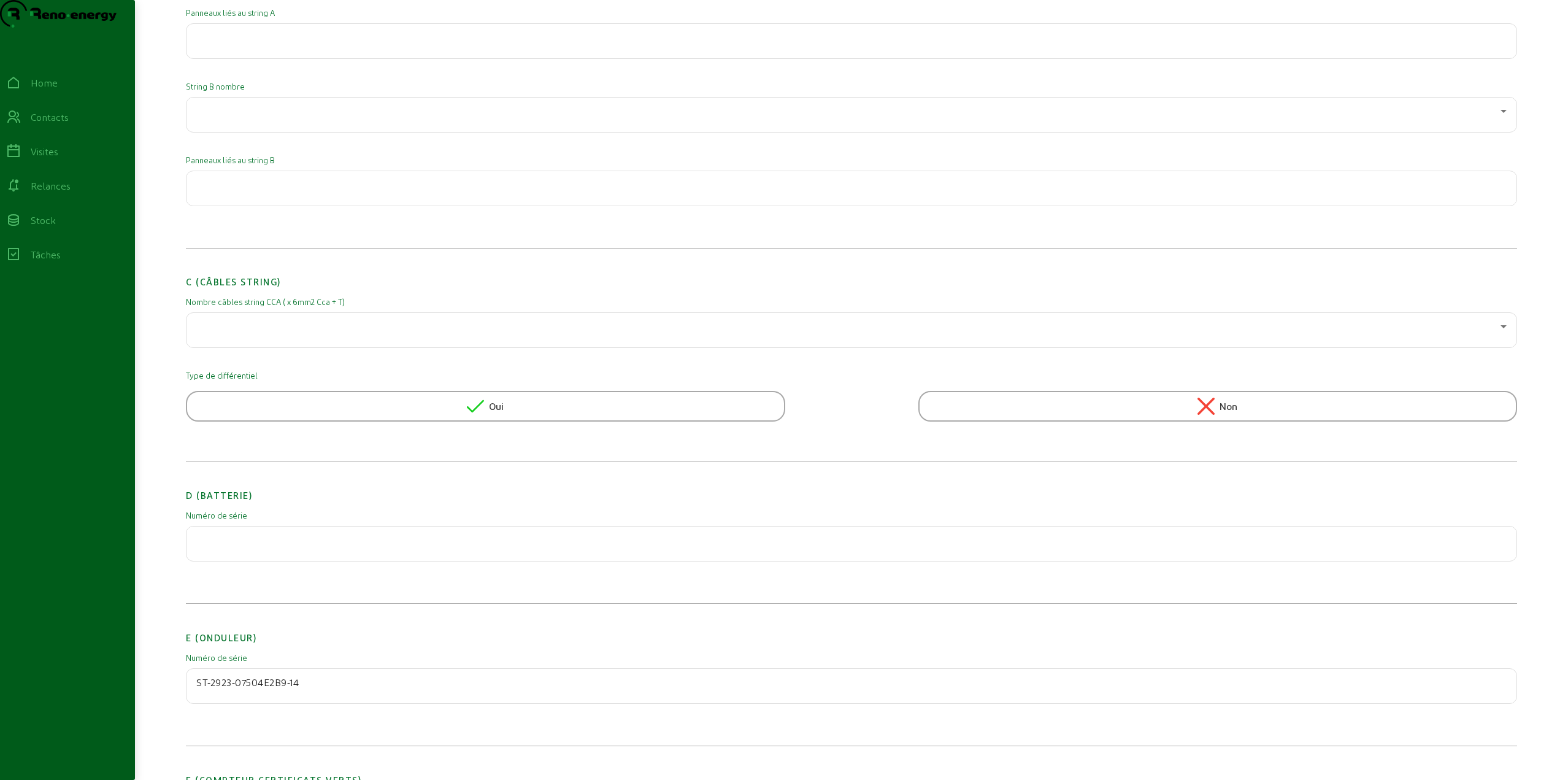
click at [258, 547] on input "text" at bounding box center [851, 540] width 1310 height 15
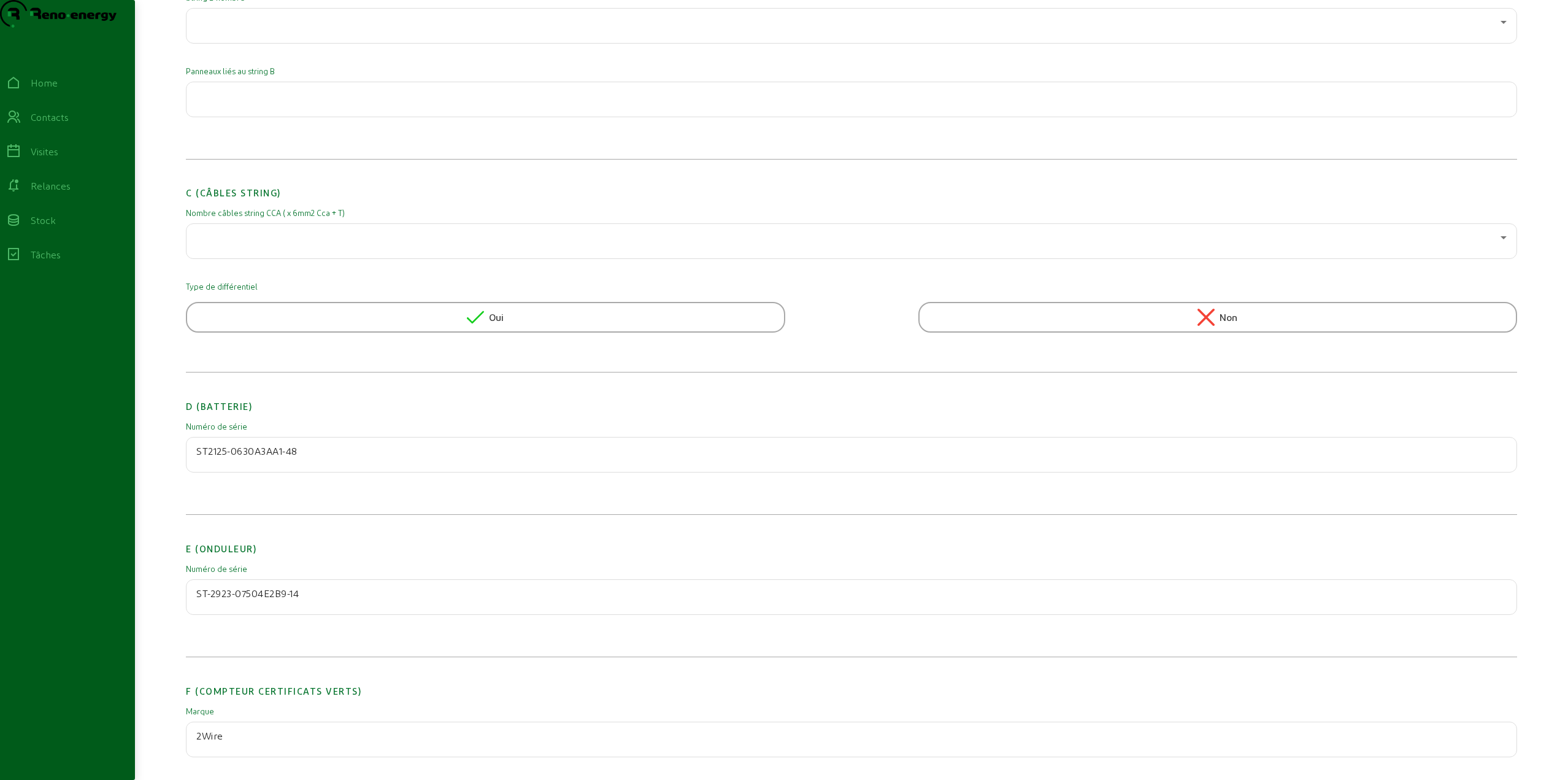
drag, startPoint x: 299, startPoint y: 475, endPoint x: 189, endPoint y: 485, distance: 110.5
click at [189, 472] on div "ST2125-0630A3AA1-48" at bounding box center [851, 454] width 1332 height 36
type input "ST2125-0630A3AA1-48"
click at [228, 490] on div "Numéro de série ST2125-0630A3AA1-48" at bounding box center [851, 455] width 1332 height 69
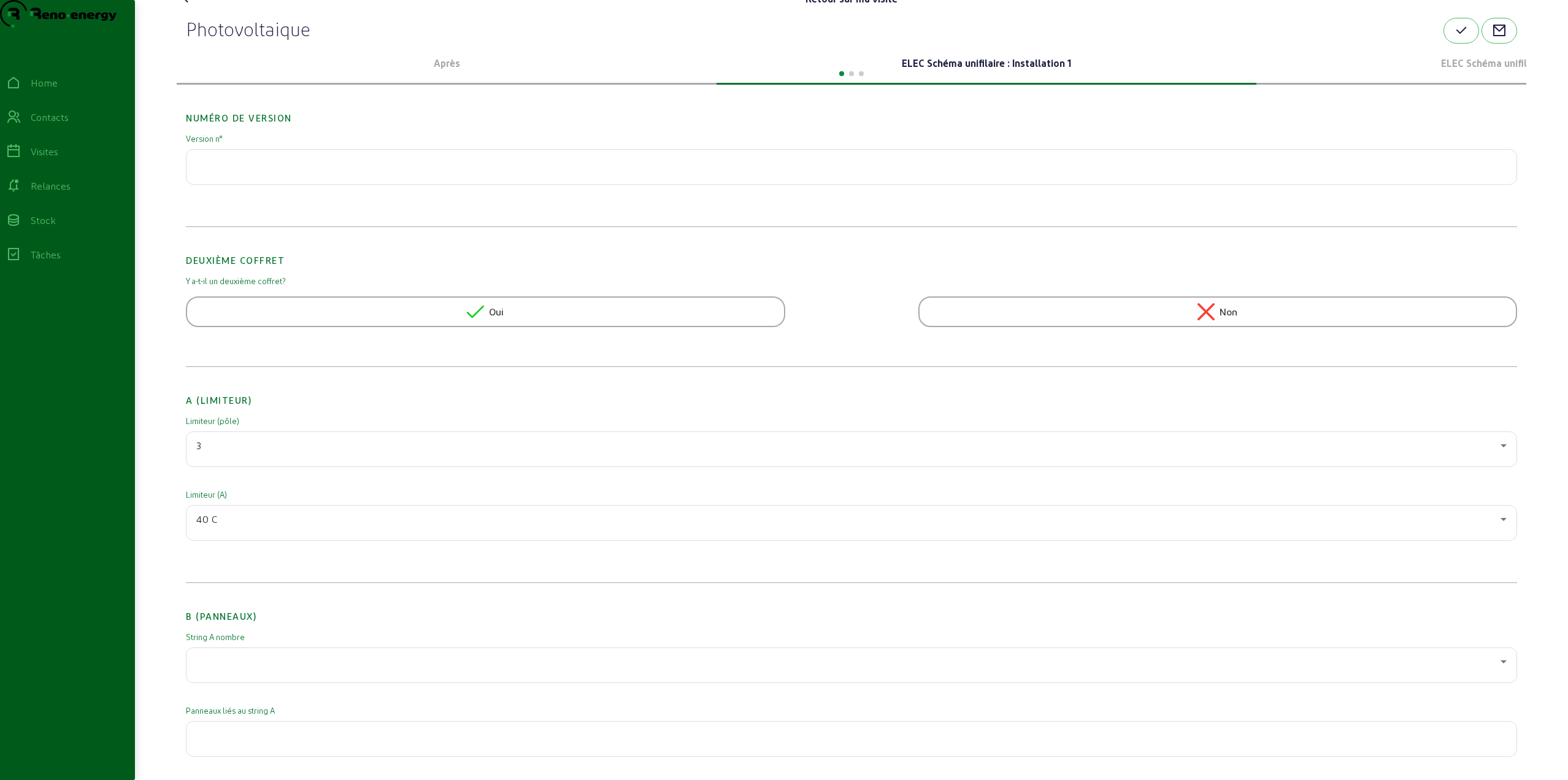
scroll to position [0, 0]
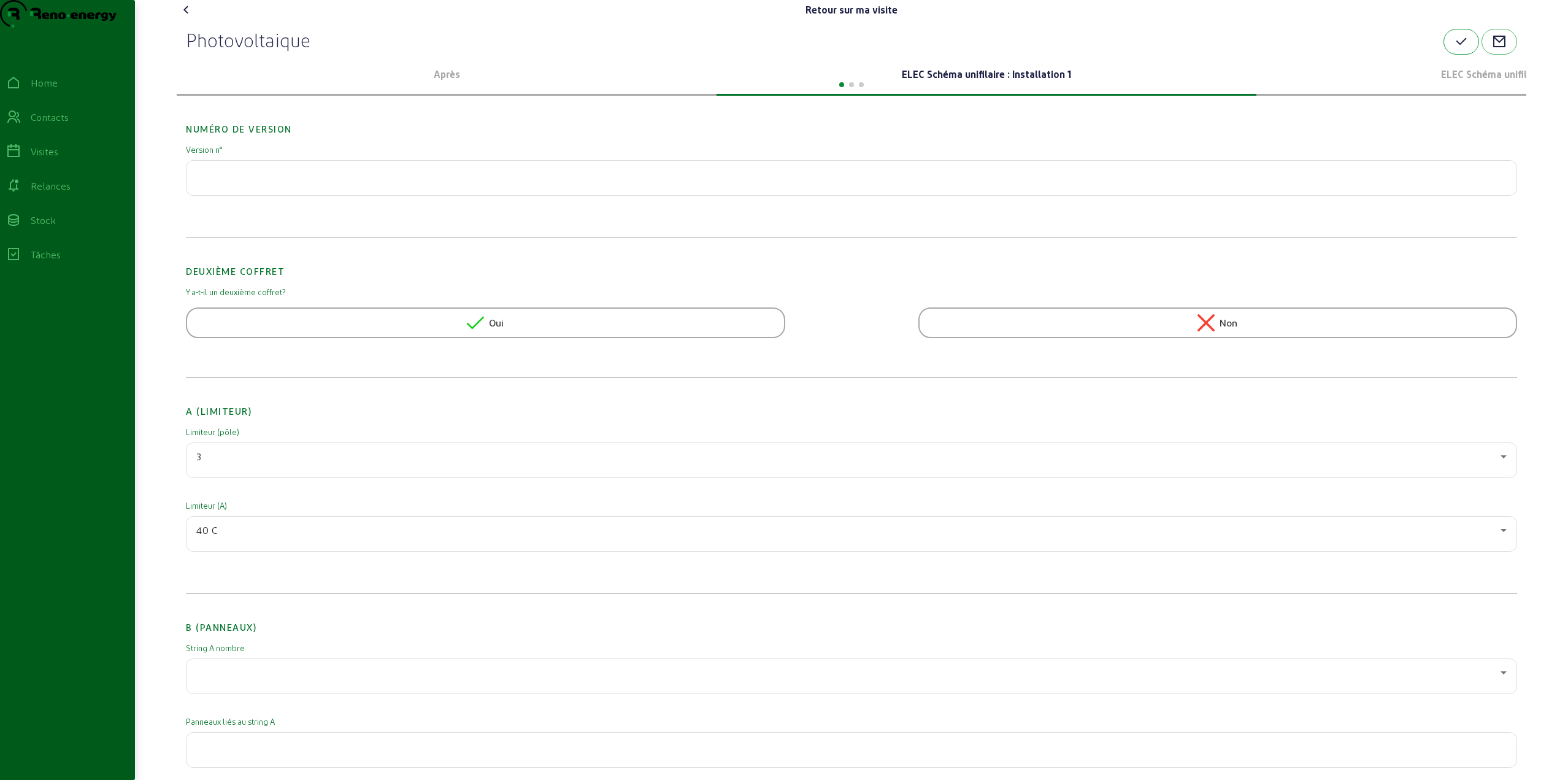
click at [1454, 54] on button "button" at bounding box center [1461, 41] width 36 height 26
click at [191, 17] on icon at bounding box center [186, 10] width 15 height 15
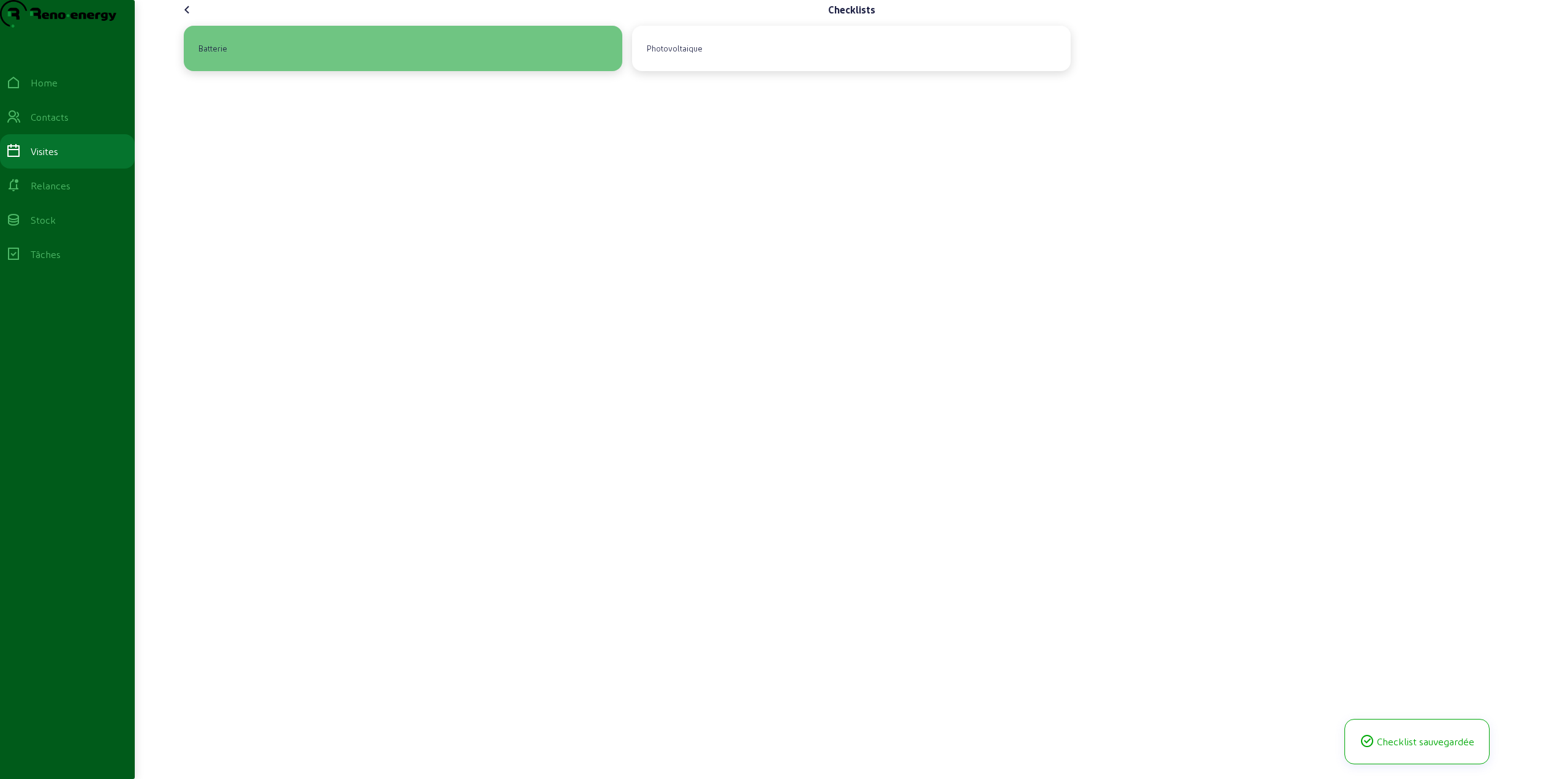
click at [247, 61] on div "Batterie" at bounding box center [403, 48] width 419 height 26
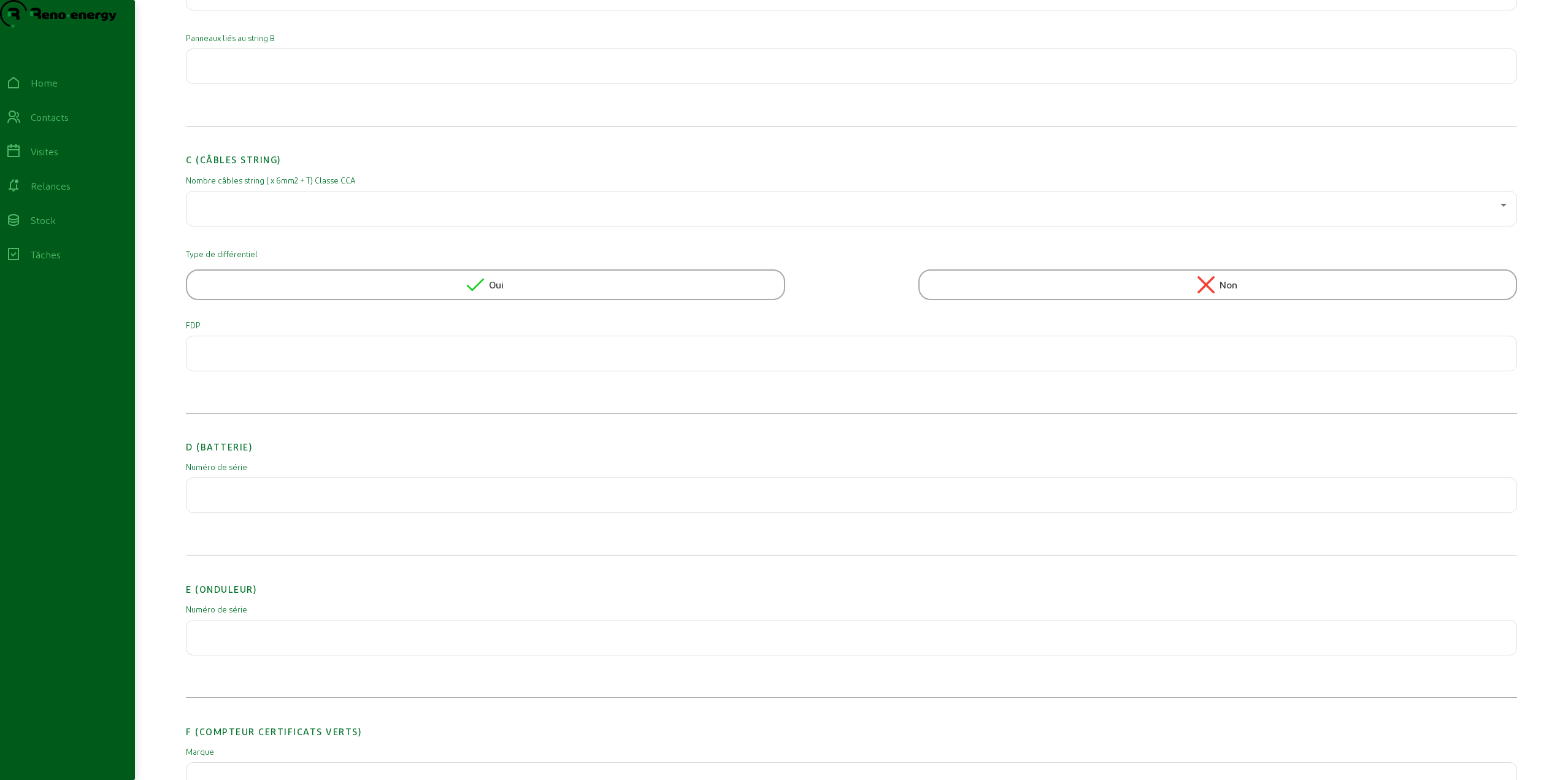
scroll to position [798, 0]
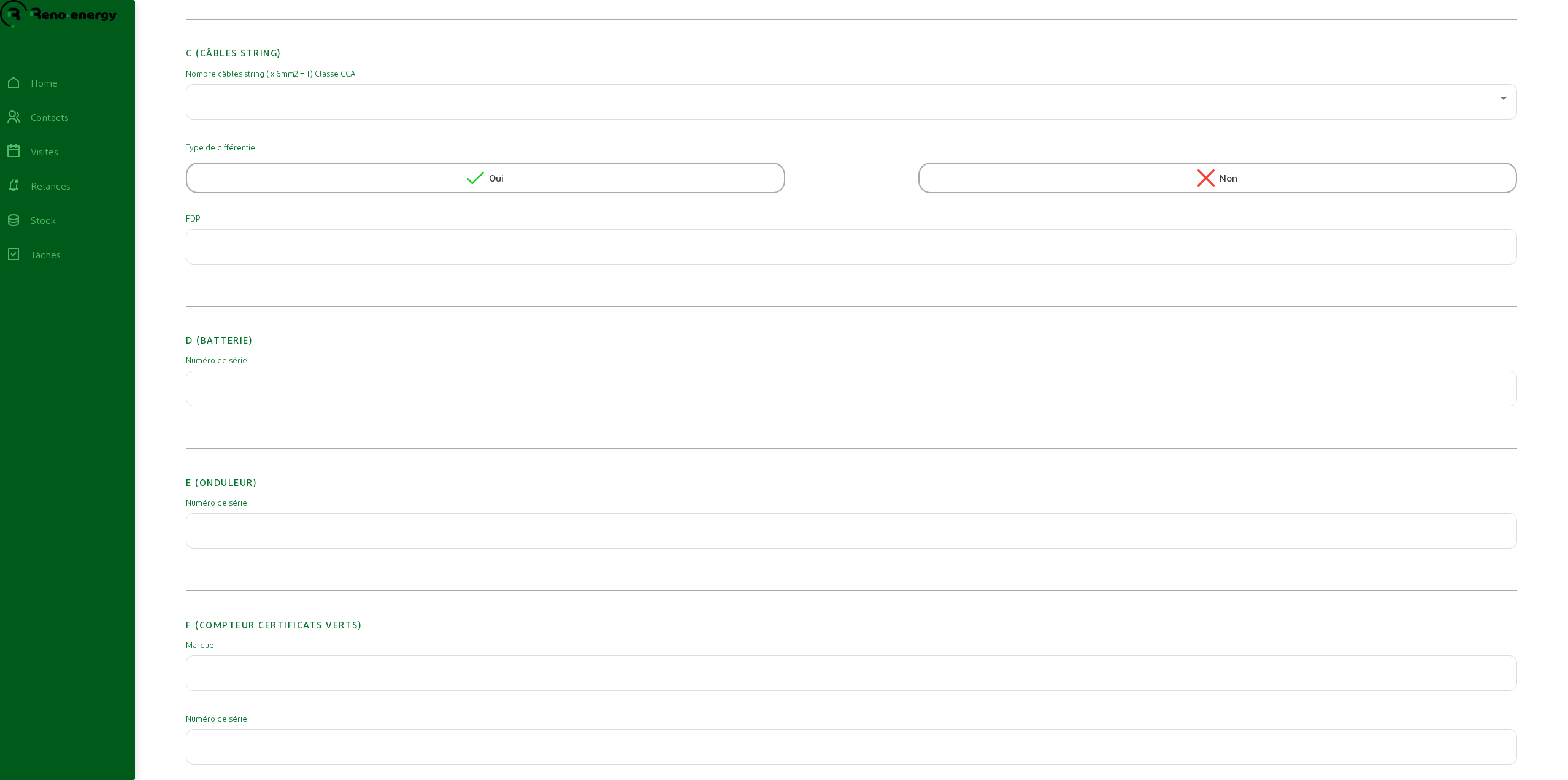
click at [232, 392] on input "text" at bounding box center [851, 385] width 1310 height 15
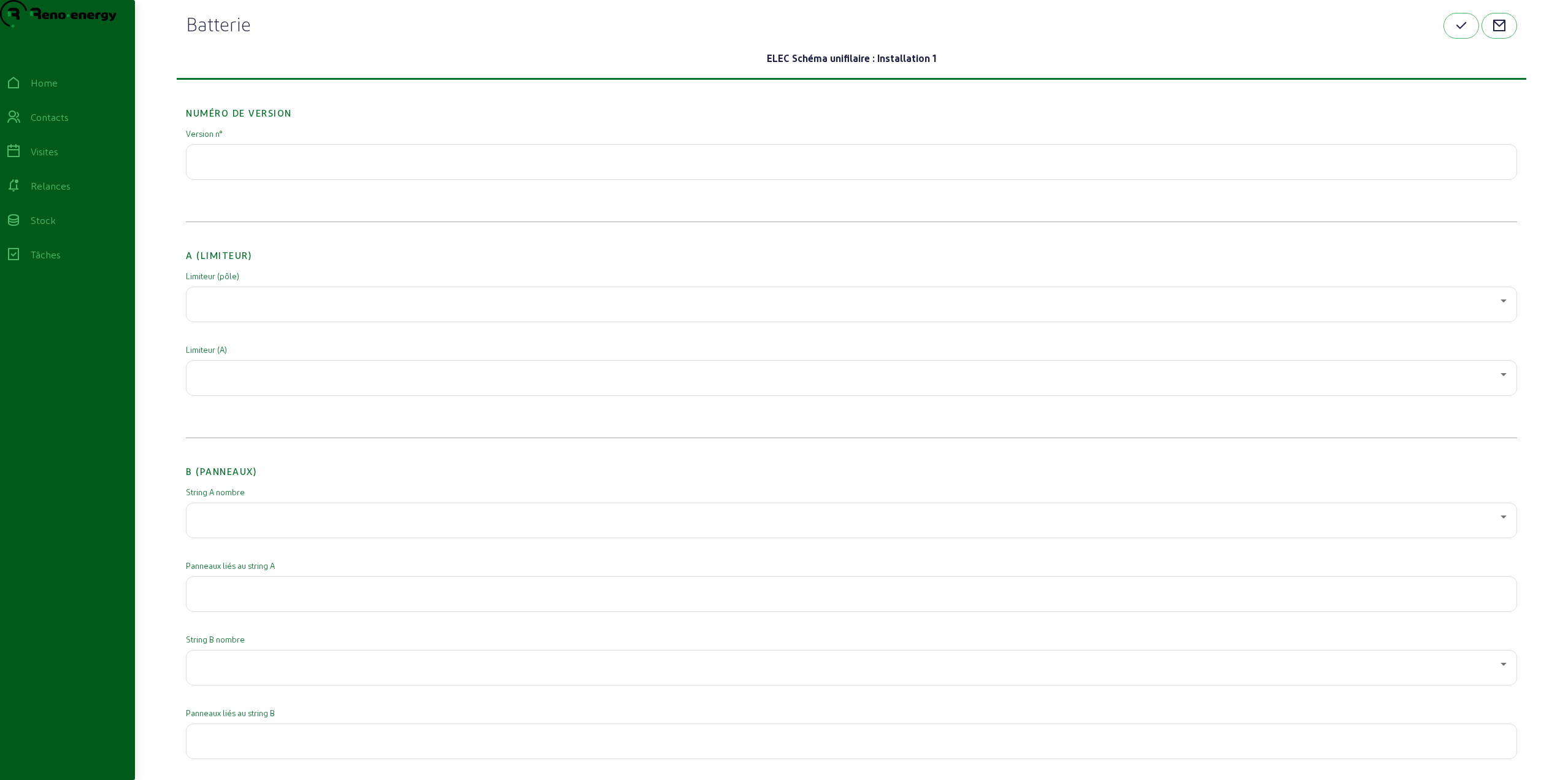
scroll to position [0, 0]
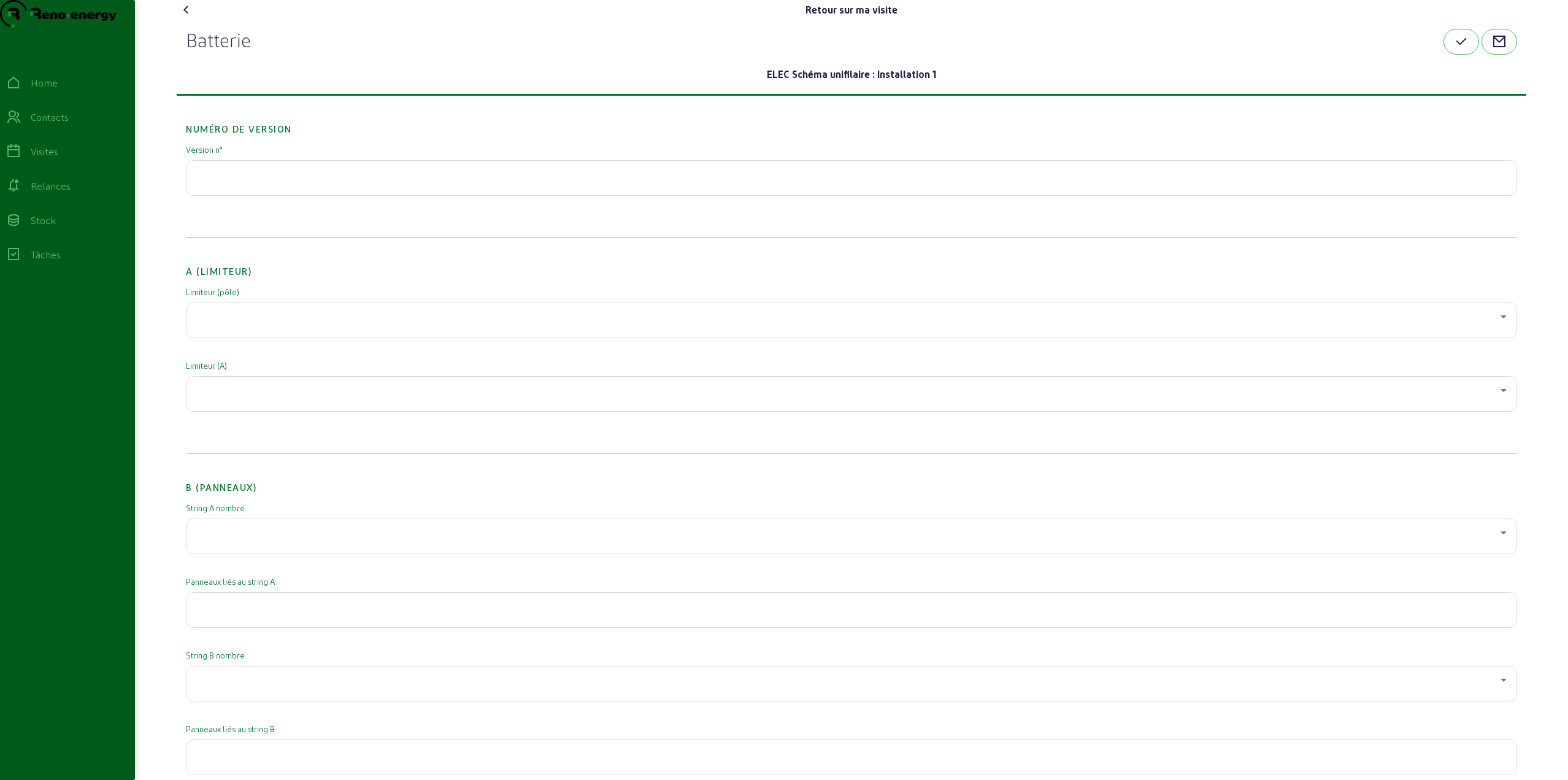
click at [185, 17] on icon at bounding box center [186, 10] width 15 height 15
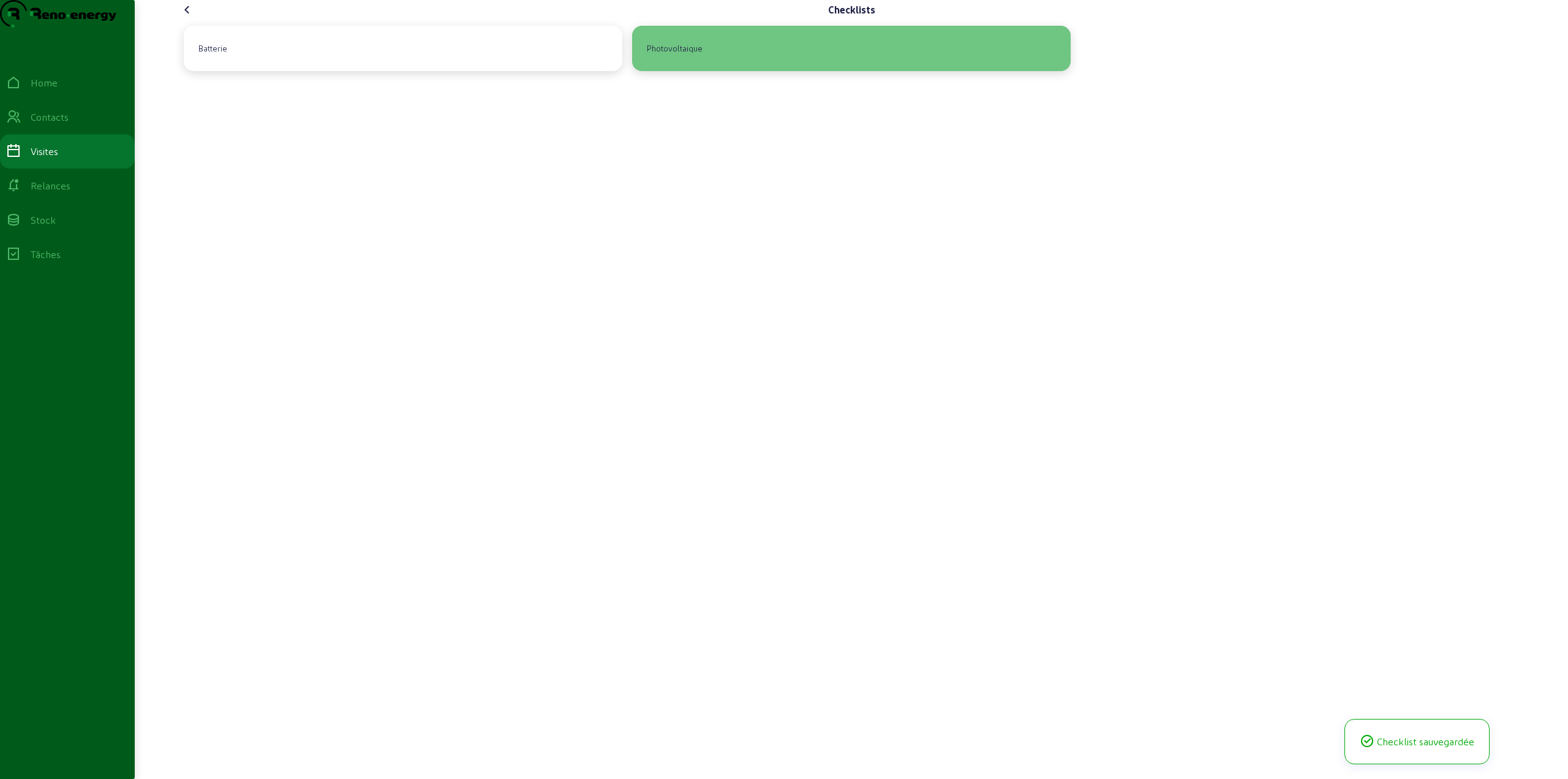
click at [705, 59] on div "Photovoltaique" at bounding box center [674, 48] width 66 height 21
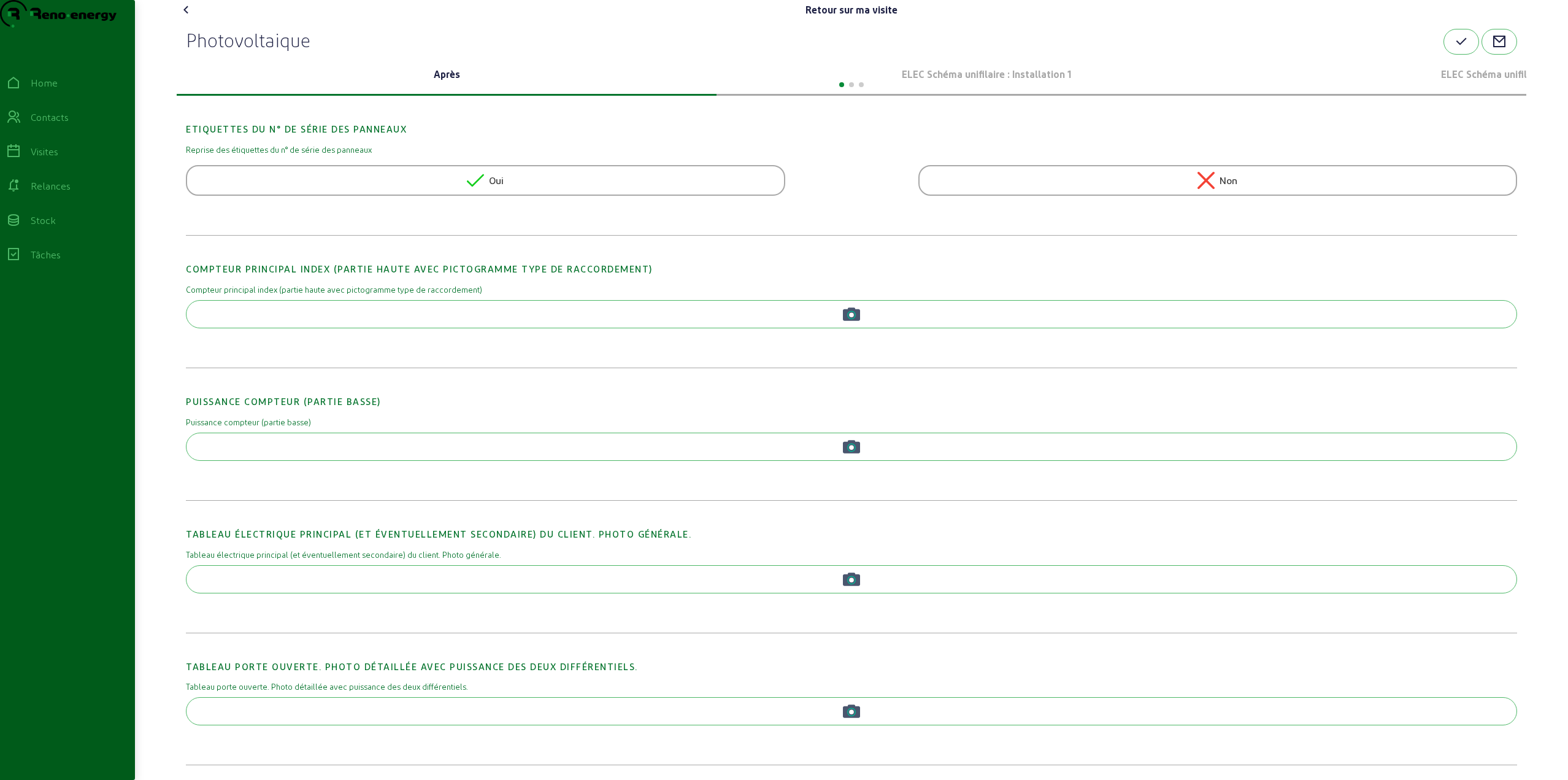
click at [919, 91] on div at bounding box center [851, 84] width 1350 height 15
click at [950, 81] on p "ELEC Schéma unifilaire : Installation 1" at bounding box center [986, 74] width 530 height 15
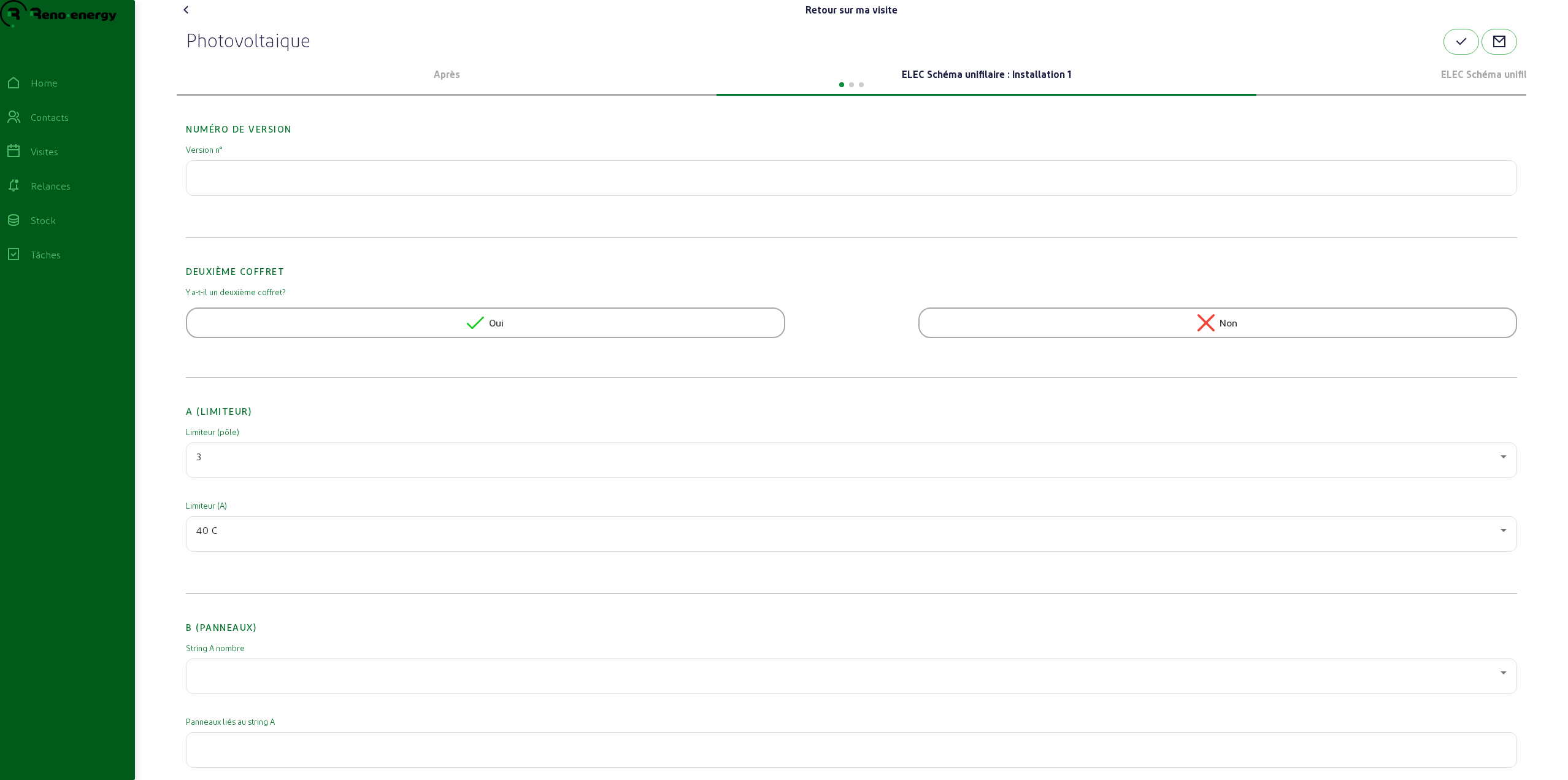
click at [188, 17] on icon at bounding box center [186, 10] width 15 height 15
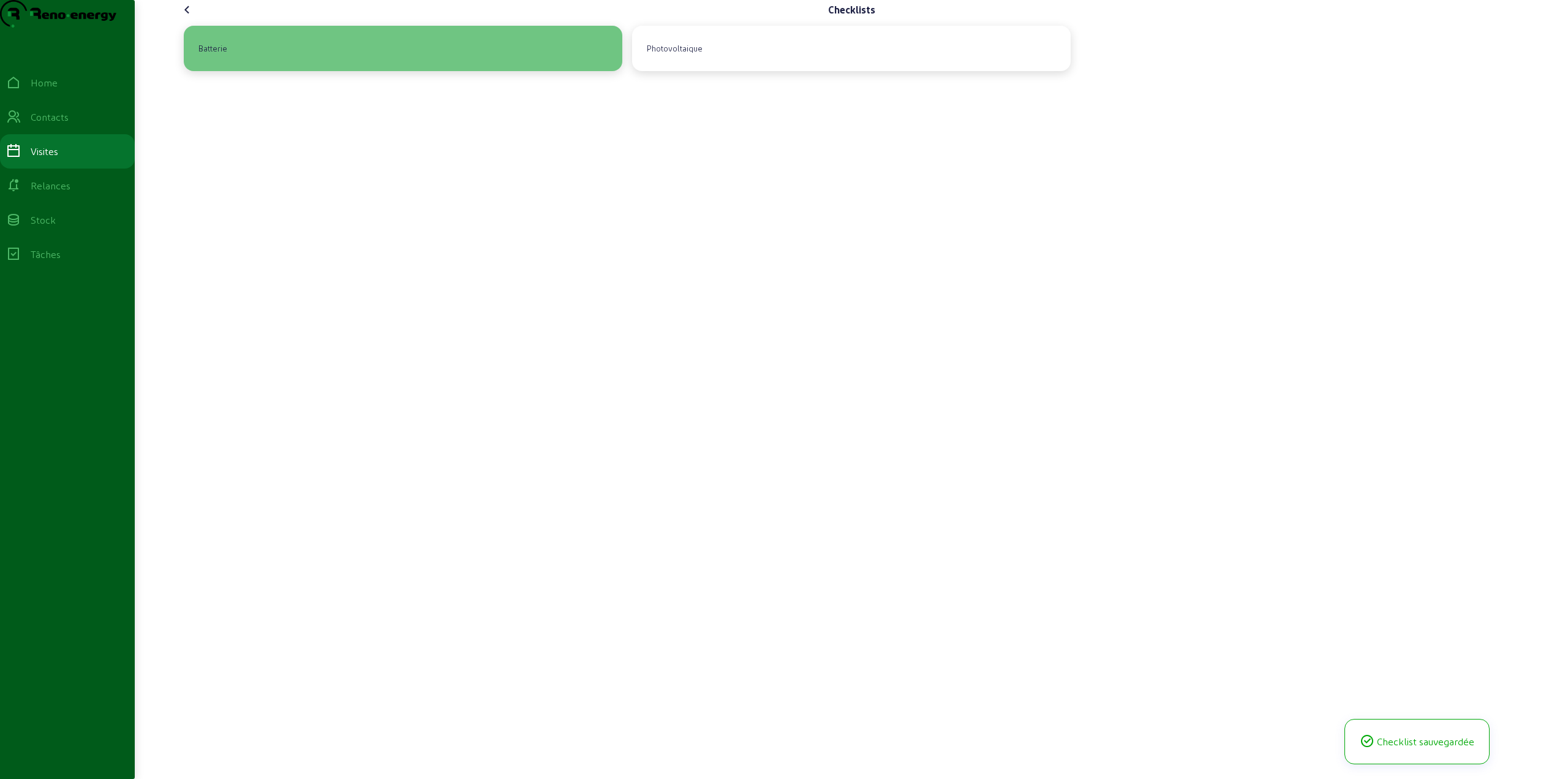
click at [229, 59] on div "Batterie" at bounding box center [213, 48] width 39 height 21
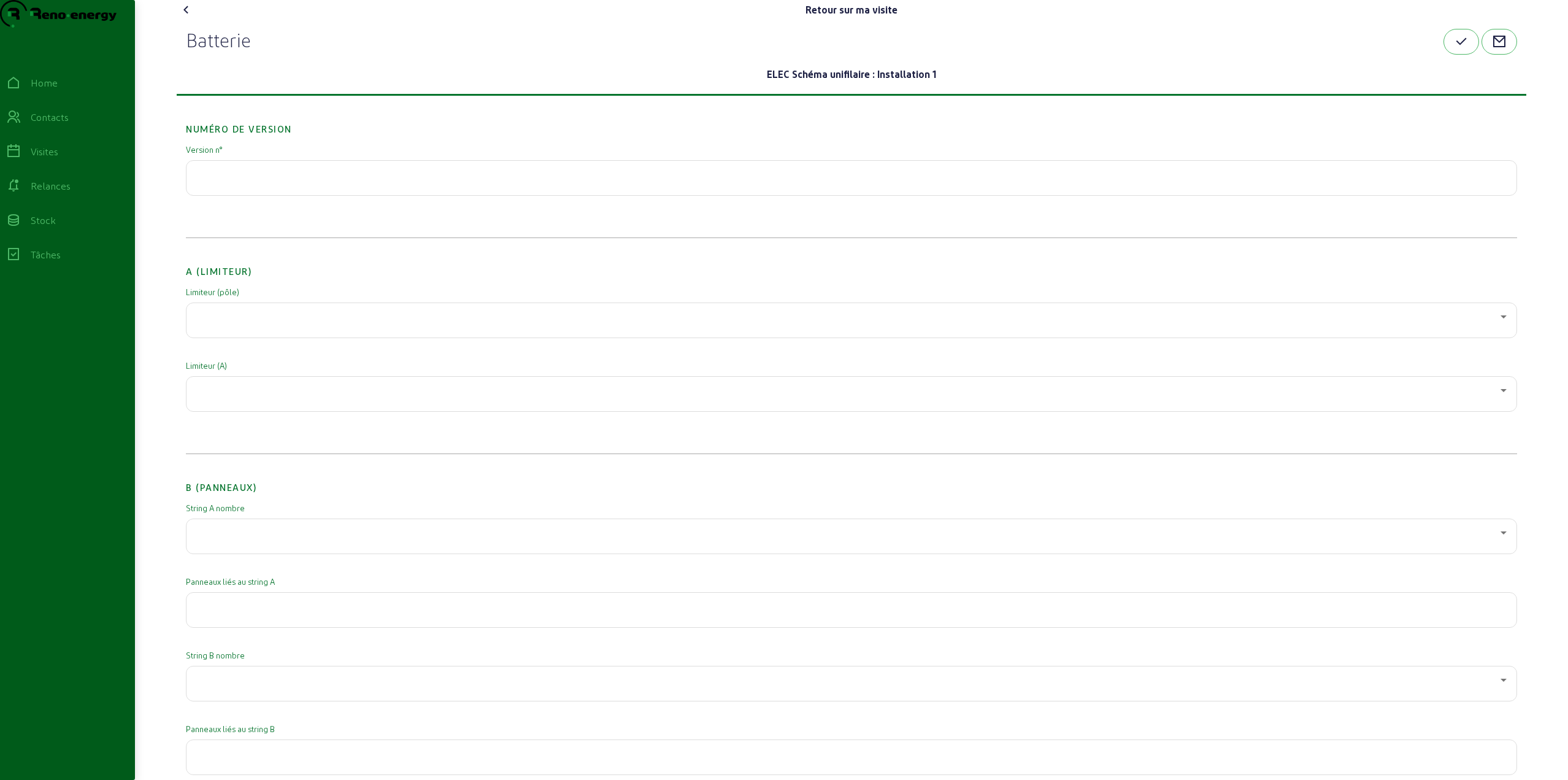
click at [240, 324] on div at bounding box center [848, 317] width 1304 height 15
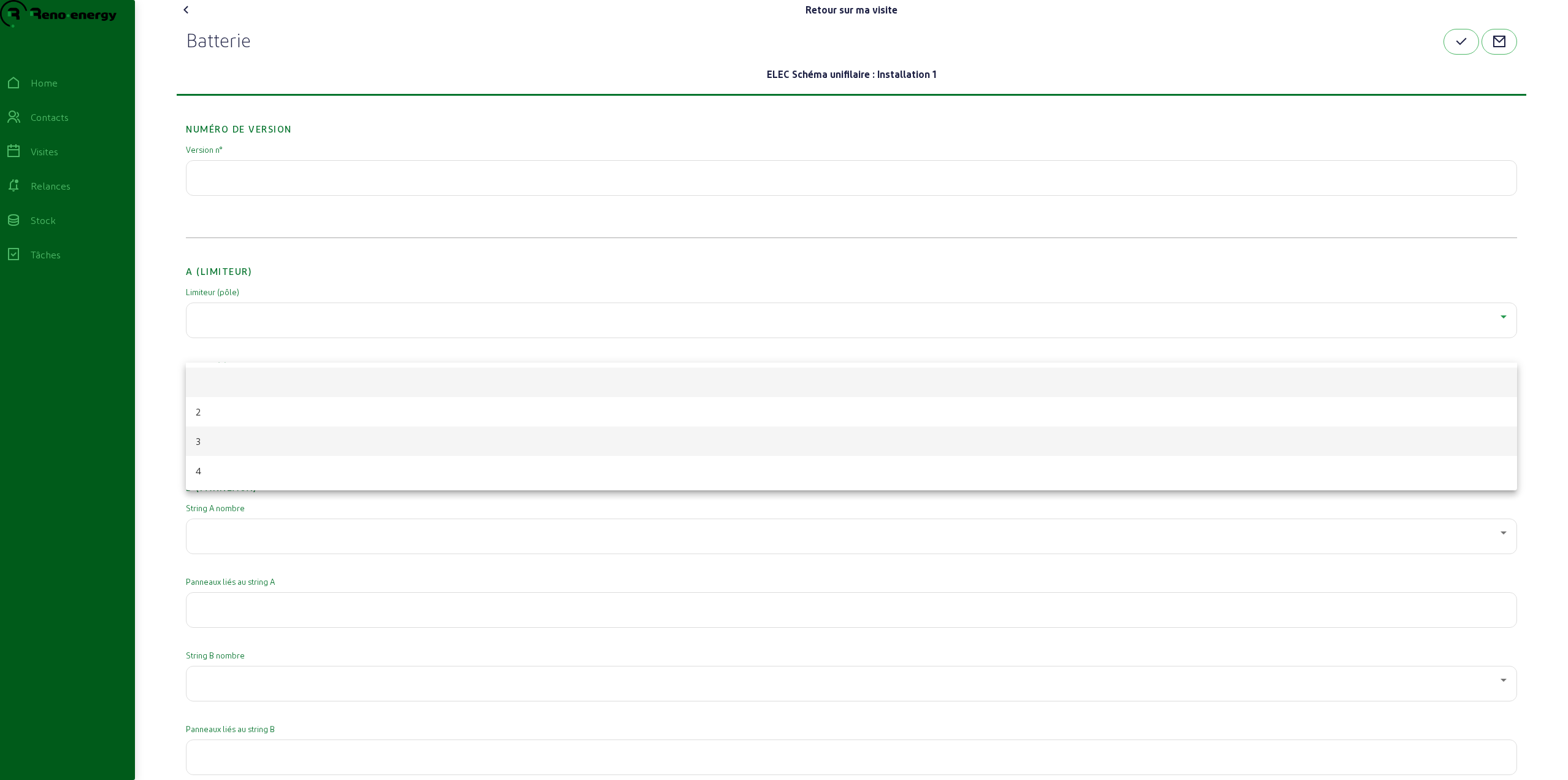
click at [220, 444] on mat-option "3" at bounding box center [851, 441] width 1332 height 29
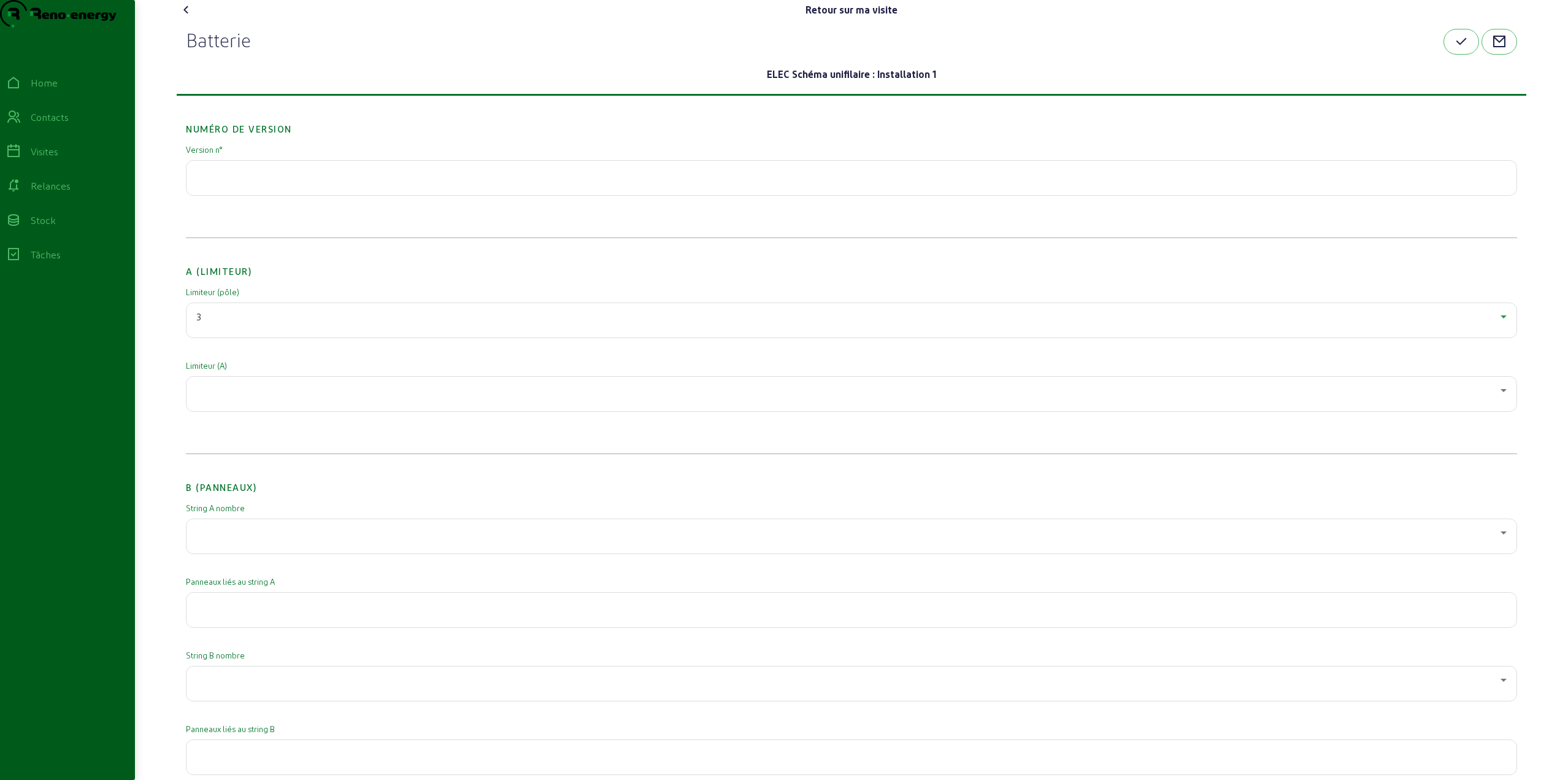
click at [236, 411] on div at bounding box center [851, 393] width 1310 height 34
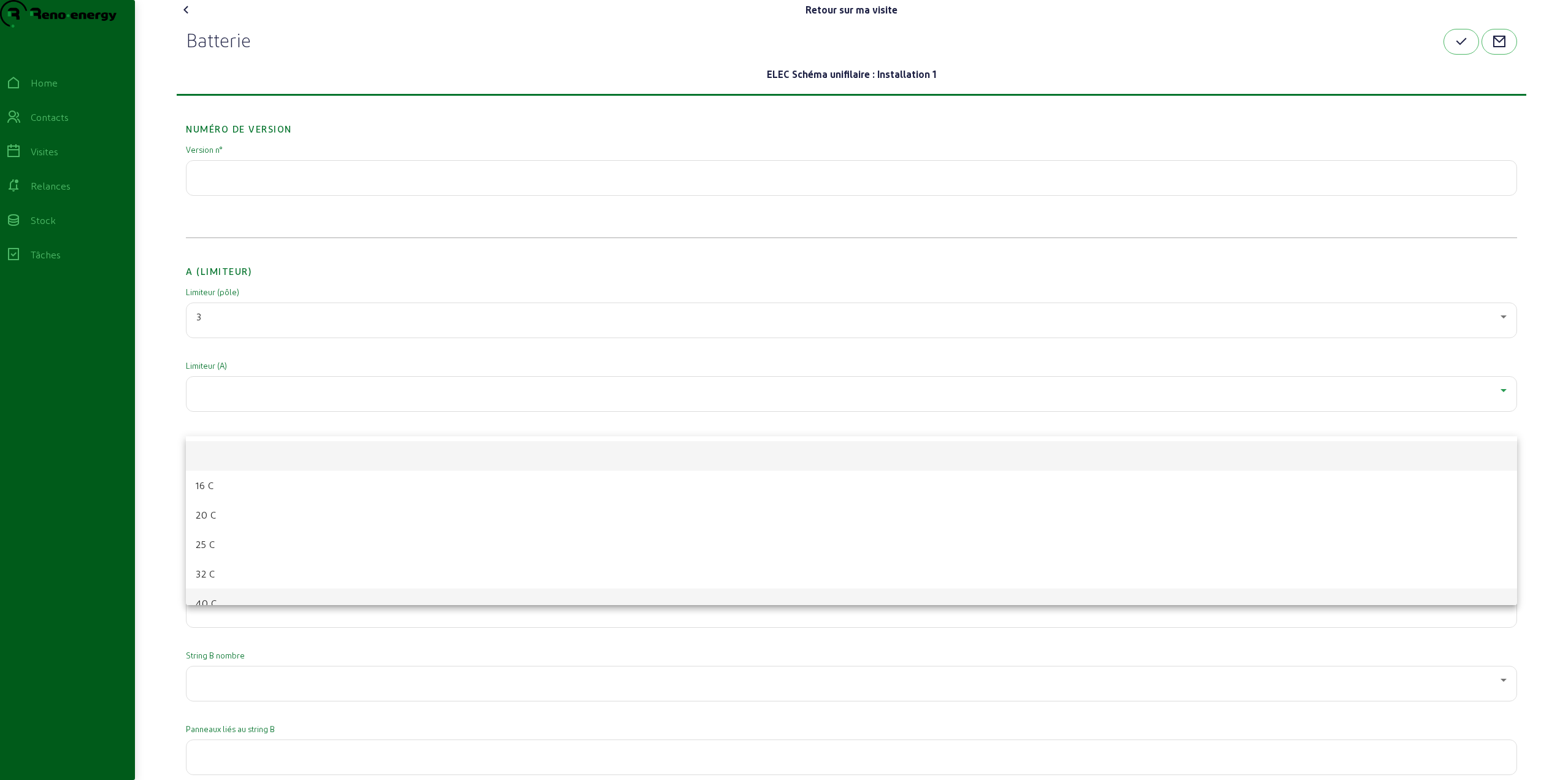
click at [217, 601] on mat-option "40 C" at bounding box center [851, 603] width 1332 height 29
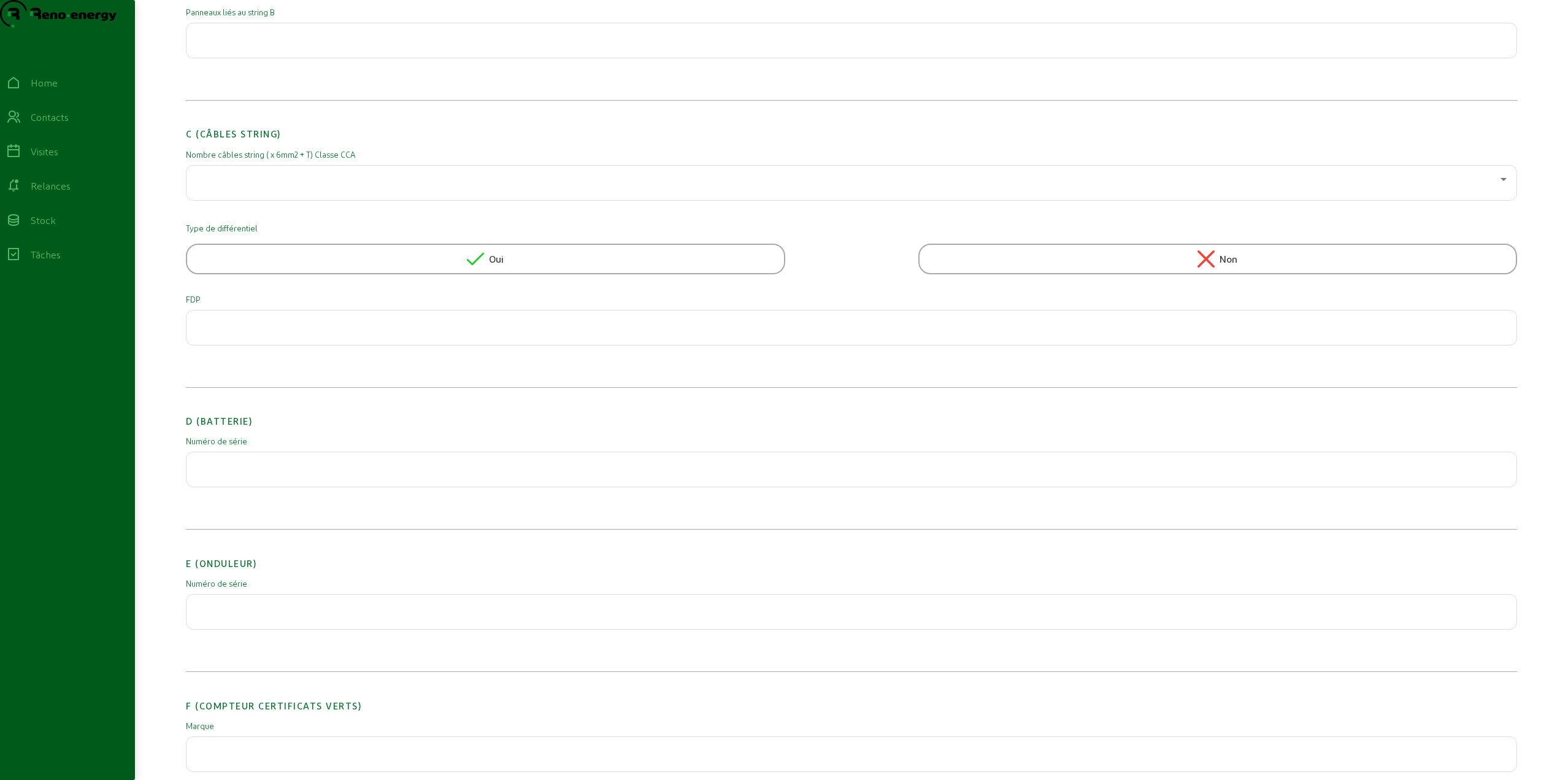
scroll to position [798, 0]
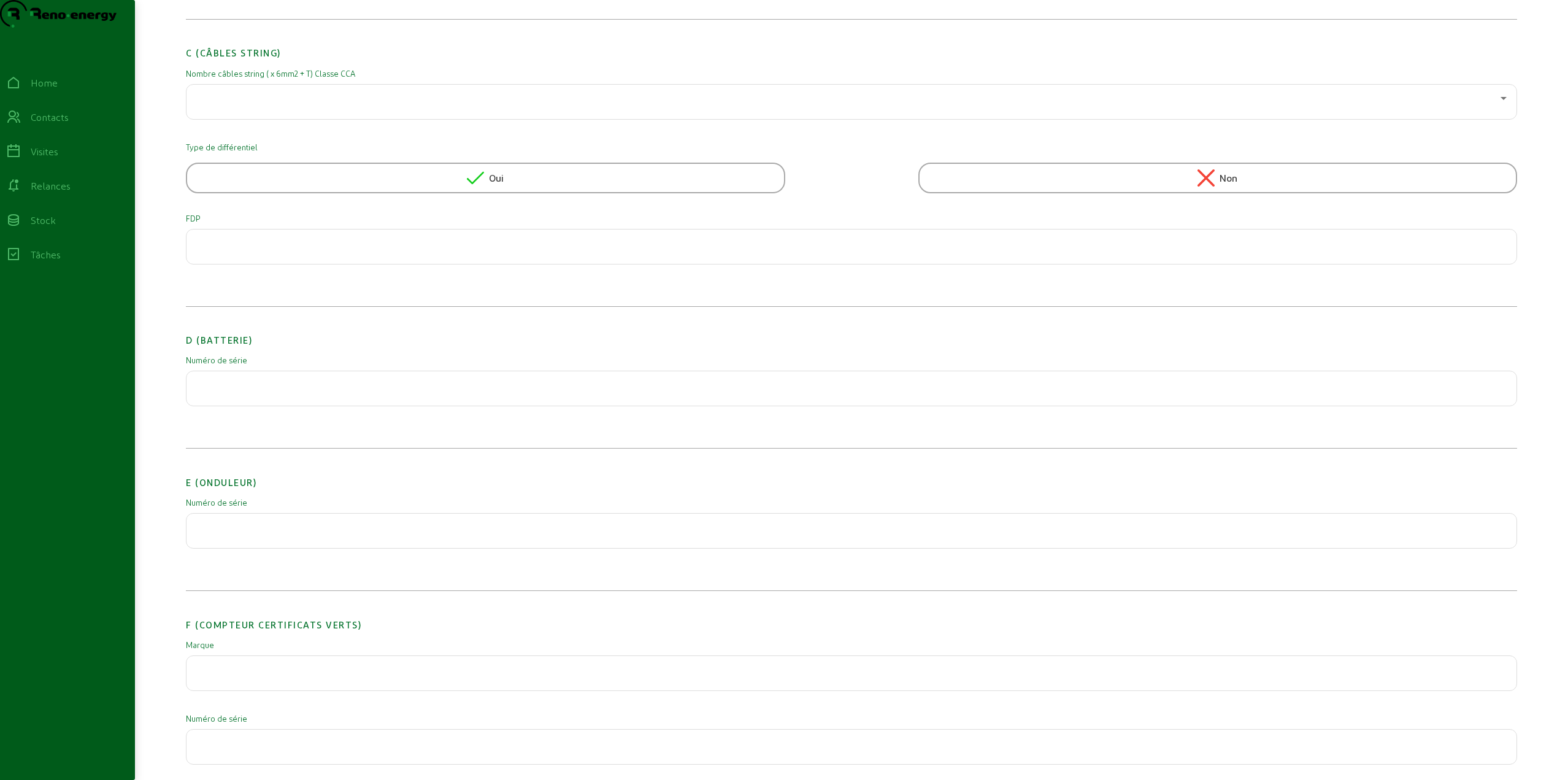
click at [221, 392] on input "text" at bounding box center [851, 385] width 1310 height 15
paste input "ST2125-0630A3AA1-48"
type input "ST2125-0630A3AA1-48"
click at [263, 548] on div at bounding box center [851, 530] width 1310 height 34
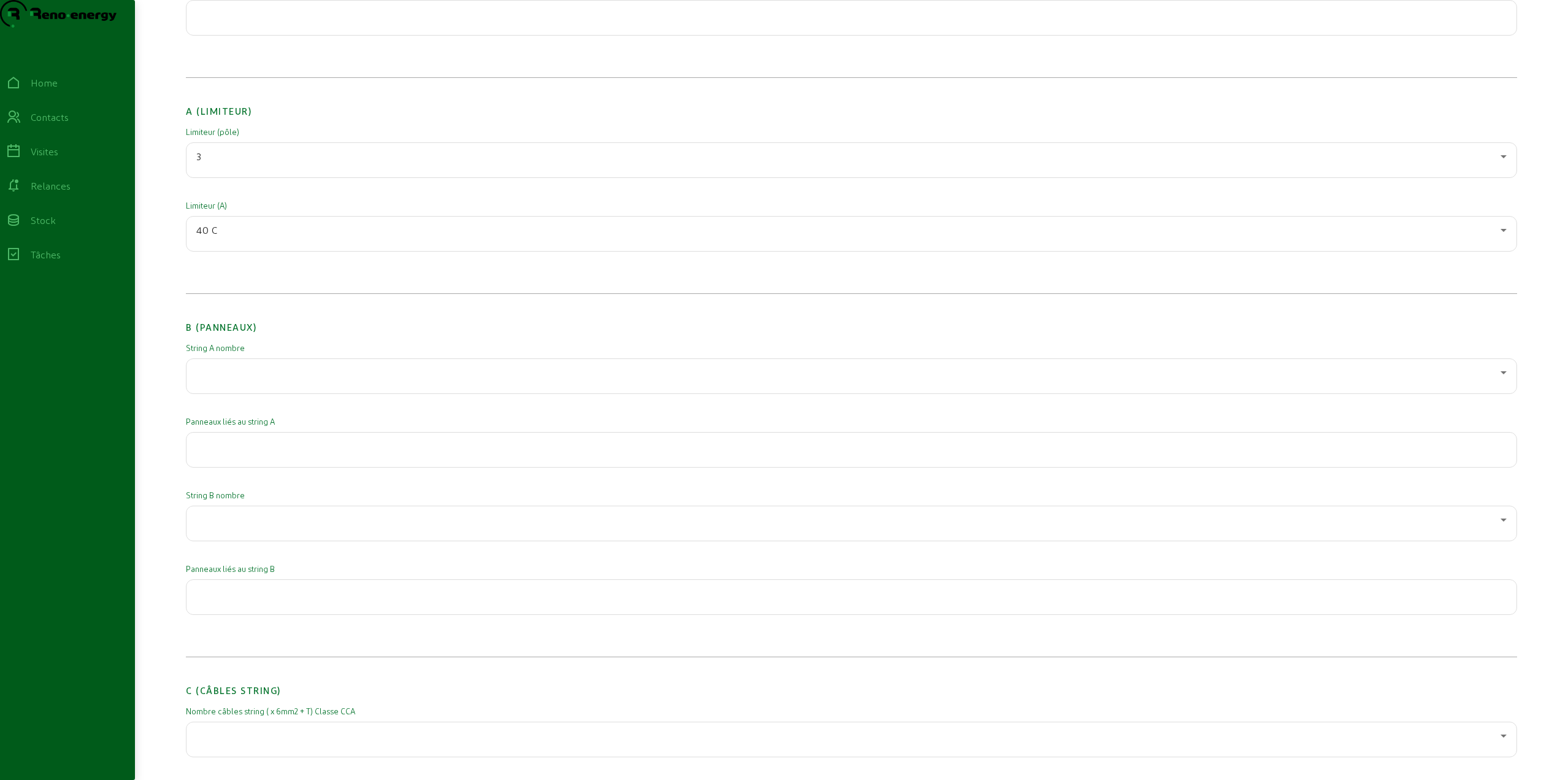
scroll to position [89, 0]
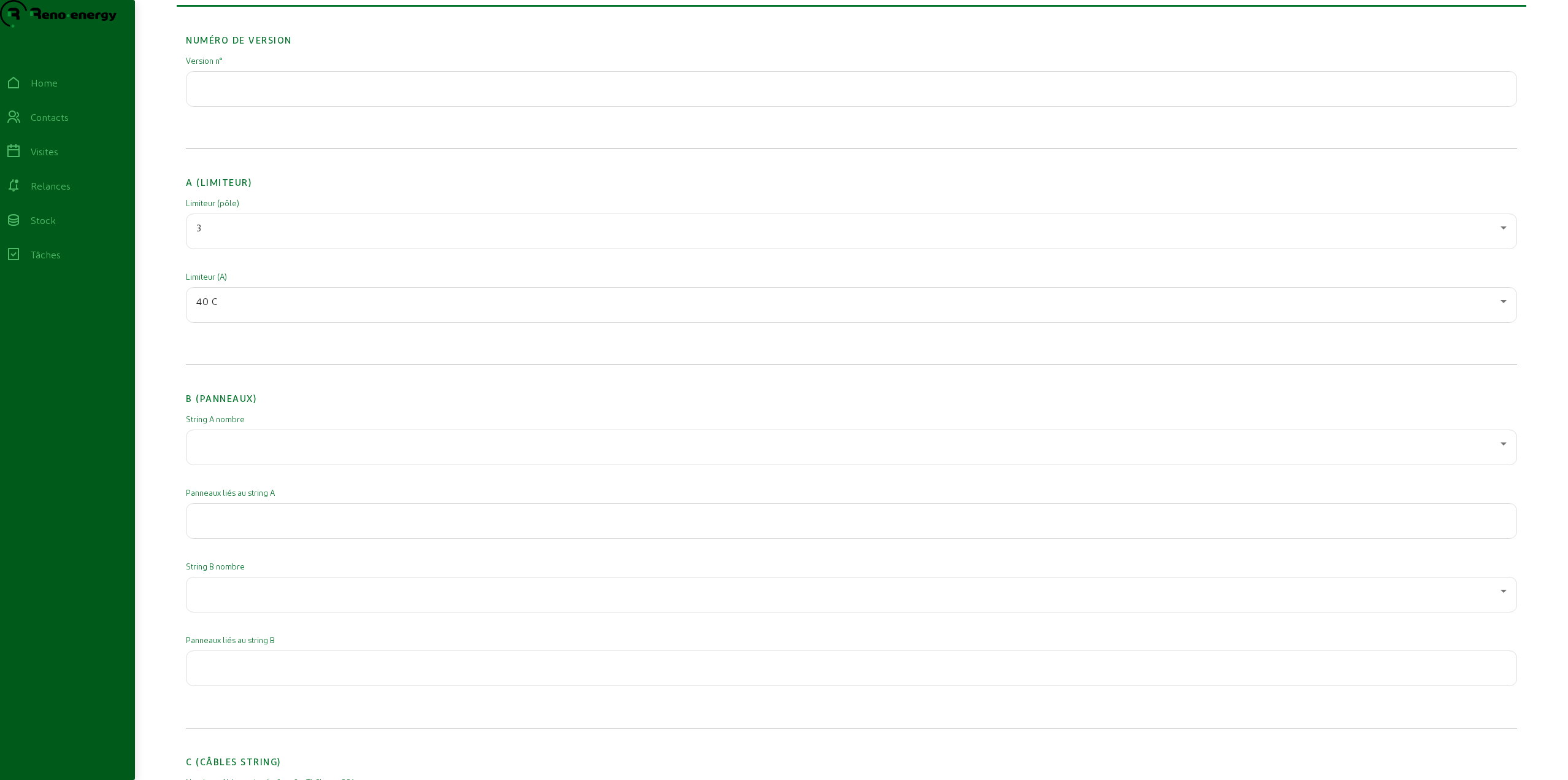
click at [220, 322] on div "40 C" at bounding box center [851, 305] width 1310 height 34
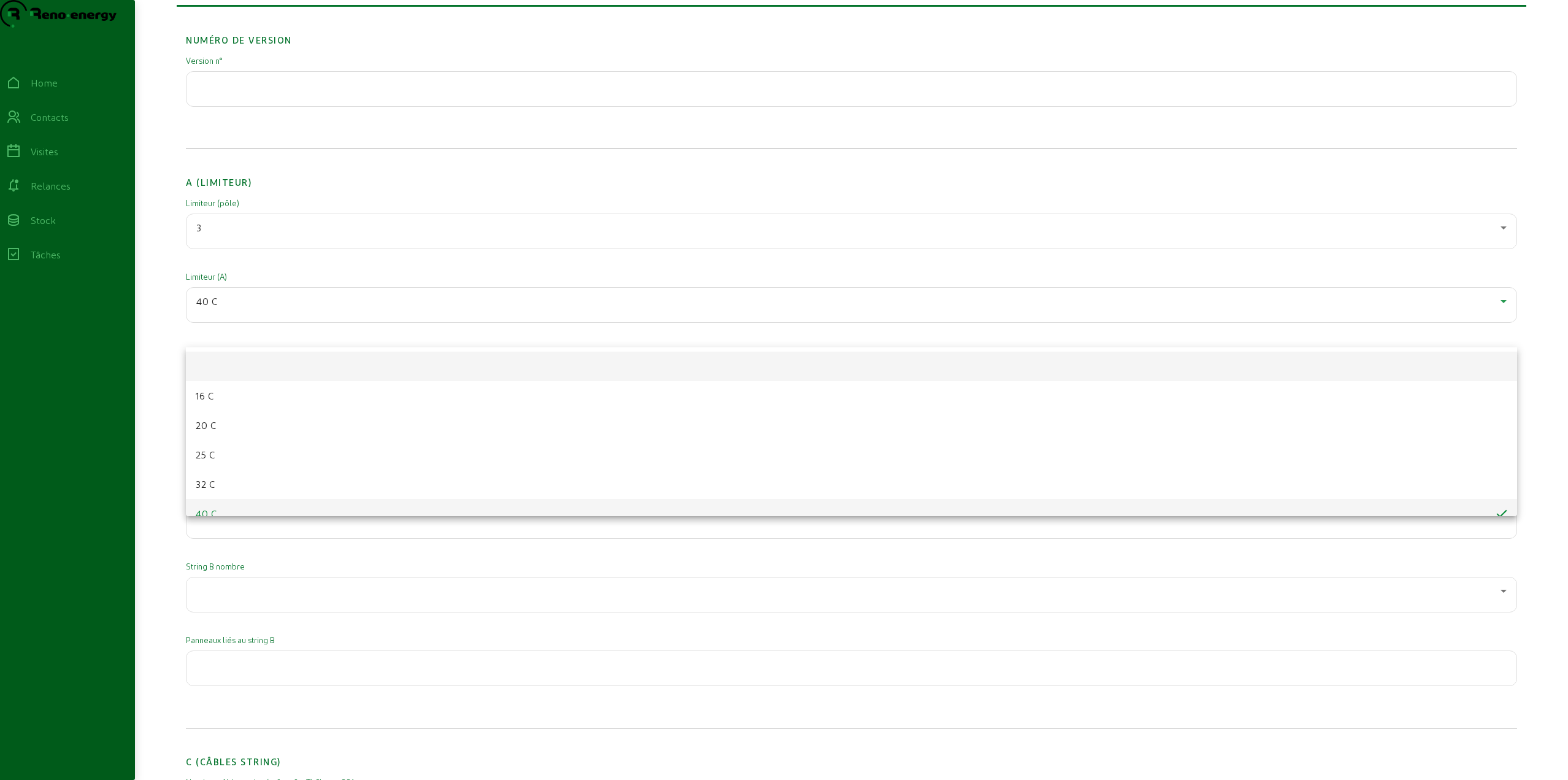
scroll to position [0, 0]
click at [235, 361] on mat-option at bounding box center [851, 367] width 1332 height 29
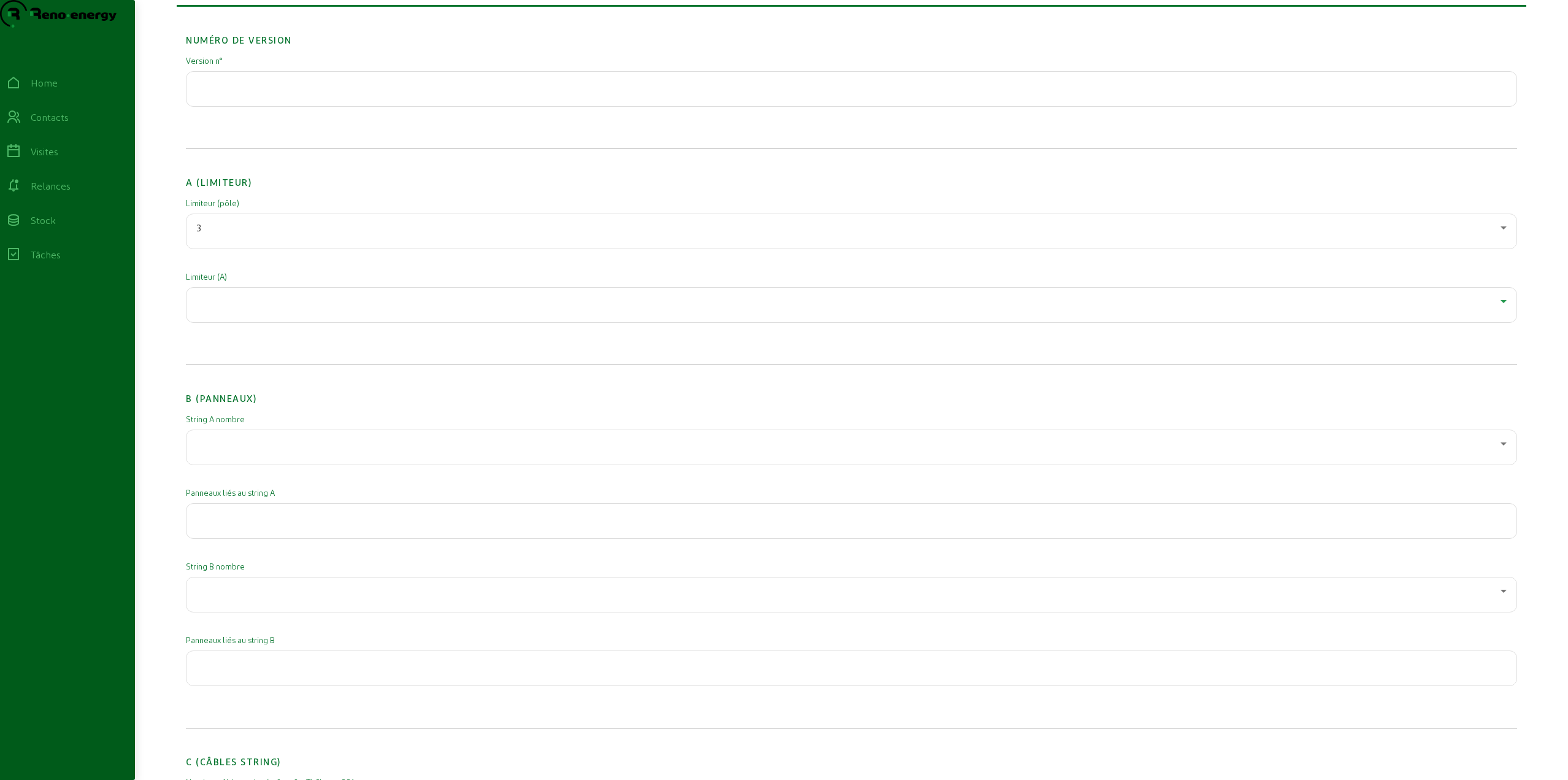
click at [241, 248] on div "3" at bounding box center [851, 231] width 1310 height 34
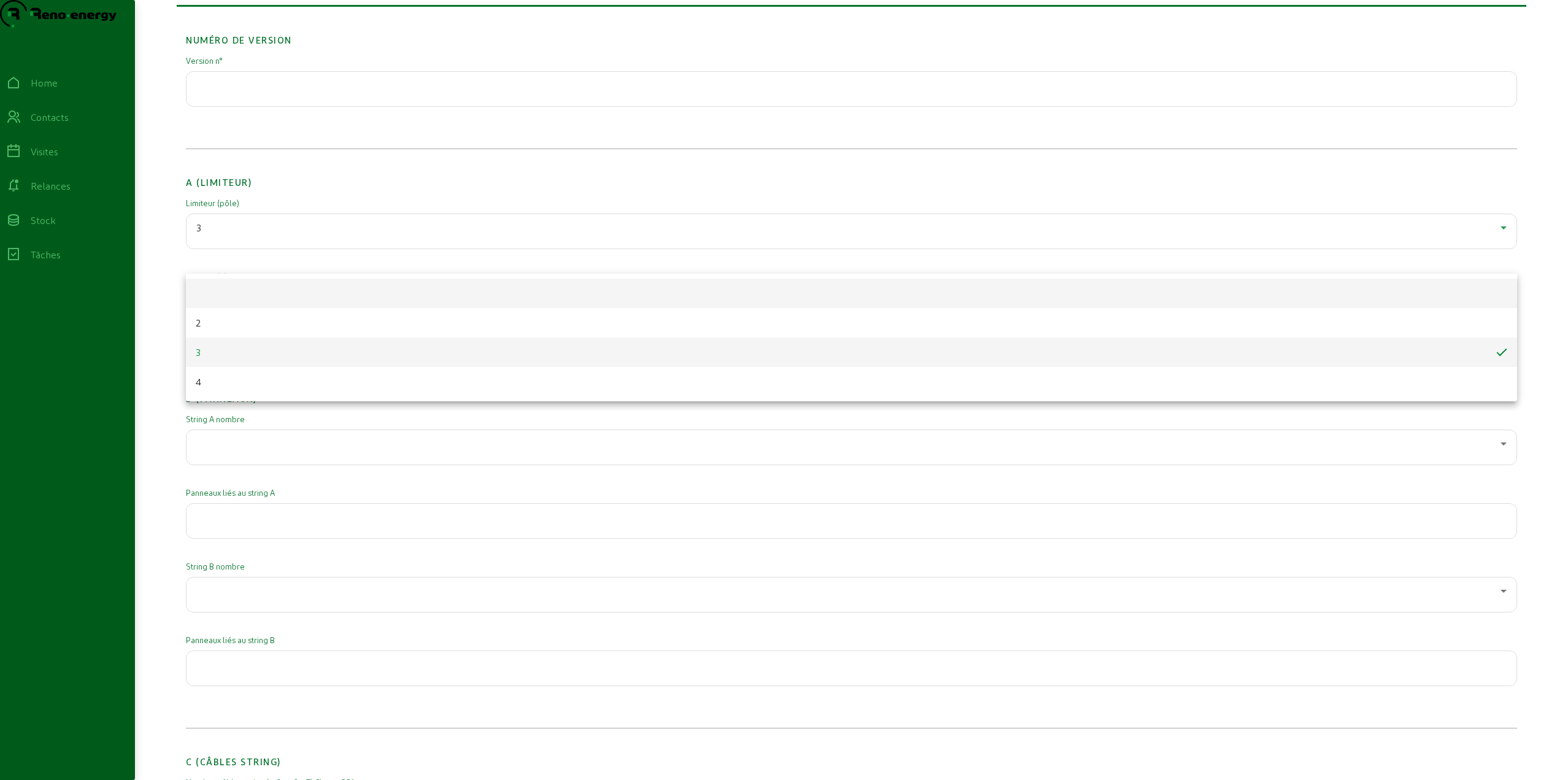
click at [230, 299] on mat-option at bounding box center [851, 293] width 1332 height 29
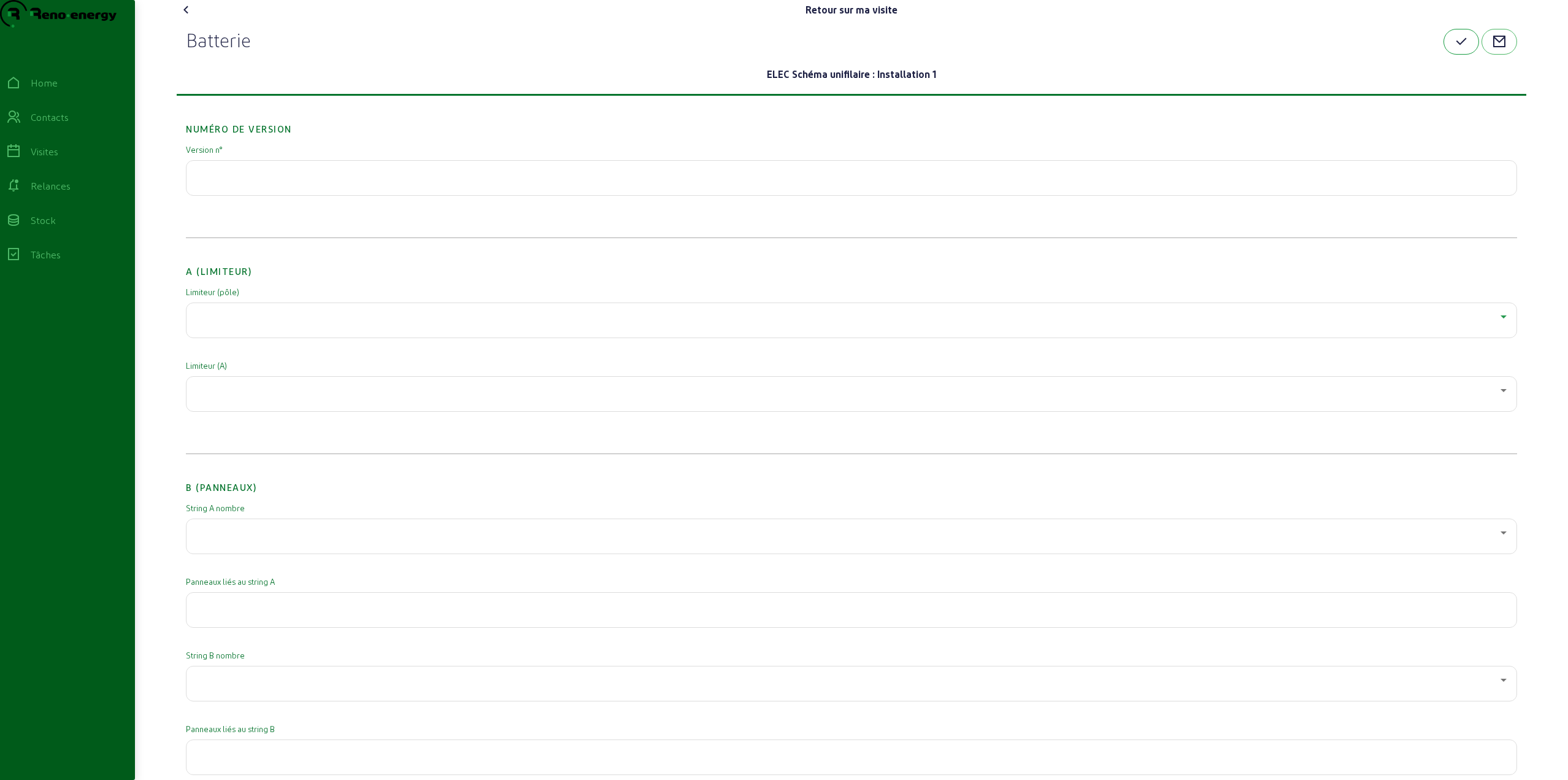
click at [1460, 49] on icon "button" at bounding box center [1462, 42] width 15 height 15
click at [54, 159] on div "Visites" at bounding box center [44, 152] width 28 height 15
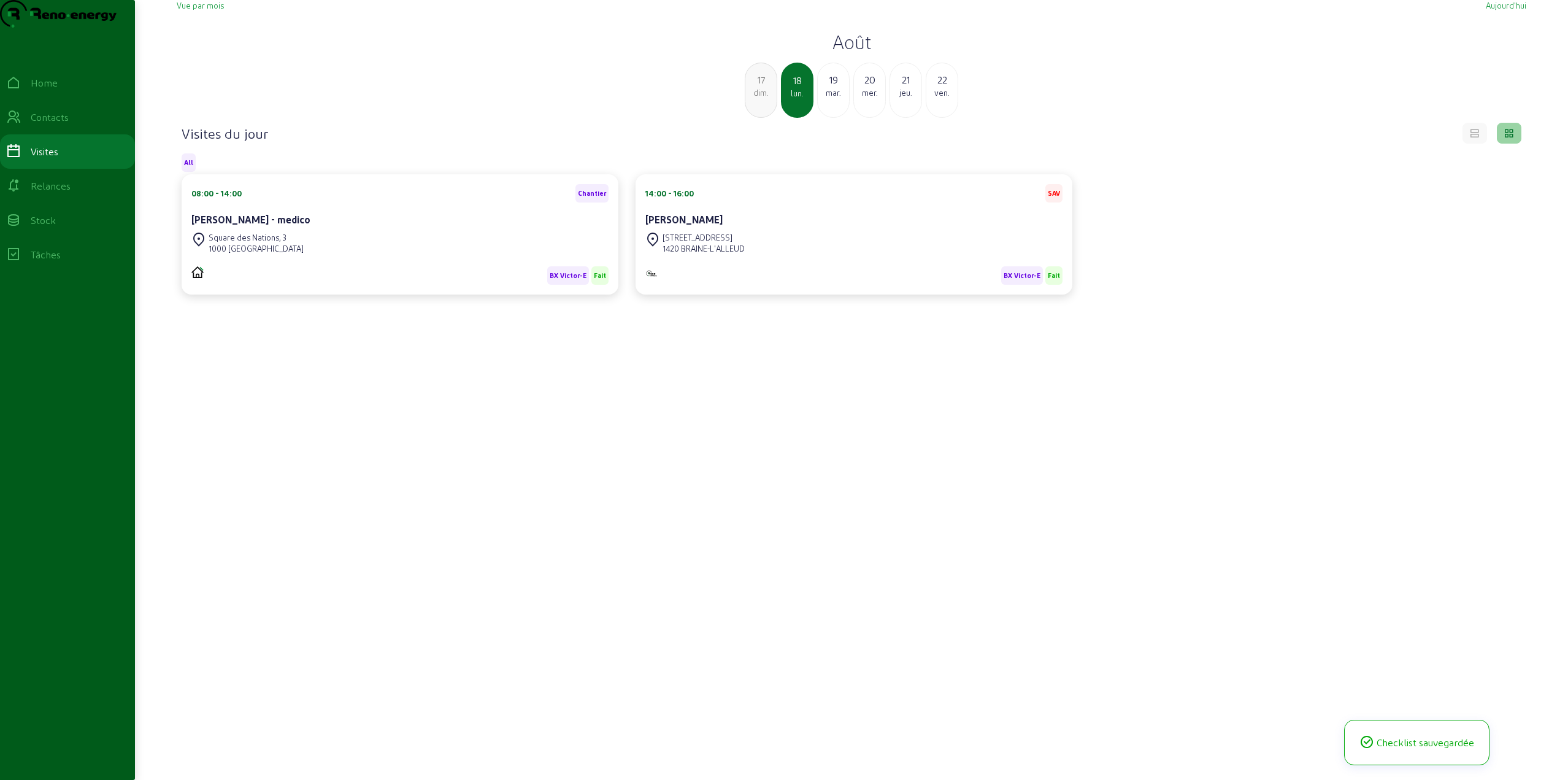
click at [290, 227] on div "[PERSON_NAME] - medico" at bounding box center [400, 220] width 417 height 15
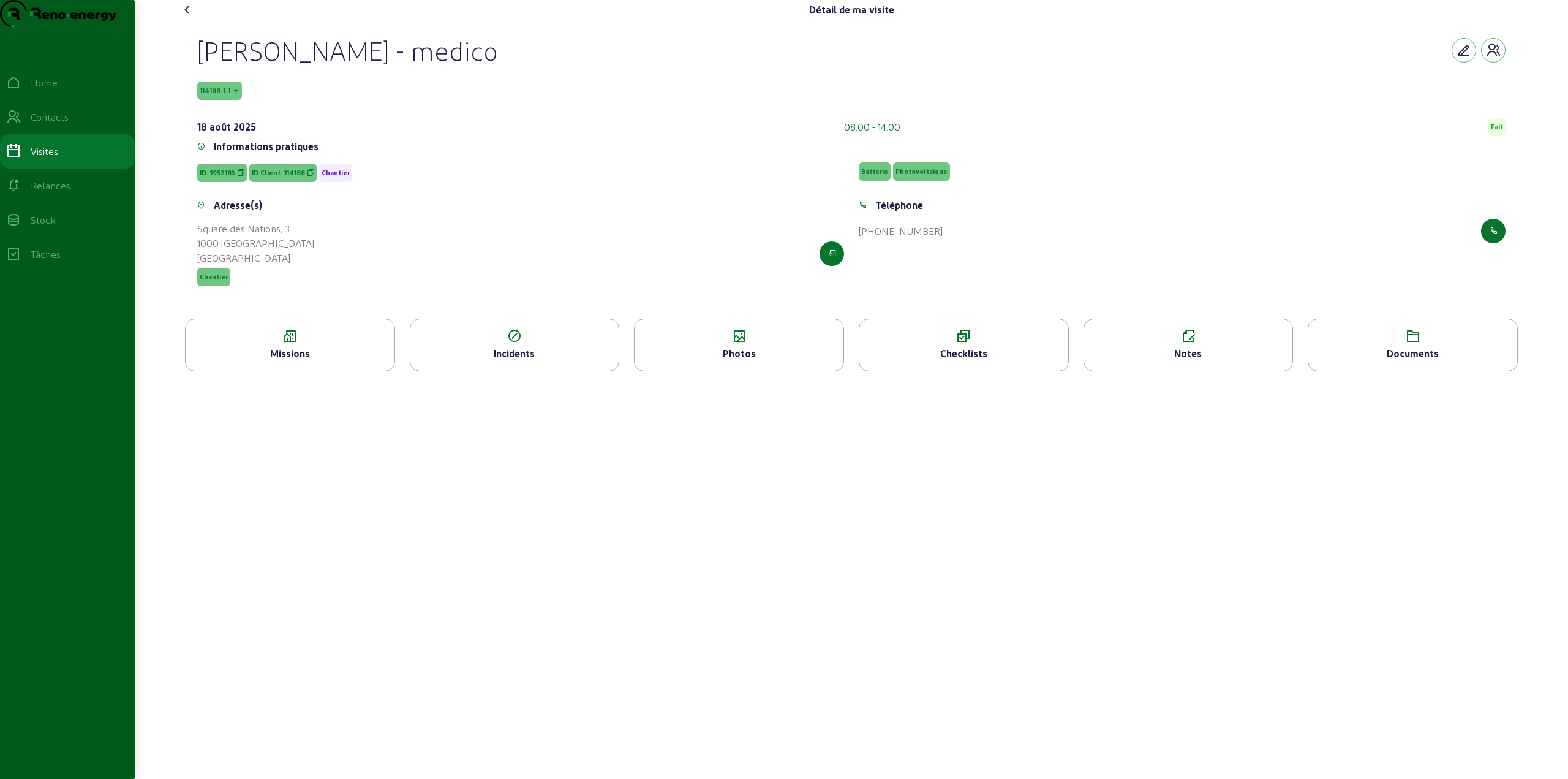
click at [1208, 361] on div "Notes" at bounding box center [1188, 354] width 209 height 15
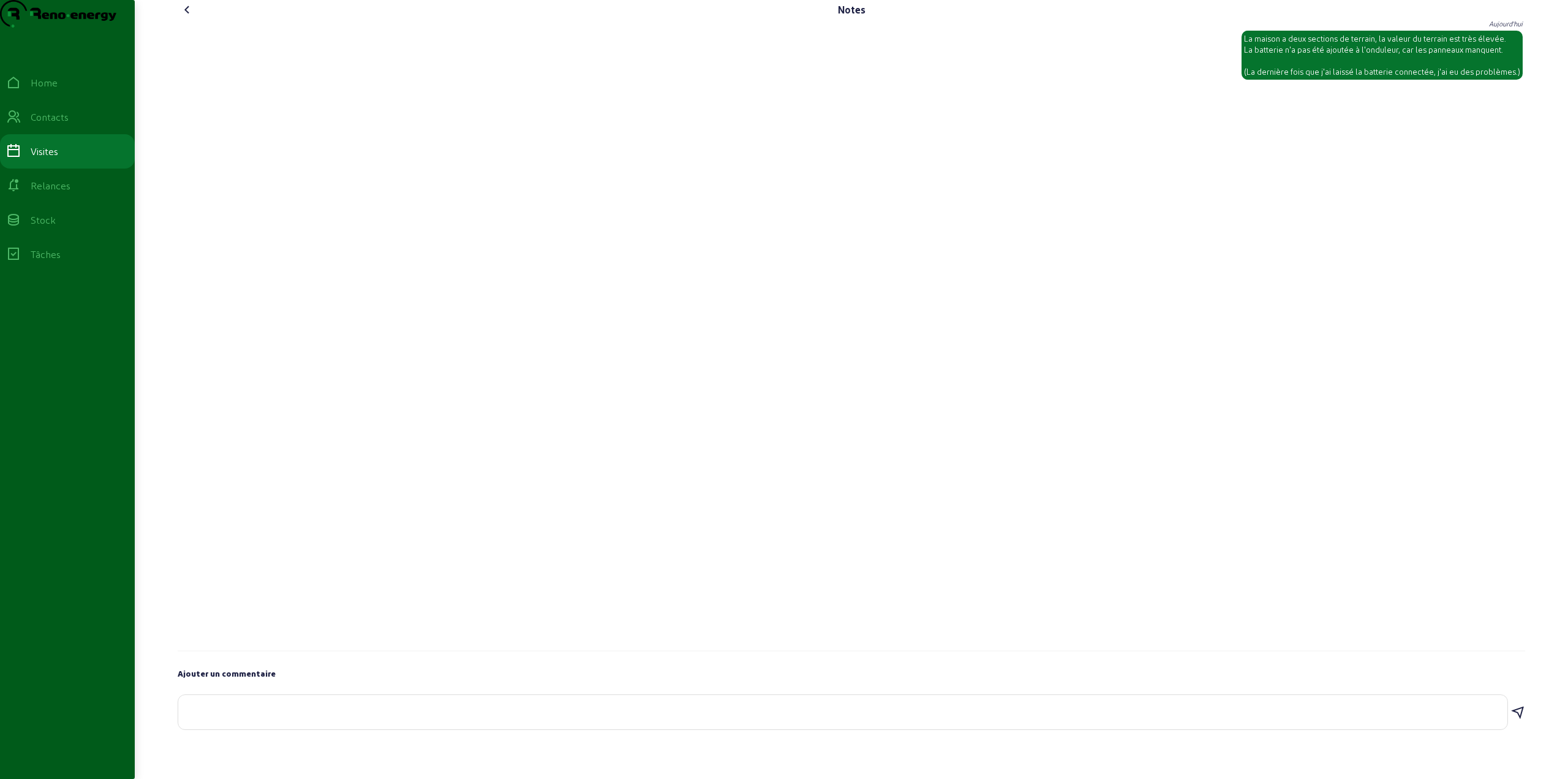
click at [272, 717] on textarea at bounding box center [842, 710] width 1309 height 15
paste textarea "Le deuxième sectionneur terrestre est dans la chaufferie"
drag, startPoint x: 347, startPoint y: 738, endPoint x: 329, endPoint y: 737, distance: 18.0
click at [329, 717] on textarea "Le deuxième sectionneur terrestre est dans la chaufferie" at bounding box center [842, 710] width 1309 height 15
click at [305, 717] on textarea "Le deuxième sectionneur terre est dans la chaufferie" at bounding box center [842, 710] width 1309 height 15
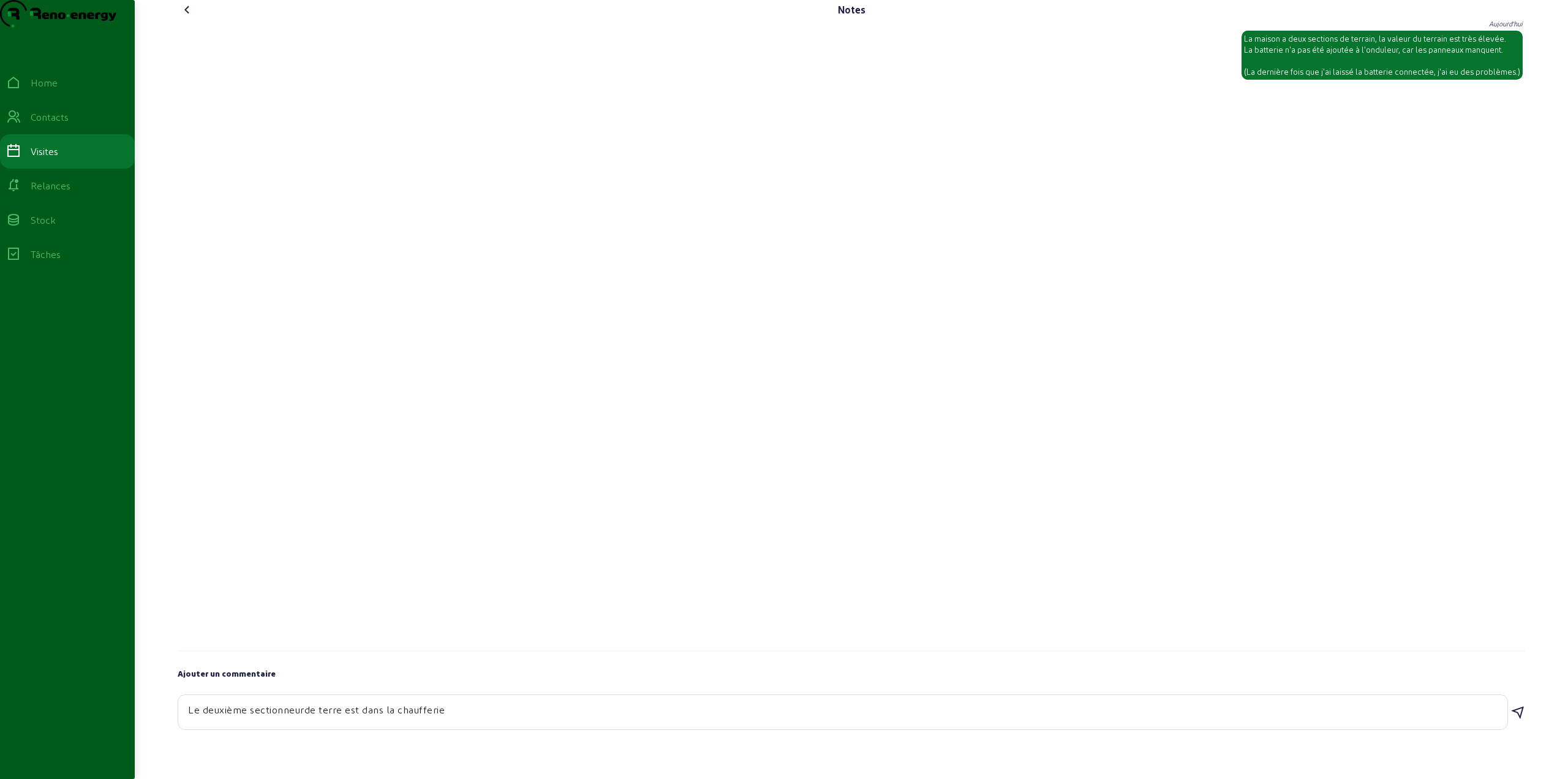
click at [303, 717] on textarea "Le deuxième sectionneurde terre est dans la chaufferie" at bounding box center [842, 710] width 1309 height 15
click at [307, 717] on textarea "Le deuxième sectionneurde terre est dans la chaufferie" at bounding box center [842, 710] width 1309 height 15
click at [427, 717] on textarea "Le deuxième sectionneur de terre est dans la chaufferie" at bounding box center [842, 710] width 1309 height 15
click at [491, 717] on textarea "Le deuxième sectionneur de terre est dans la chaufferie" at bounding box center [842, 710] width 1309 height 15
click at [490, 717] on textarea "Le deuxième sectionneur de terre est dans la chaufferie" at bounding box center [842, 710] width 1309 height 15
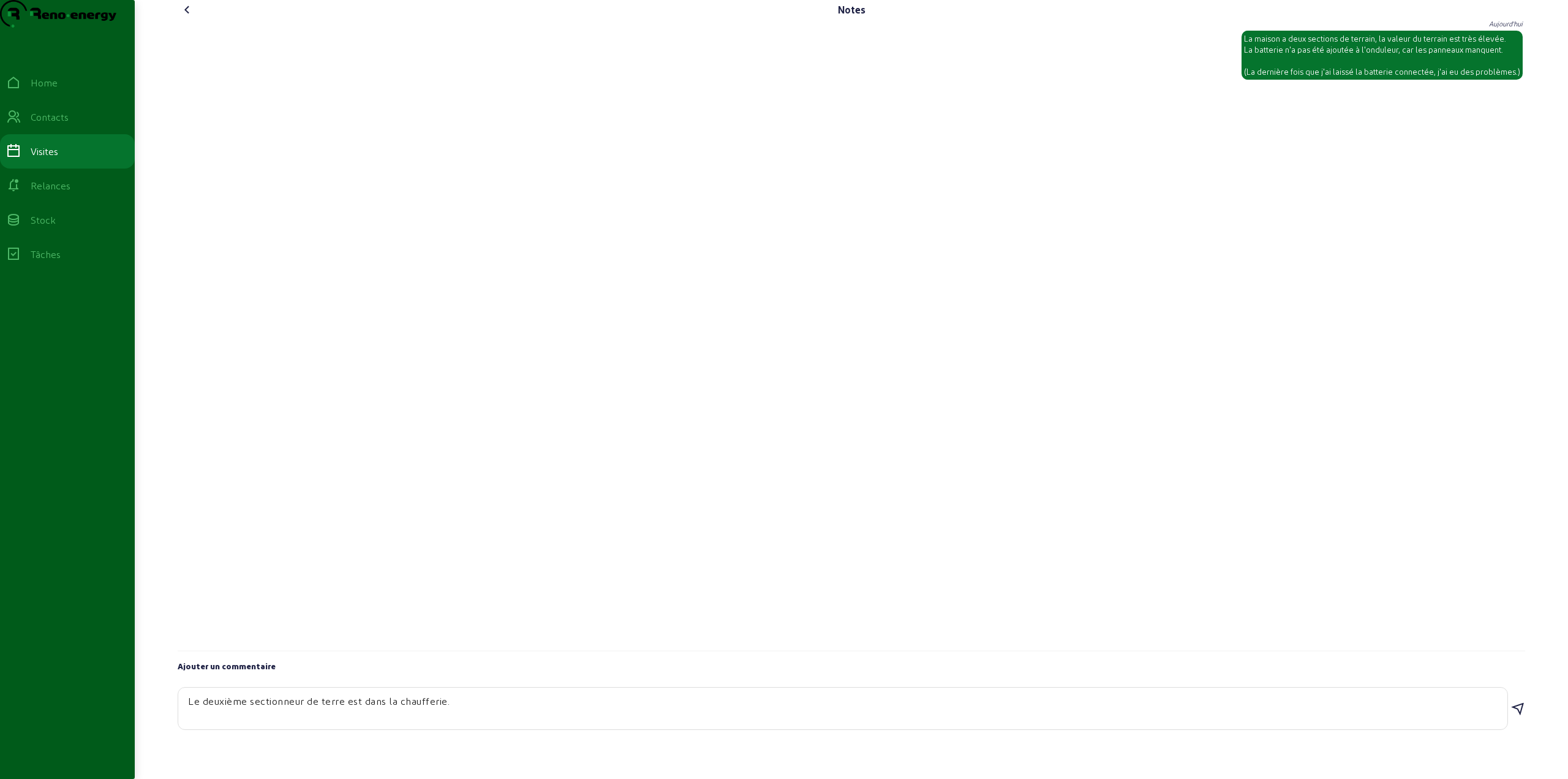
type textarea "Le deuxième sectionneur de terre est dans la chaufferie."
click at [1517, 717] on icon at bounding box center [1518, 709] width 15 height 15
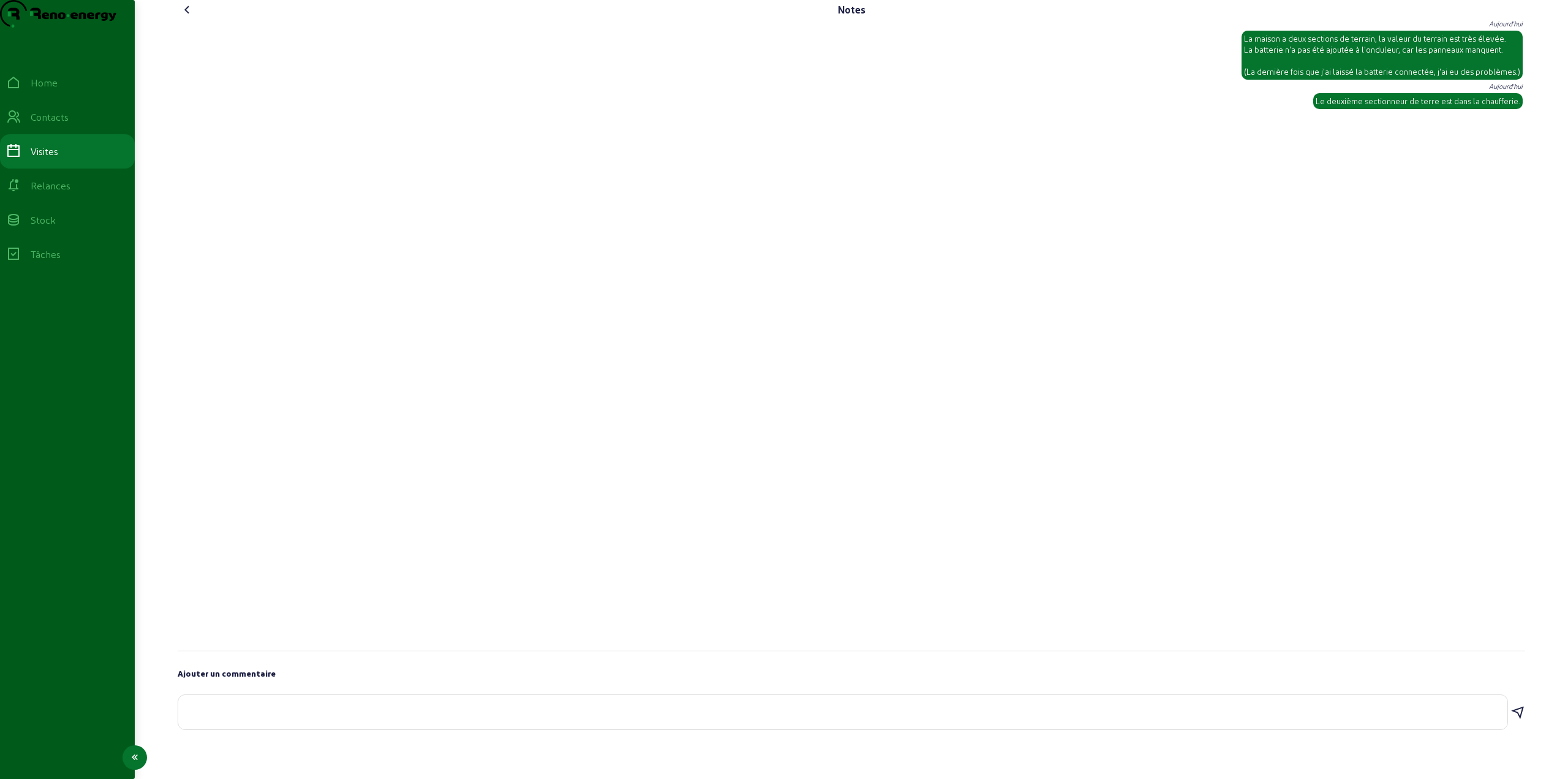
click at [50, 159] on div "Visites" at bounding box center [44, 152] width 27 height 15
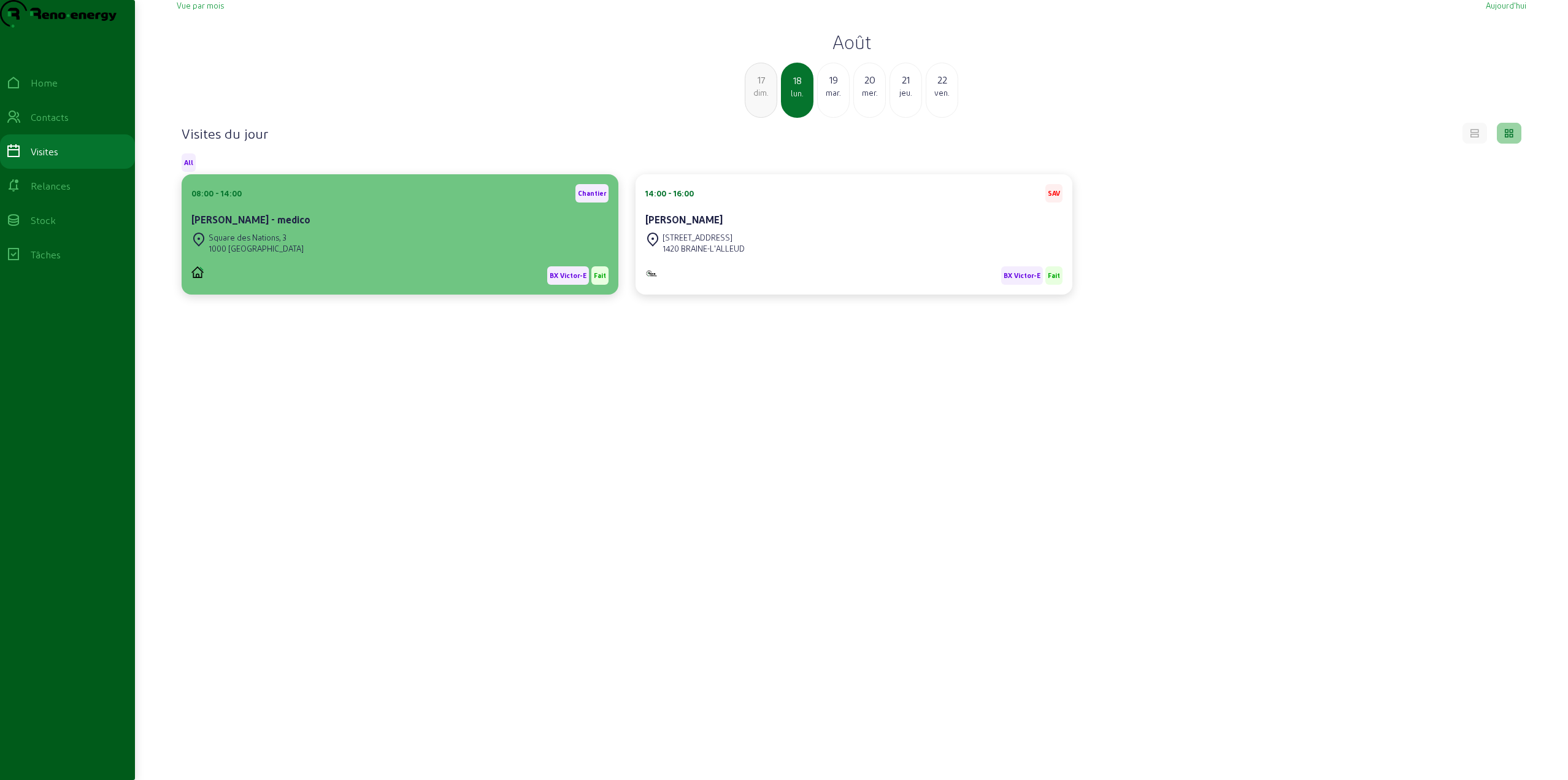
click at [409, 256] on div "[STREET_ADDRESS]" at bounding box center [400, 243] width 417 height 27
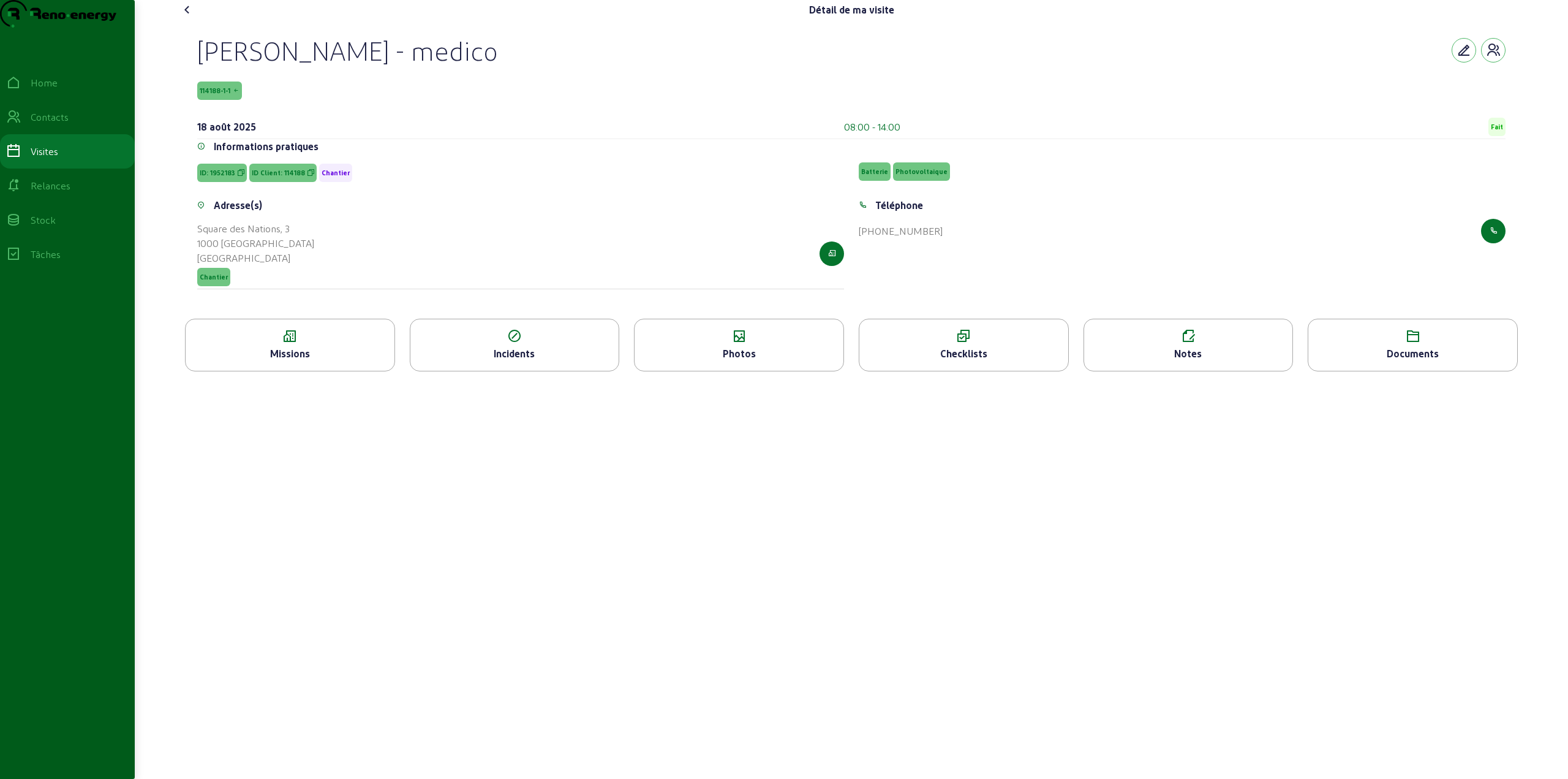
click at [789, 361] on div "Photos" at bounding box center [739, 354] width 209 height 15
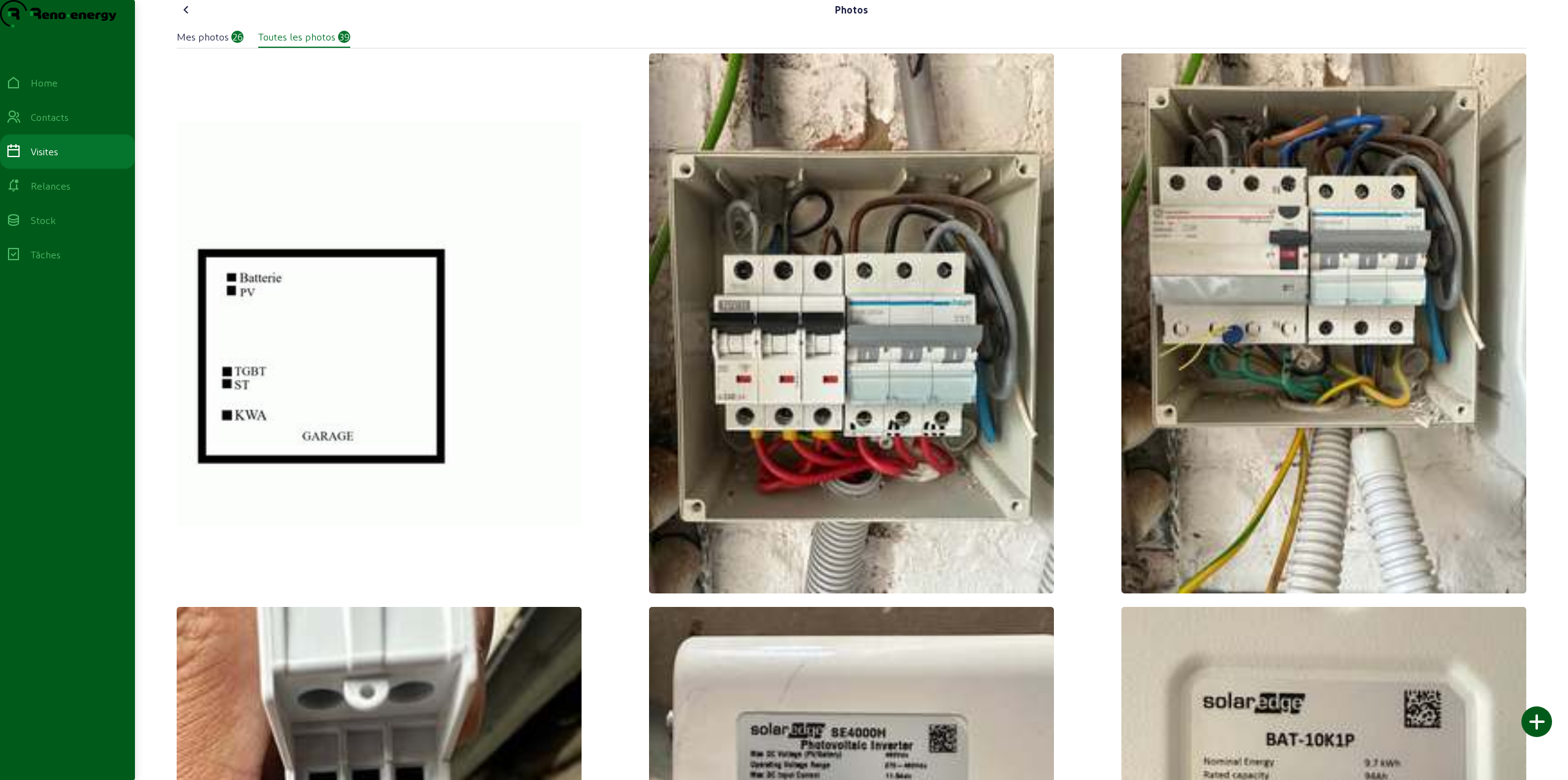
click at [200, 44] on div "Mes photos" at bounding box center [202, 37] width 52 height 15
click at [48, 90] on div "Home" at bounding box center [44, 83] width 27 height 15
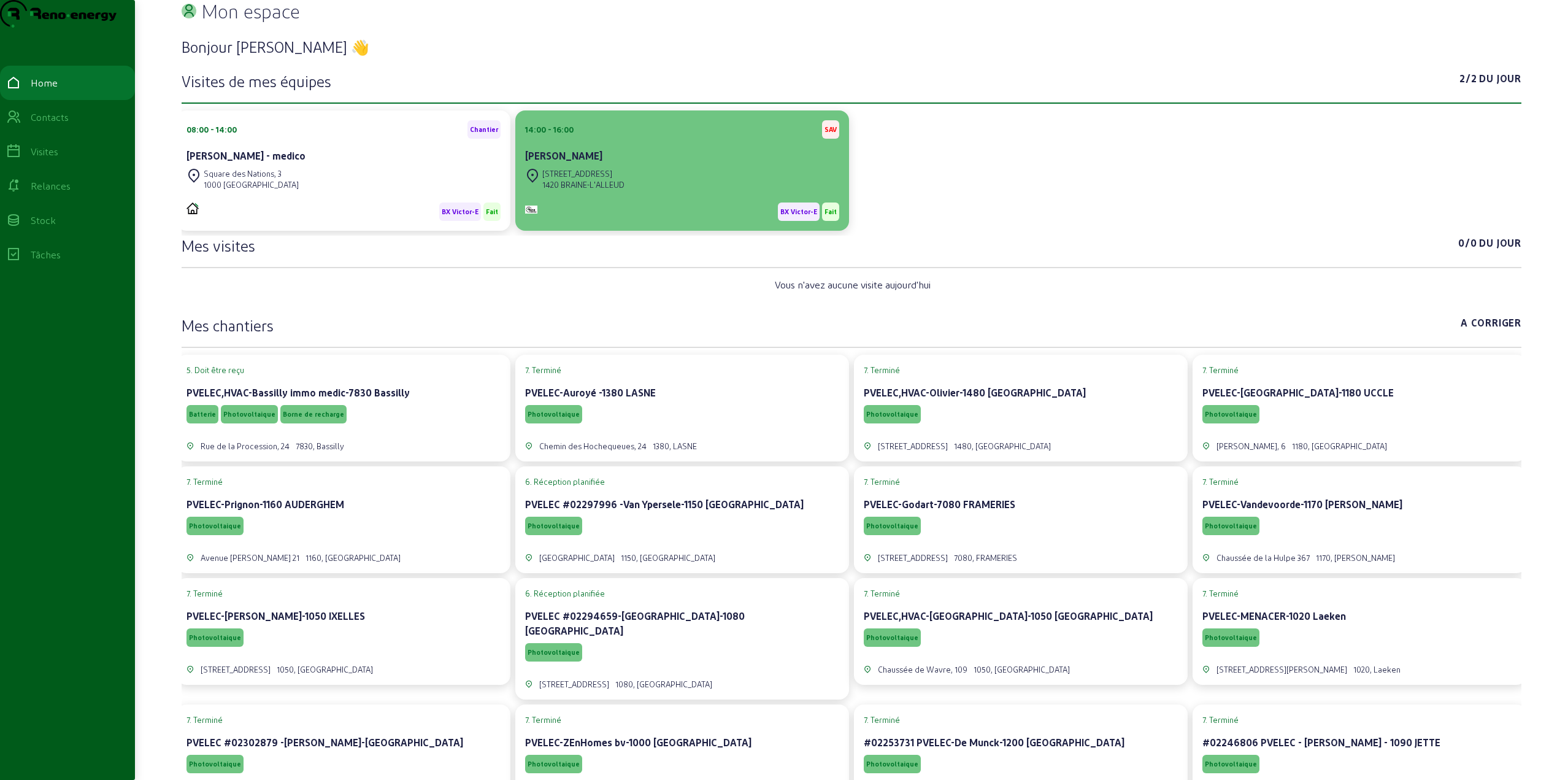
click at [594, 163] on div "[PERSON_NAME]" at bounding box center [682, 156] width 314 height 15
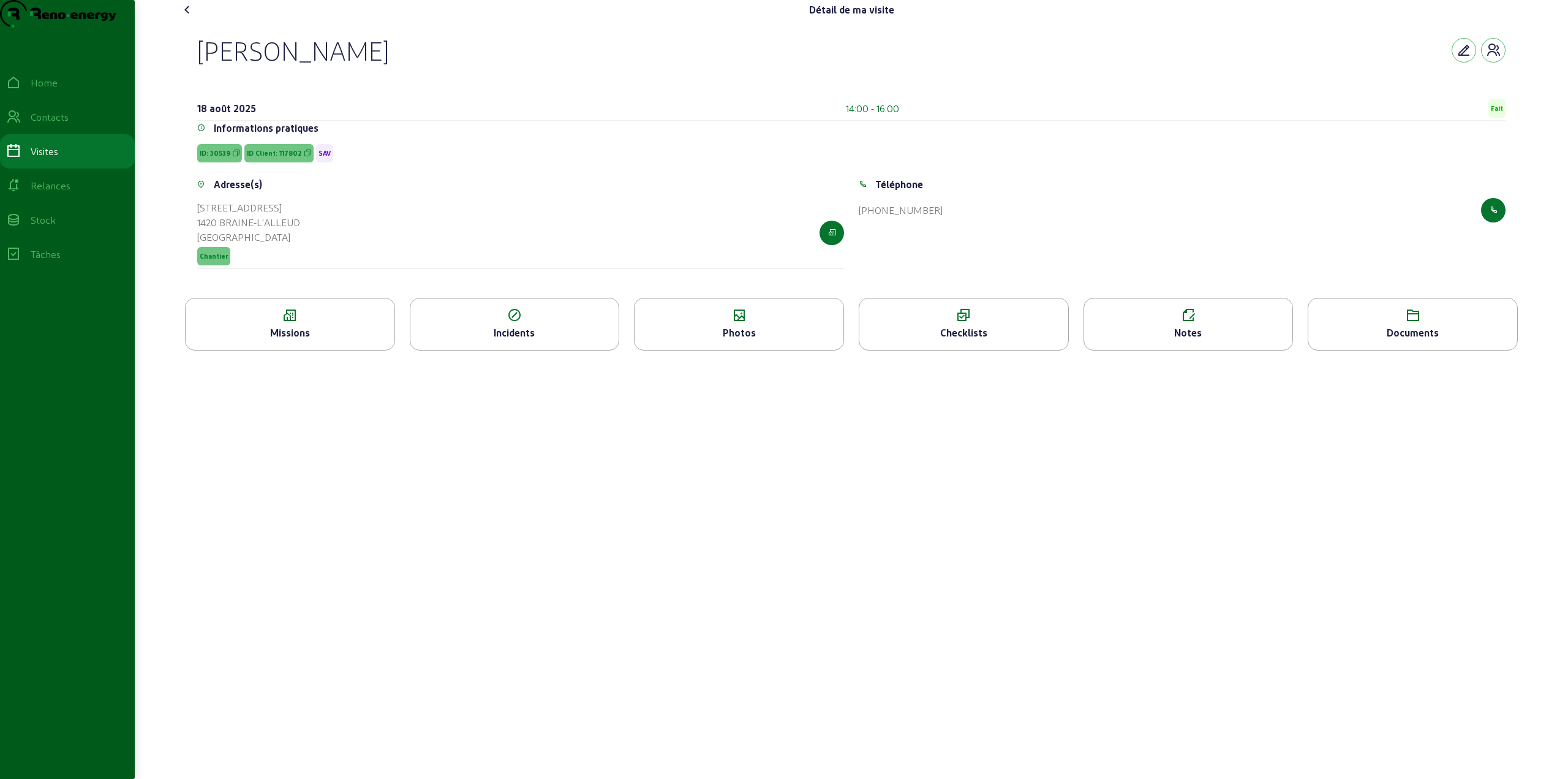
click at [757, 323] on icon at bounding box center [739, 315] width 209 height 15
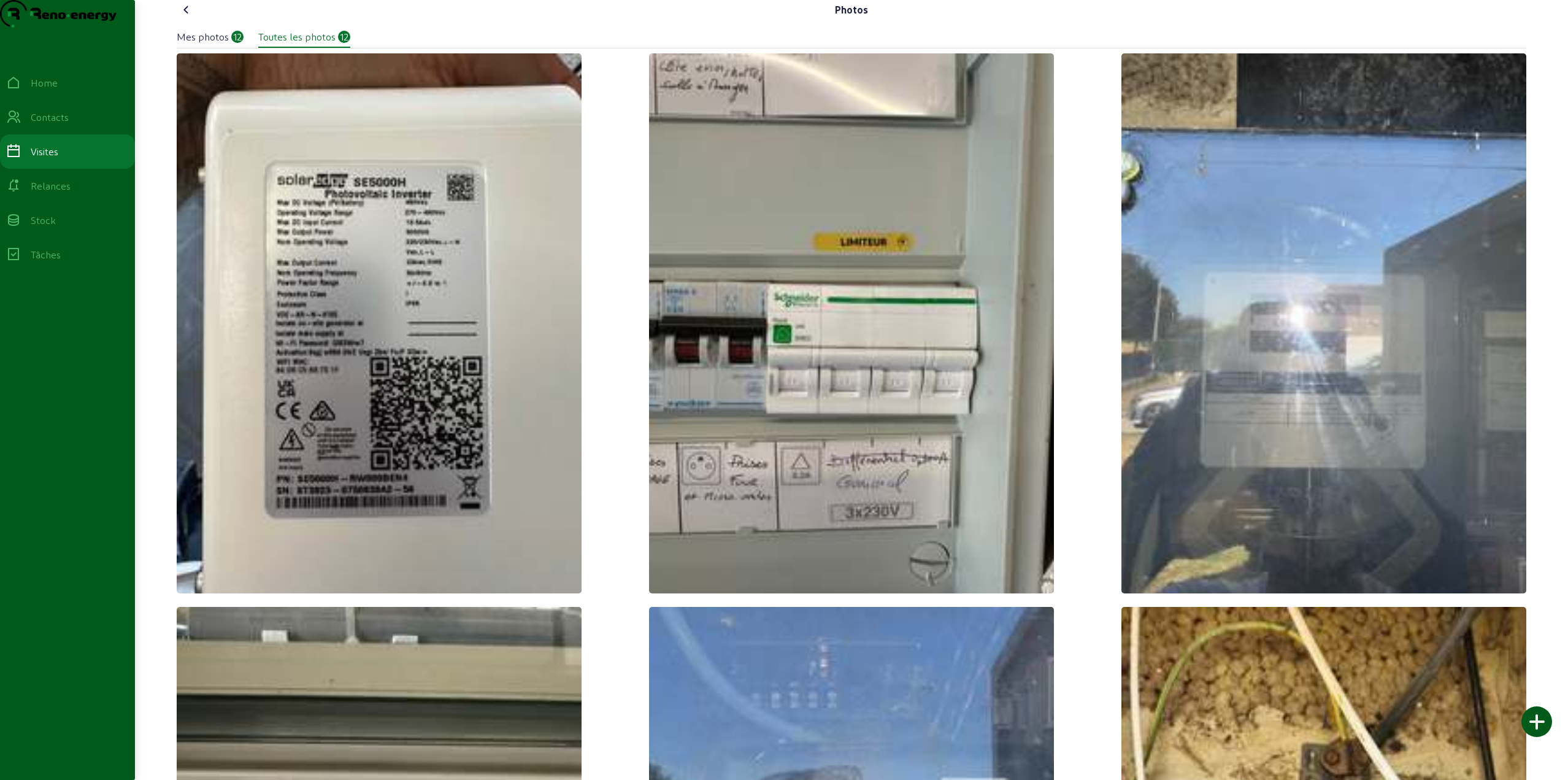
click at [221, 48] on div "Mes photos 12" at bounding box center [210, 38] width 67 height 18
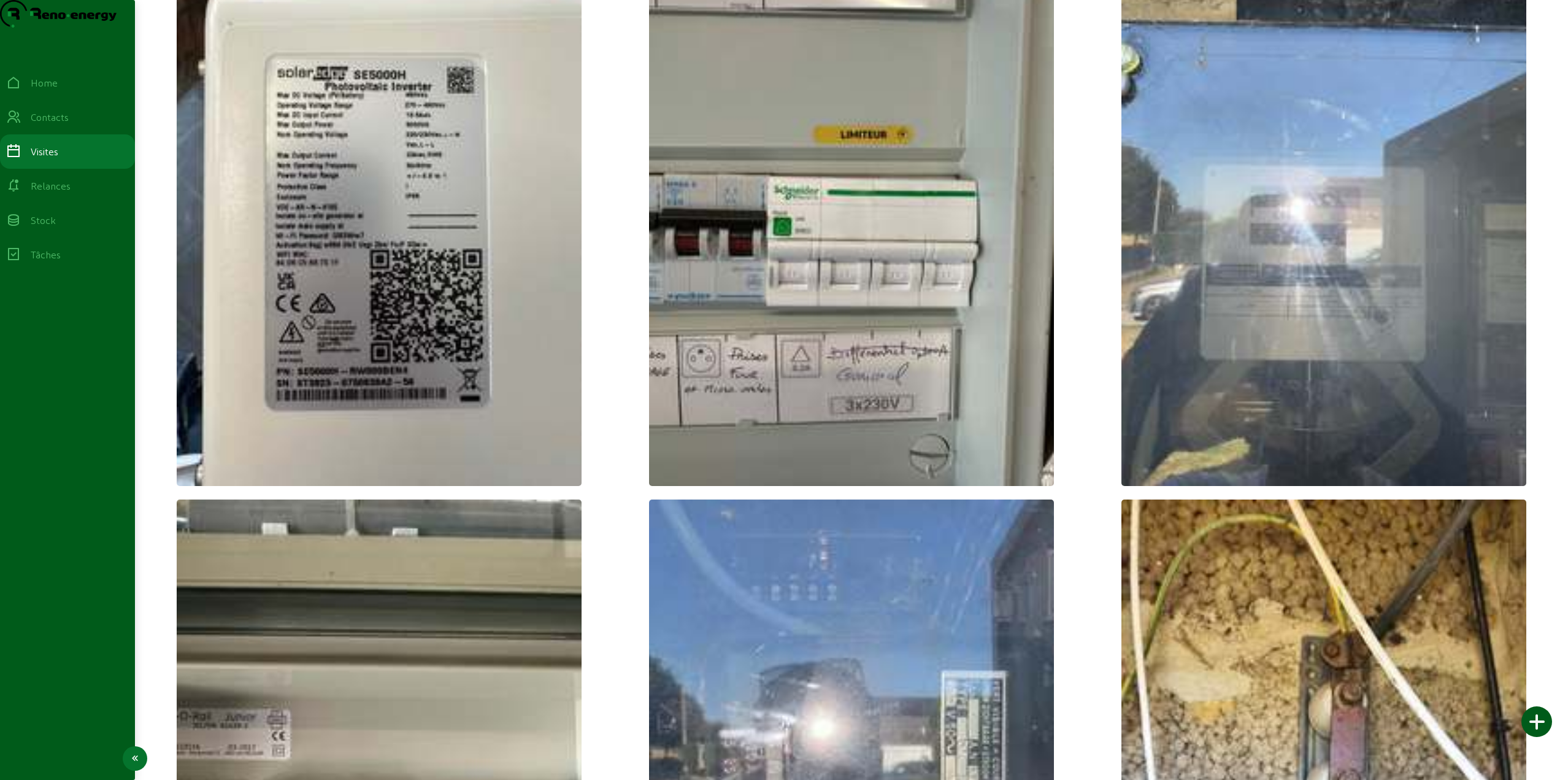
scroll to position [68, 0]
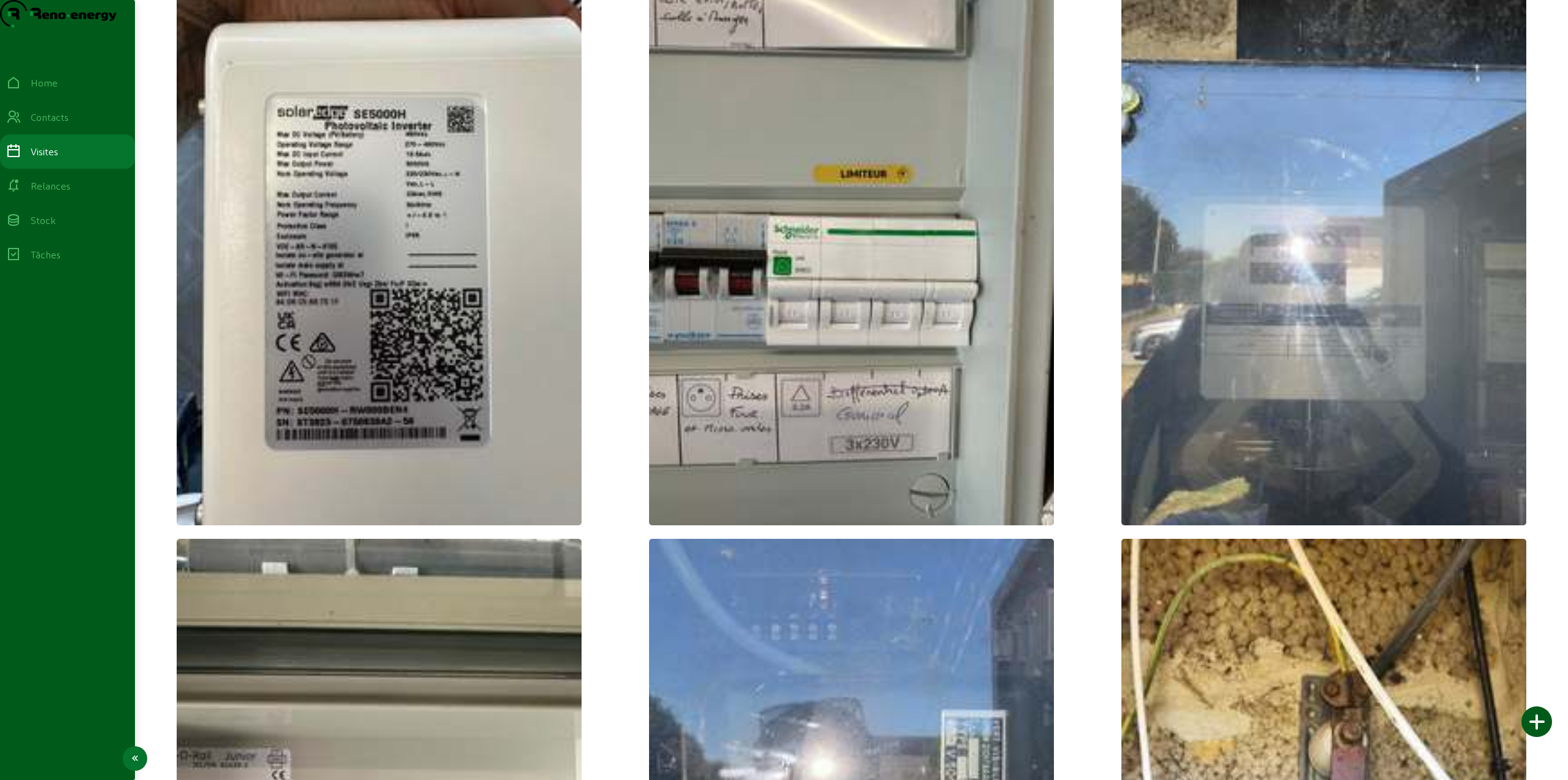
click at [42, 90] on div "Home" at bounding box center [44, 83] width 27 height 15
